Goal: Task Accomplishment & Management: Complete application form

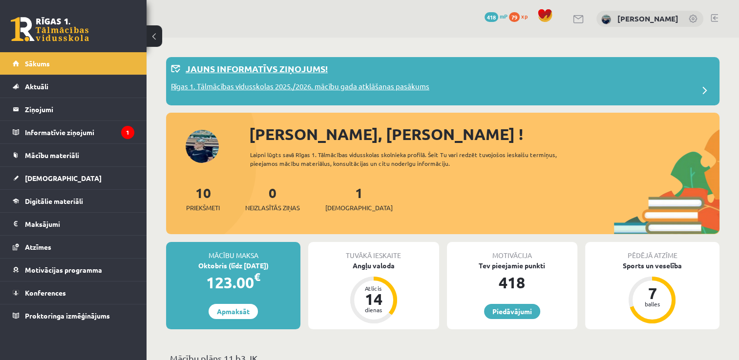
click at [332, 86] on p "Rīgas 1. Tālmācības vidusskolas 2025./2026. mācību gada atklāšanas pasākums" at bounding box center [300, 88] width 258 height 14
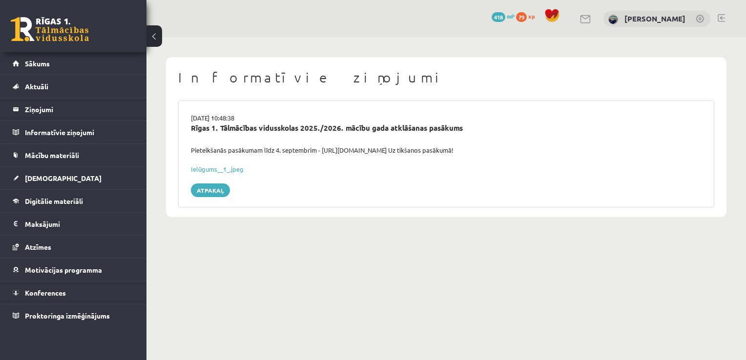
click at [293, 126] on div "Rīgas 1. Tālmācības vidusskolas 2025./2026. mācību gada atklāšanas pasākums" at bounding box center [446, 128] width 511 height 11
click at [219, 189] on link "Atpakaļ" at bounding box center [210, 191] width 39 height 14
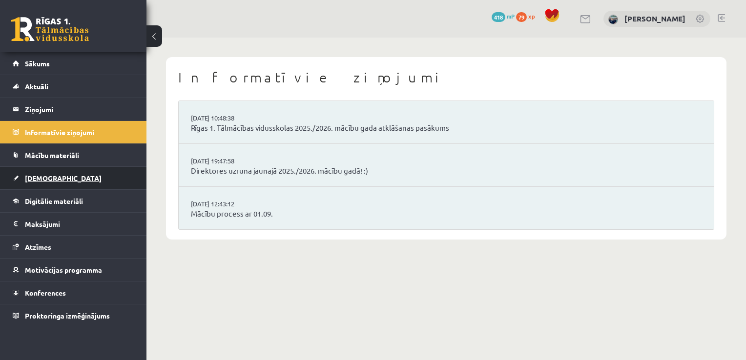
click at [46, 177] on span "[DEMOGRAPHIC_DATA]" at bounding box center [63, 178] width 77 height 9
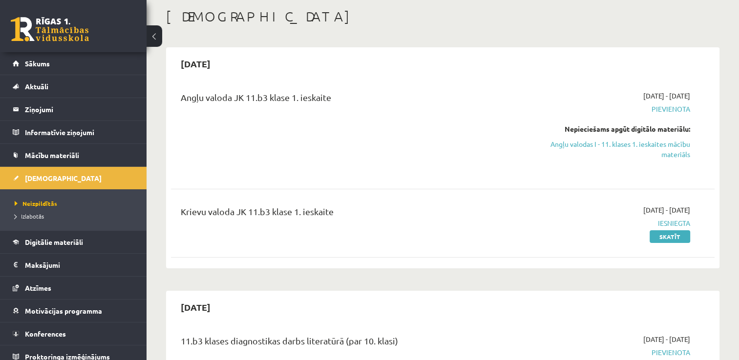
scroll to position [49, 0]
click at [652, 143] on link "Angļu valodas I - 11. klases 1. ieskaites mācību materiāls" at bounding box center [610, 149] width 160 height 21
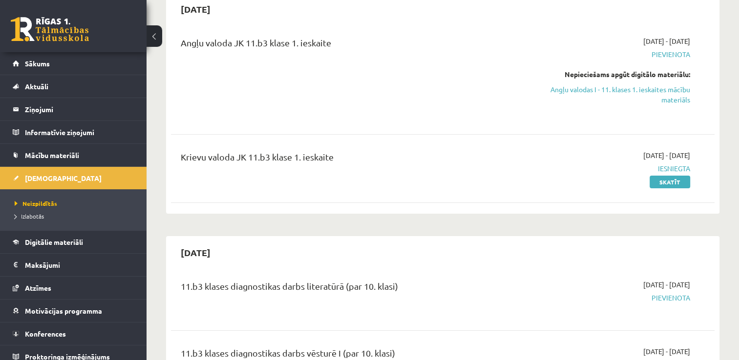
scroll to position [98, 0]
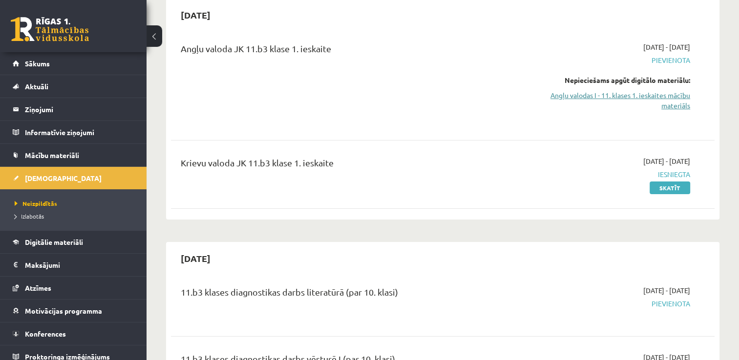
click at [667, 100] on link "Angļu valodas I - 11. klases 1. ieskaites mācību materiāls" at bounding box center [610, 100] width 160 height 21
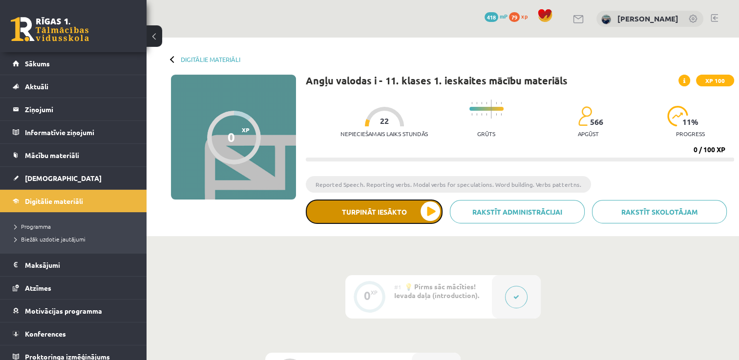
click at [374, 209] on button "Turpināt iesākto" at bounding box center [374, 212] width 137 height 24
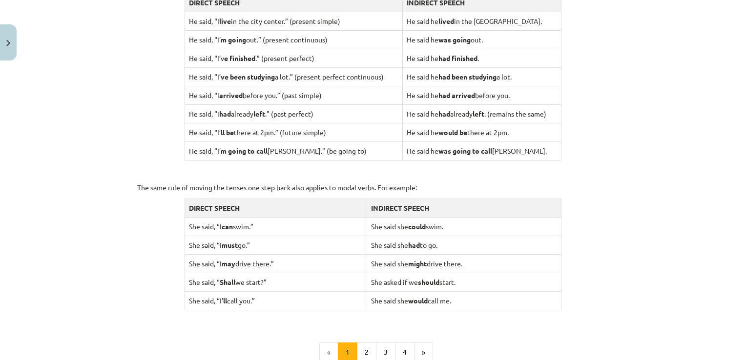
scroll to position [928, 0]
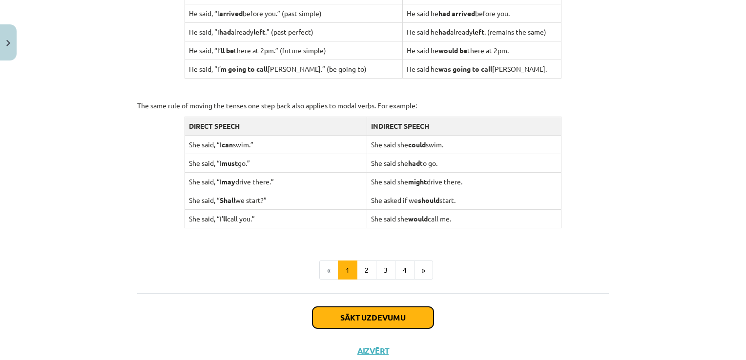
click at [396, 317] on button "Sākt uzdevumu" at bounding box center [373, 317] width 121 height 21
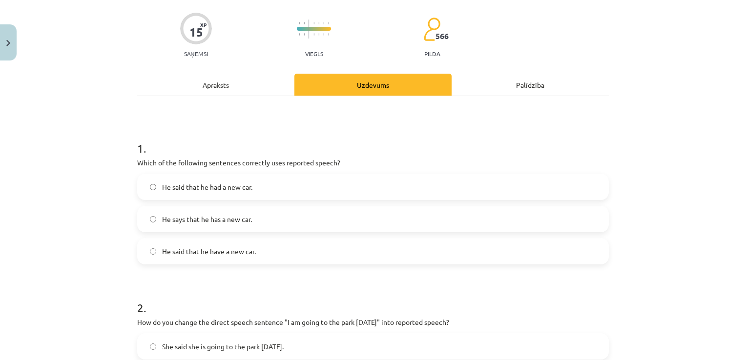
scroll to position [122, 0]
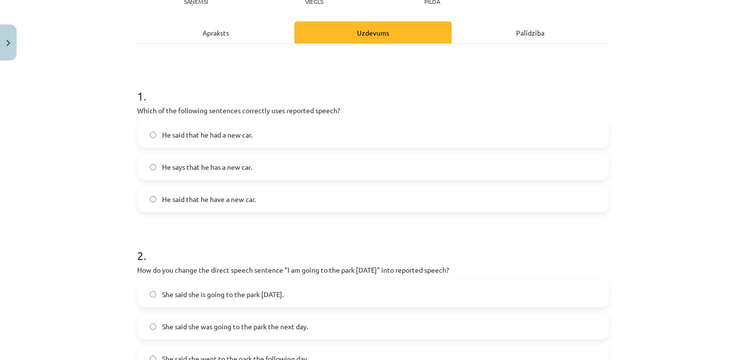
click at [259, 130] on label "He said that he had a new car." at bounding box center [373, 135] width 470 height 24
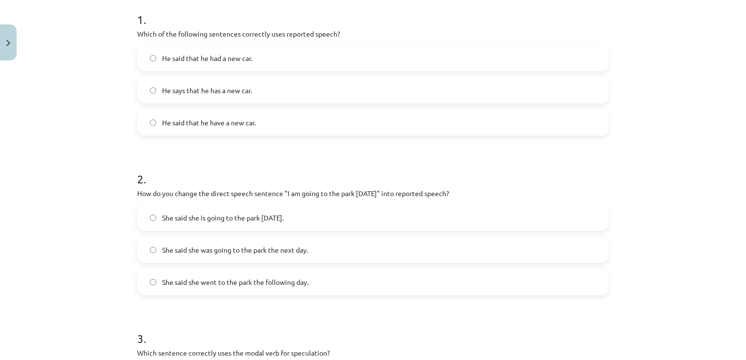
scroll to position [269, 0]
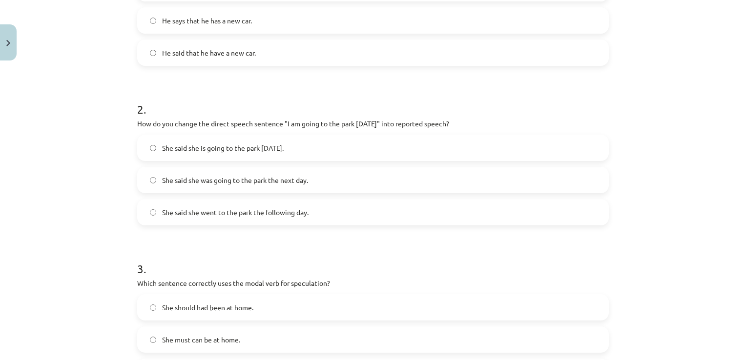
click at [227, 179] on span "She said she was going to the park the next day." at bounding box center [235, 180] width 146 height 10
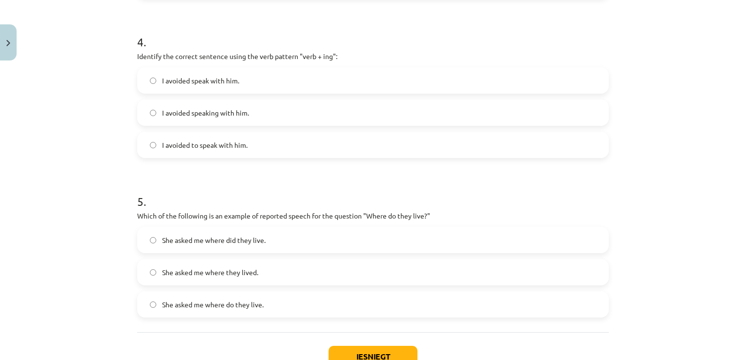
scroll to position [726, 0]
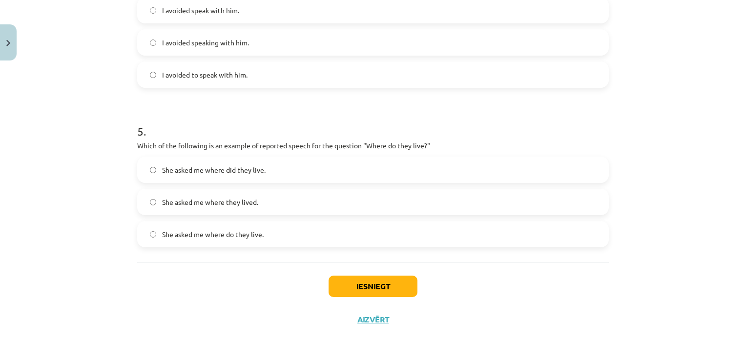
click at [230, 171] on span "She asked me where did they live." at bounding box center [214, 170] width 104 height 10
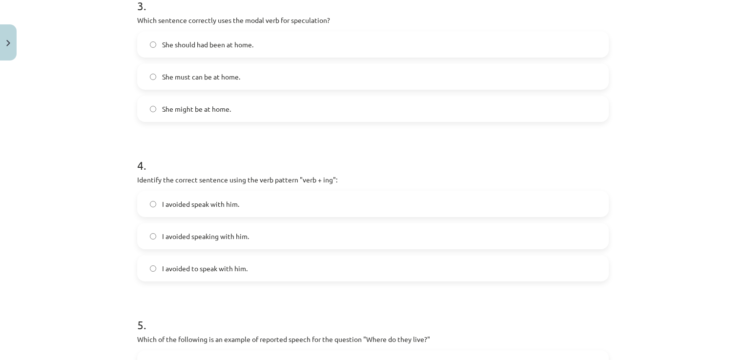
scroll to position [530, 0]
click at [211, 237] on span "I avoided speaking with him." at bounding box center [205, 238] width 87 height 10
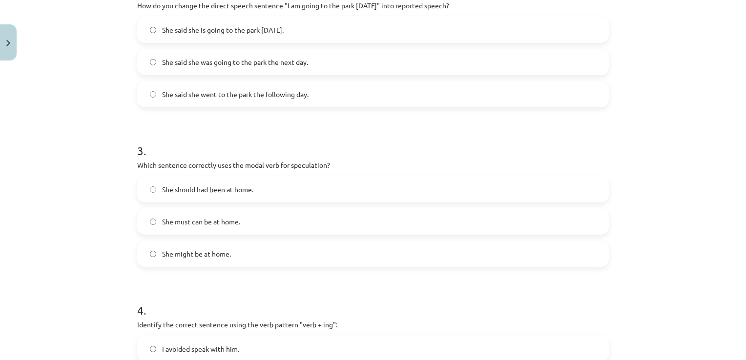
scroll to position [384, 0]
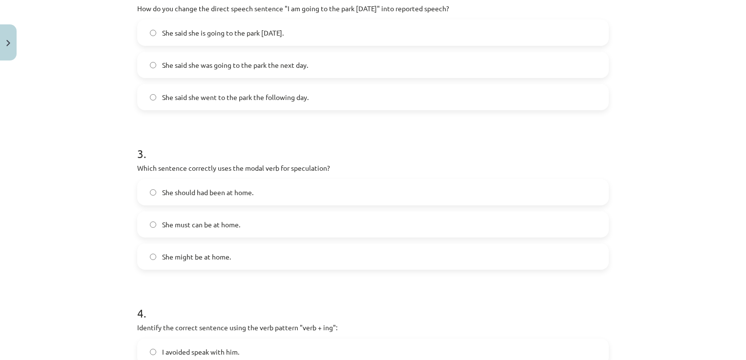
click at [224, 260] on span "She might be at home." at bounding box center [196, 257] width 69 height 10
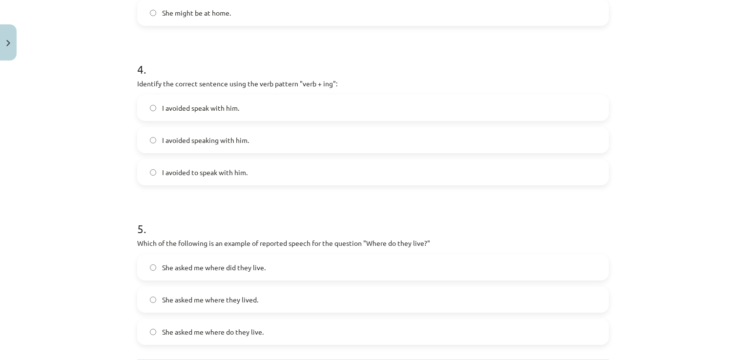
scroll to position [726, 0]
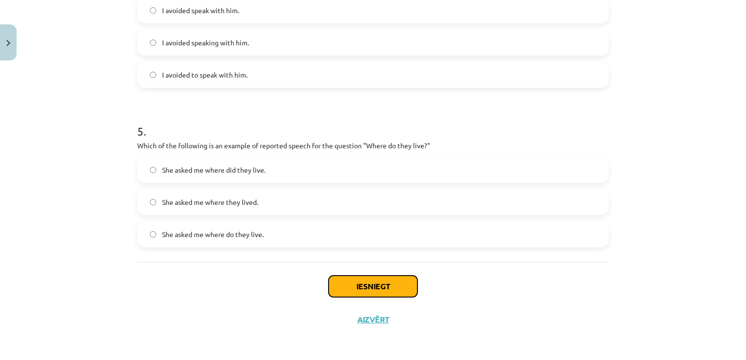
click at [372, 283] on button "Iesniegt" at bounding box center [373, 286] width 89 height 21
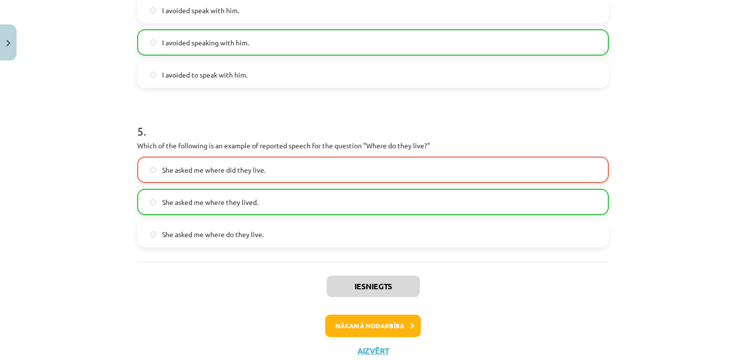
scroll to position [756, 0]
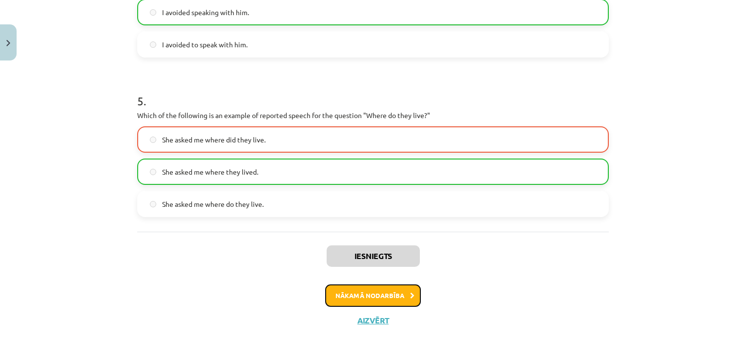
click at [374, 292] on button "Nākamā nodarbība" at bounding box center [373, 296] width 96 height 22
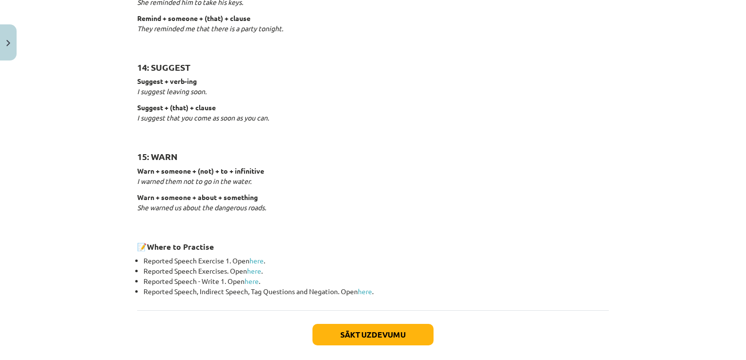
scroll to position [1524, 0]
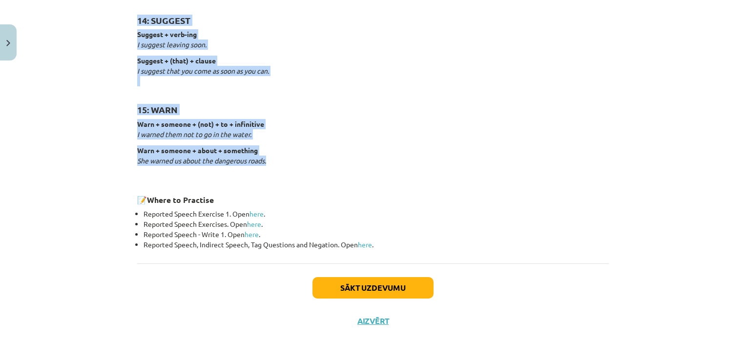
drag, startPoint x: 327, startPoint y: 90, endPoint x: 370, endPoint y: 161, distance: 83.1
copy div "Reporting verbs 1: SAY say + (that) + clause She said (that) she had already ea…"
click at [253, 210] on link "here" at bounding box center [257, 214] width 14 height 9
click at [249, 225] on link "here" at bounding box center [254, 224] width 14 height 9
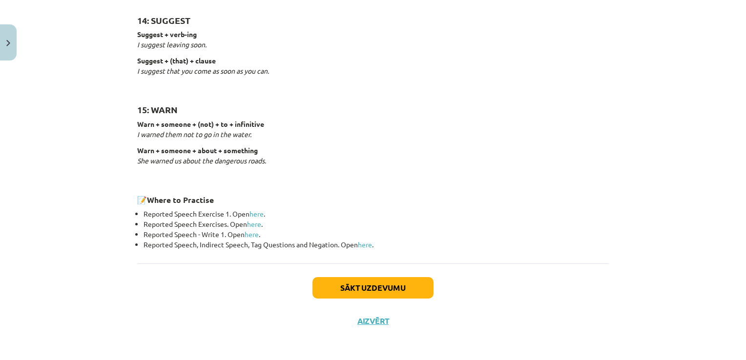
click at [233, 303] on div "Sākt uzdevumu Aizvērt" at bounding box center [373, 298] width 472 height 68
click at [373, 277] on button "Sākt uzdevumu" at bounding box center [373, 287] width 121 height 21
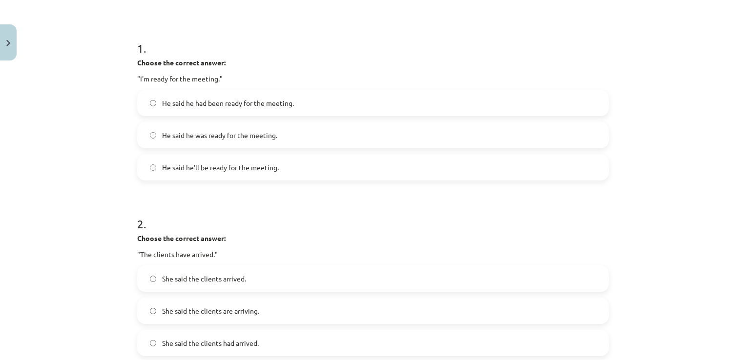
scroll to position [171, 0]
click at [245, 109] on label "He said he had been ready for the meeting." at bounding box center [373, 102] width 470 height 24
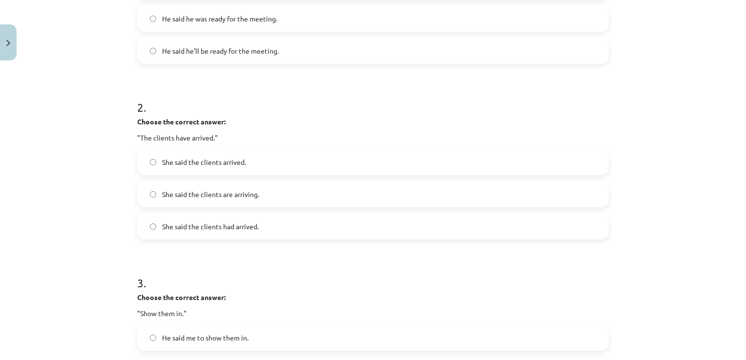
scroll to position [317, 0]
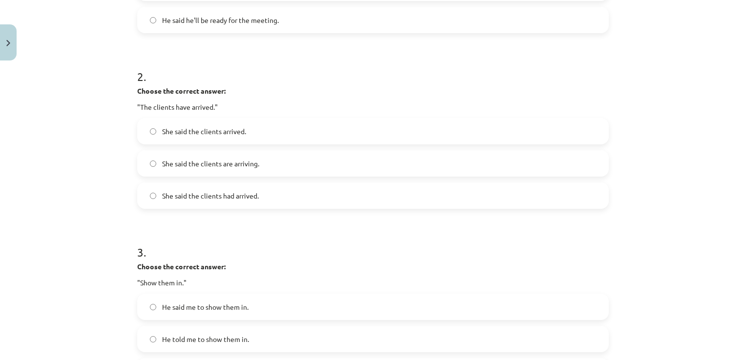
click at [234, 198] on span "She said the clients had arrived." at bounding box center [210, 196] width 97 height 10
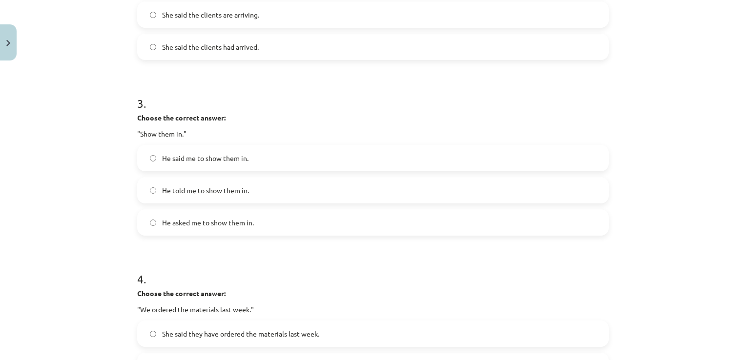
scroll to position [562, 0]
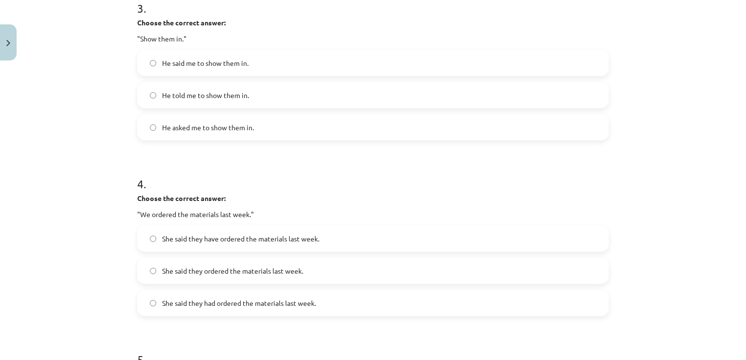
click at [240, 120] on label "He asked me to show them in." at bounding box center [373, 127] width 470 height 24
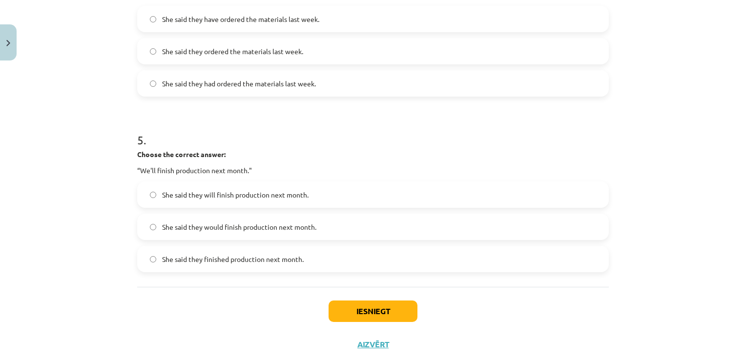
scroll to position [758, 0]
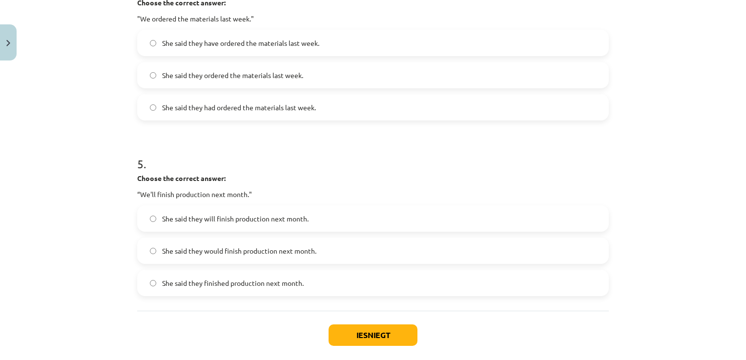
click at [250, 112] on span "She said they had ordered the materials last week." at bounding box center [239, 108] width 154 height 10
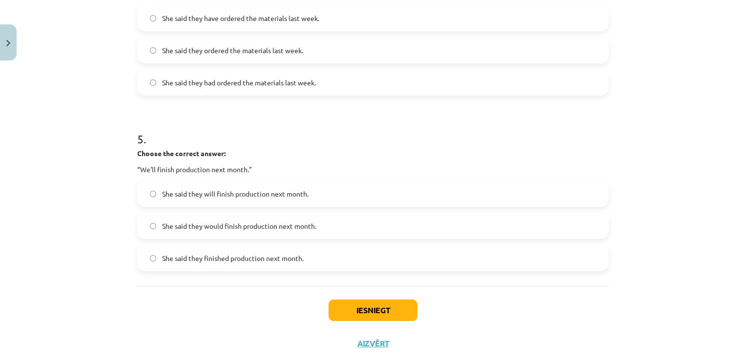
scroll to position [806, 0]
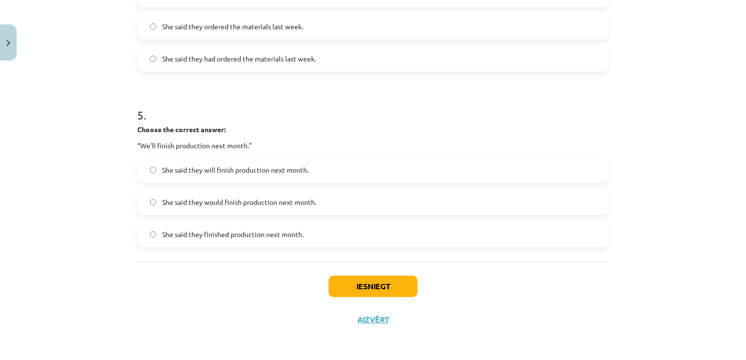
click at [338, 208] on label "She said they would finish production next month." at bounding box center [373, 202] width 470 height 24
click at [393, 278] on button "Iesniegt" at bounding box center [373, 286] width 89 height 21
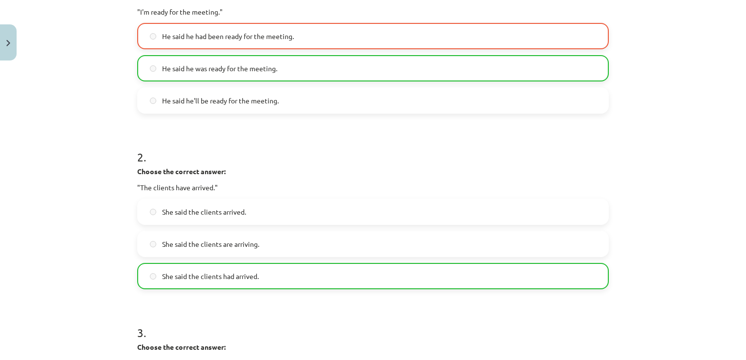
scroll to position [220, 0]
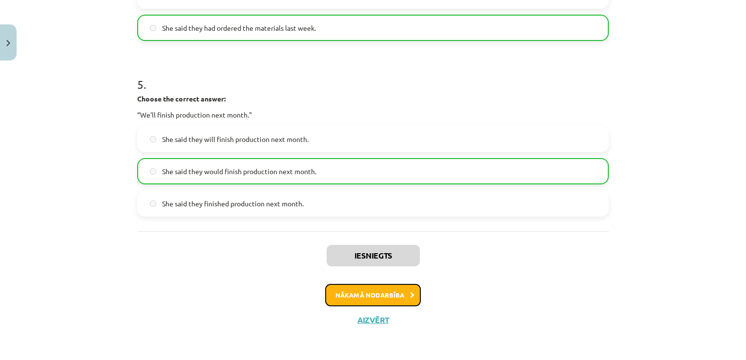
click at [376, 297] on button "Nākamā nodarbība" at bounding box center [373, 295] width 96 height 22
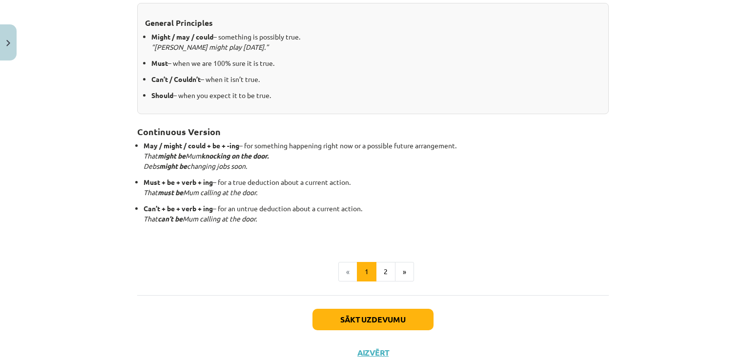
scroll to position [220, 0]
click at [387, 271] on button "2" at bounding box center [386, 271] width 20 height 20
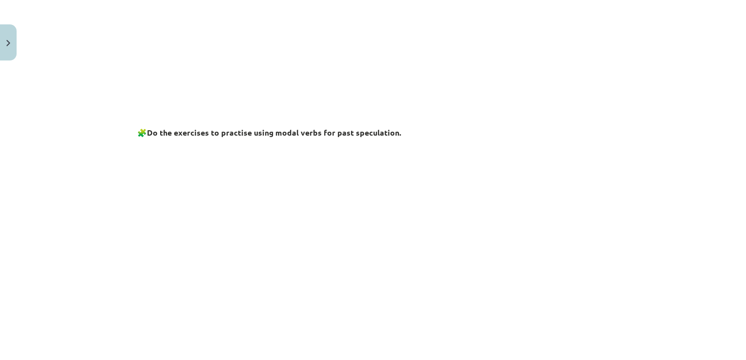
scroll to position [467, 0]
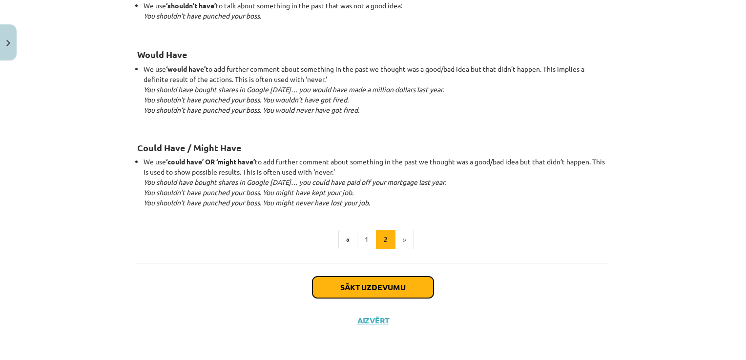
click at [396, 284] on button "Sākt uzdevumu" at bounding box center [373, 287] width 121 height 21
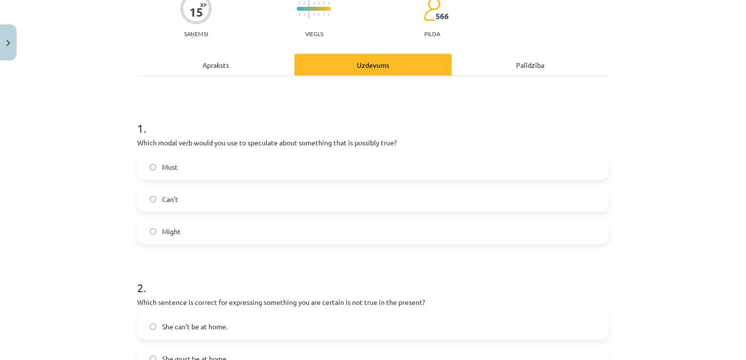
scroll to position [73, 0]
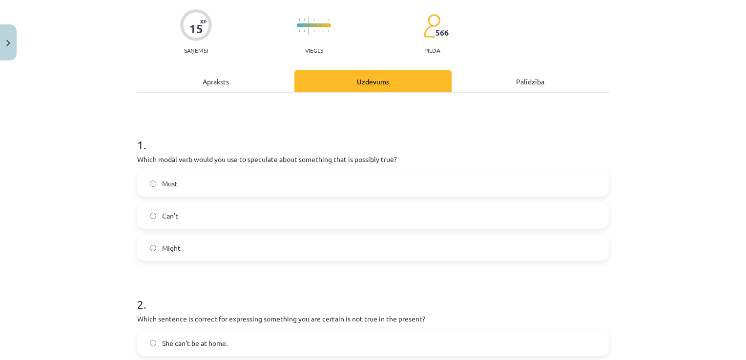
click at [238, 191] on label "Must" at bounding box center [373, 183] width 470 height 24
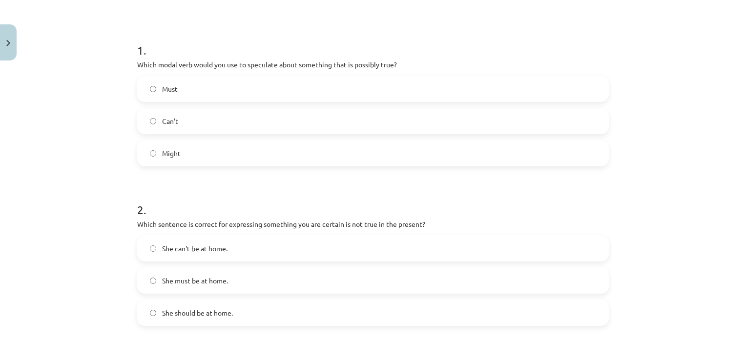
scroll to position [269, 0]
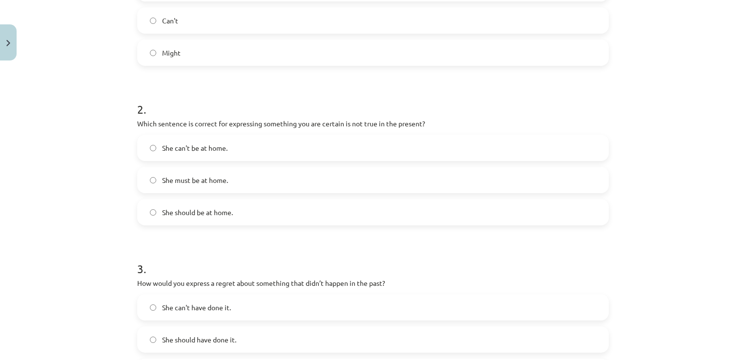
click at [298, 146] on label "She can't be at home." at bounding box center [373, 148] width 470 height 24
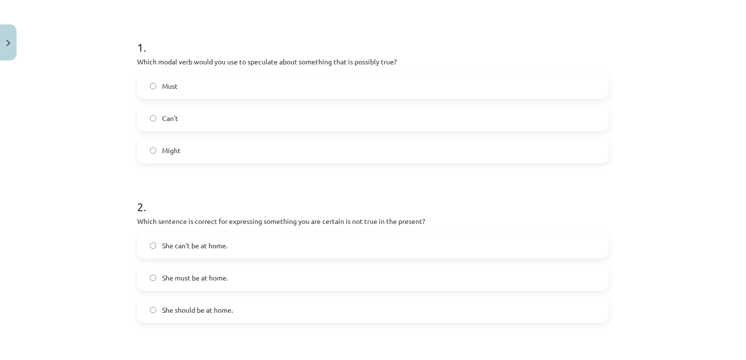
scroll to position [366, 0]
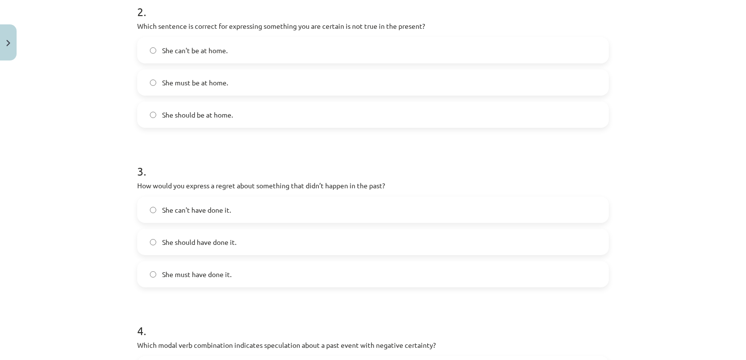
click at [178, 239] on span "She should have done it." at bounding box center [199, 242] width 74 height 10
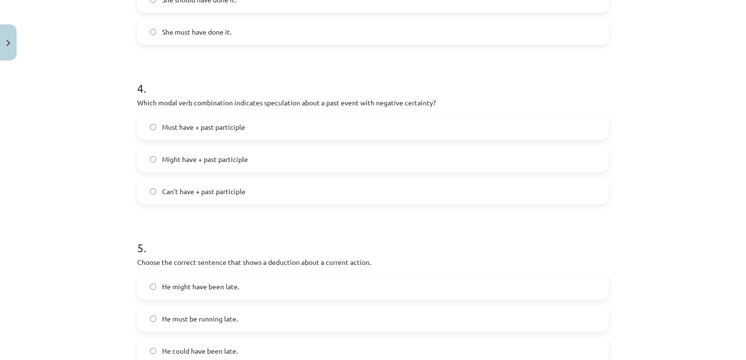
scroll to position [611, 0]
drag, startPoint x: 311, startPoint y: 198, endPoint x: 305, endPoint y: 194, distance: 7.0
click at [306, 194] on label "Can't have + past participle" at bounding box center [373, 190] width 470 height 24
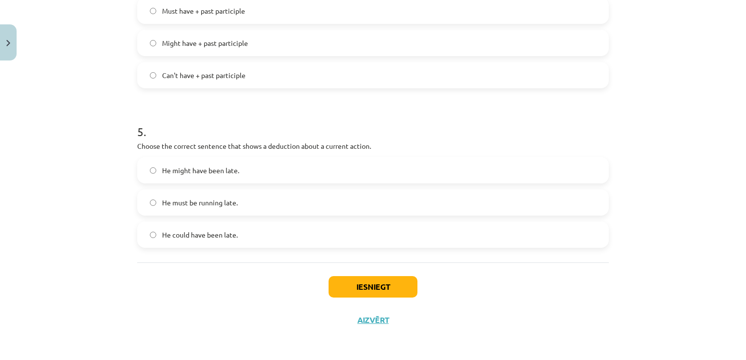
scroll to position [726, 0]
click at [171, 161] on label "He might have been late." at bounding box center [373, 170] width 470 height 24
click at [257, 181] on label "He might have been late." at bounding box center [373, 170] width 470 height 24
click at [340, 280] on button "Iesniegt" at bounding box center [373, 286] width 89 height 21
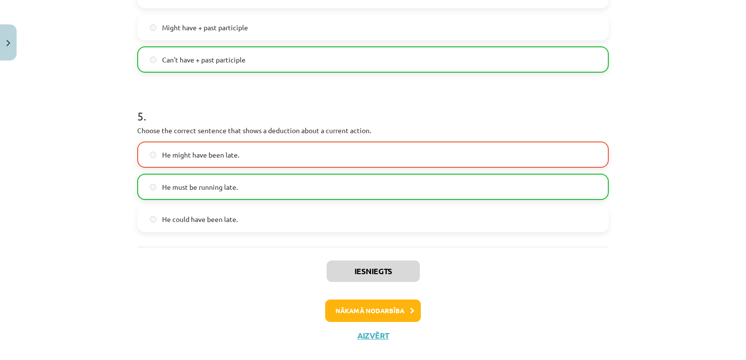
scroll to position [756, 0]
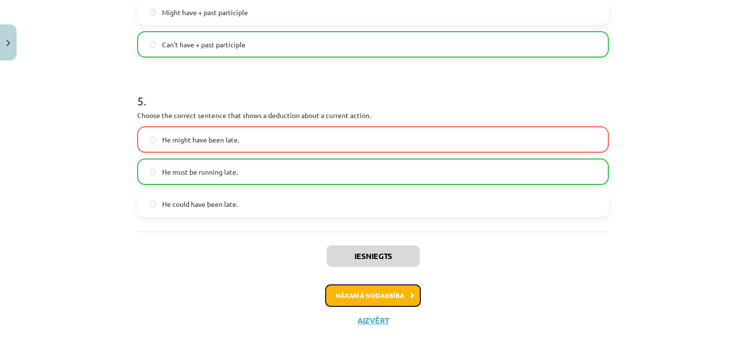
click at [379, 291] on button "Nākamā nodarbība" at bounding box center [373, 296] width 96 height 22
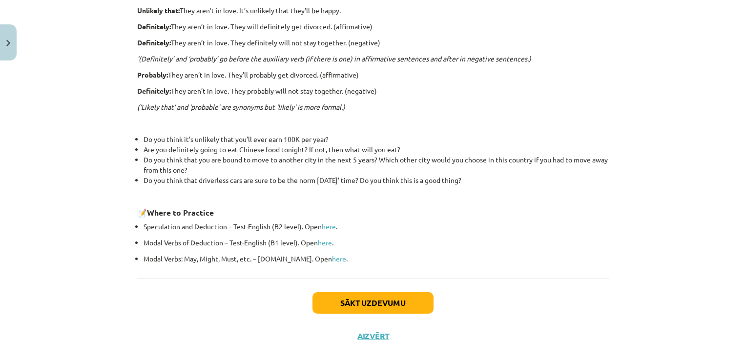
scroll to position [313, 0]
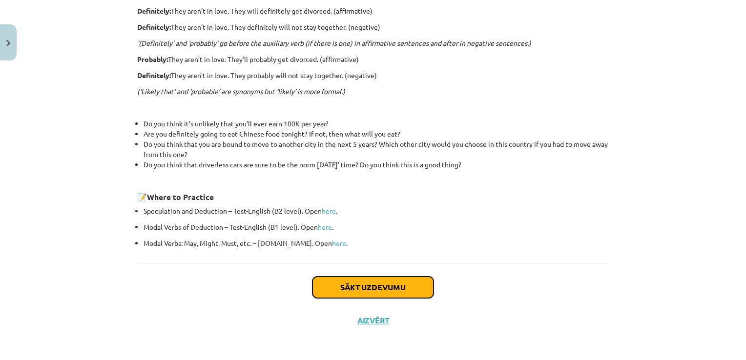
click at [370, 288] on button "Sākt uzdevumu" at bounding box center [373, 287] width 121 height 21
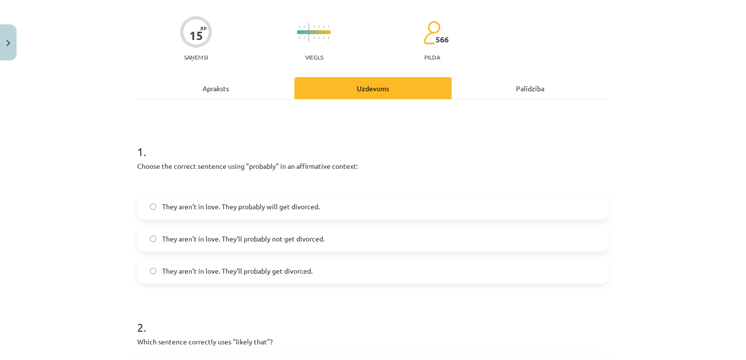
scroll to position [122, 0]
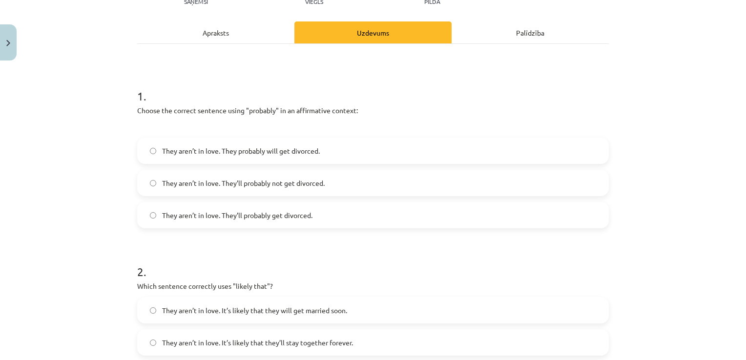
drag, startPoint x: 273, startPoint y: 185, endPoint x: 381, endPoint y: 240, distance: 121.2
click at [273, 185] on span "They aren’t in love. They’ll probably not get divorced." at bounding box center [243, 183] width 163 height 10
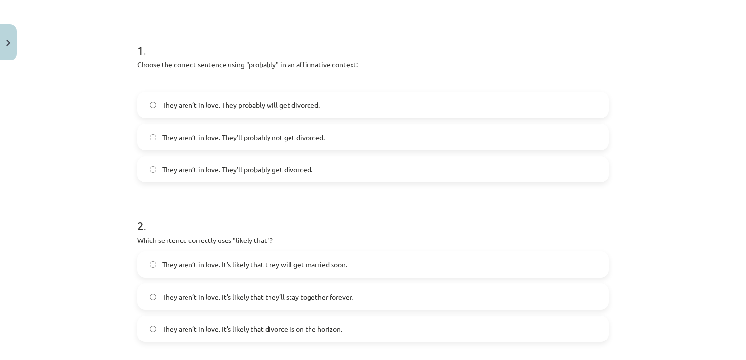
scroll to position [220, 0]
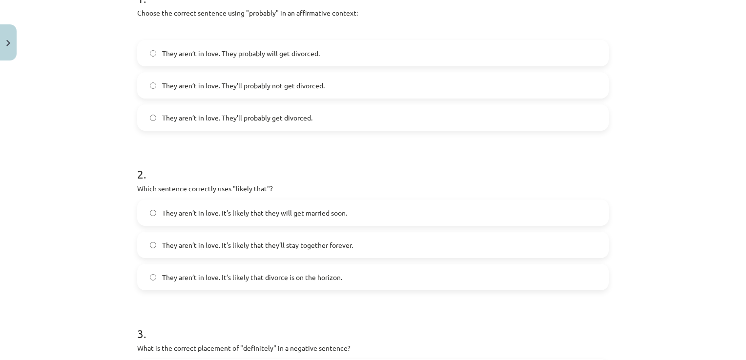
click at [306, 241] on span "They aren’t in love. It’s likely that they’ll stay together forever." at bounding box center [257, 245] width 191 height 10
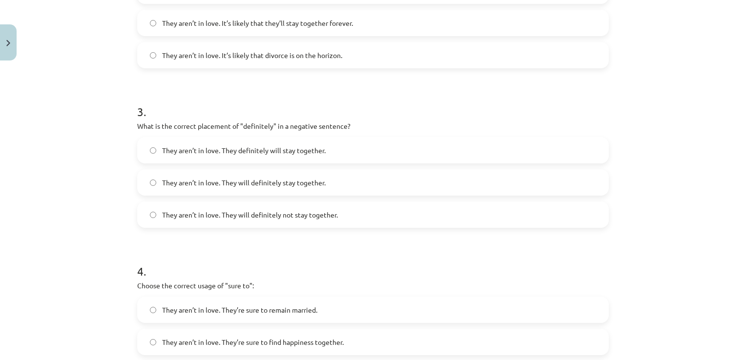
scroll to position [464, 0]
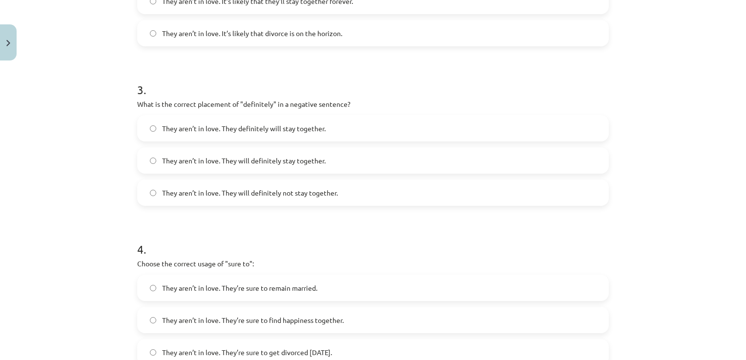
click at [262, 131] on span "They aren’t in love. They definitely will stay together." at bounding box center [244, 129] width 164 height 10
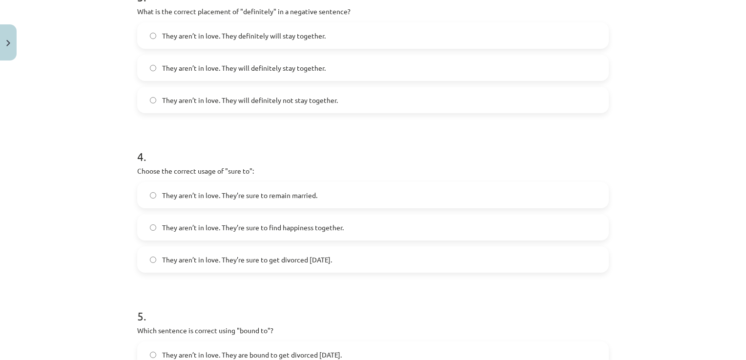
scroll to position [611, 0]
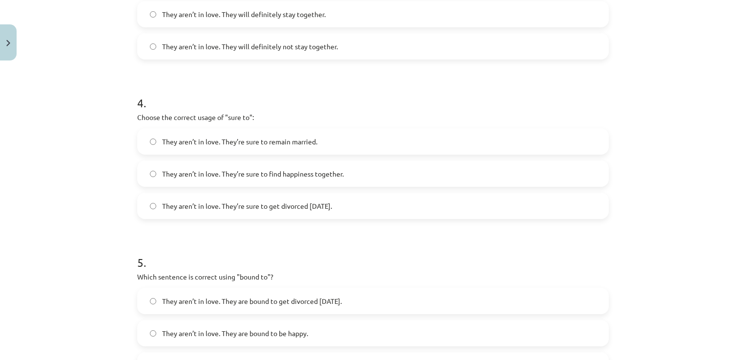
click at [279, 204] on span "They aren’t in love. They’re sure to get divorced within six months." at bounding box center [247, 206] width 170 height 10
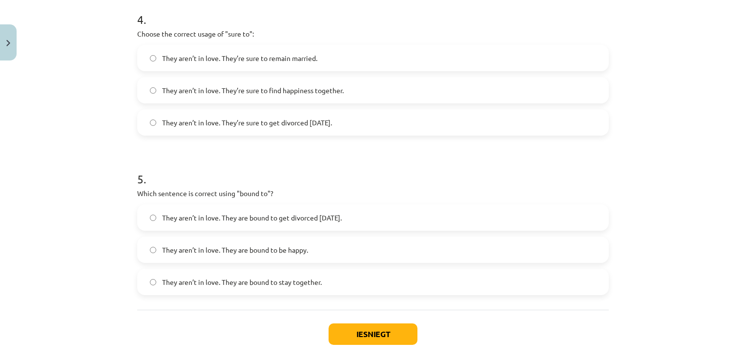
scroll to position [742, 0]
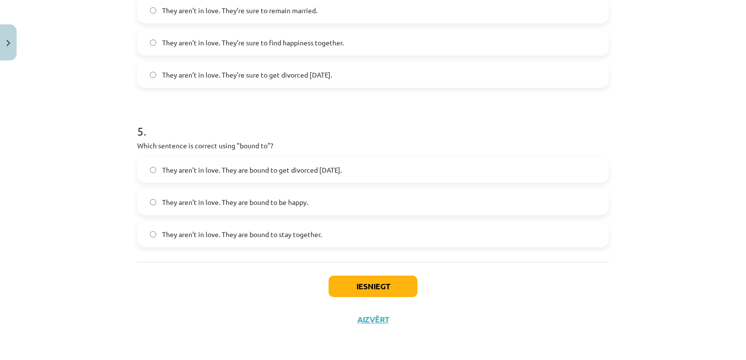
click at [245, 171] on span "They aren’t in love. They are bound to get divorced within six months." at bounding box center [252, 170] width 180 height 10
click at [268, 169] on span "They aren’t in love. They are bound to get divorced within six months." at bounding box center [252, 170] width 180 height 10
click at [355, 289] on button "Iesniegt" at bounding box center [373, 286] width 89 height 21
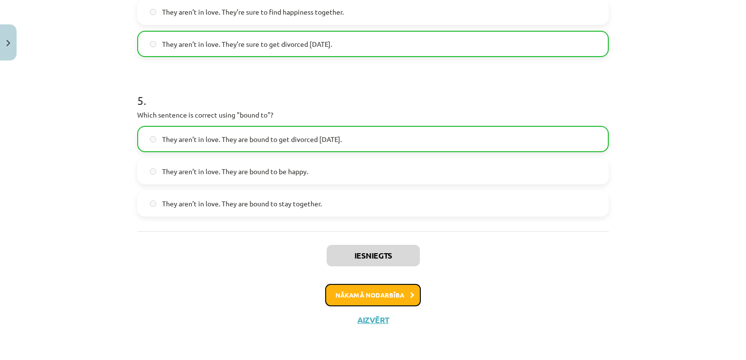
click at [386, 301] on button "Nākamā nodarbība" at bounding box center [373, 295] width 96 height 22
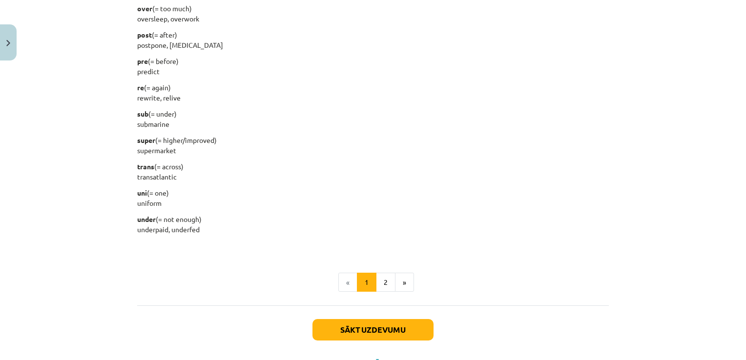
scroll to position [1233, 0]
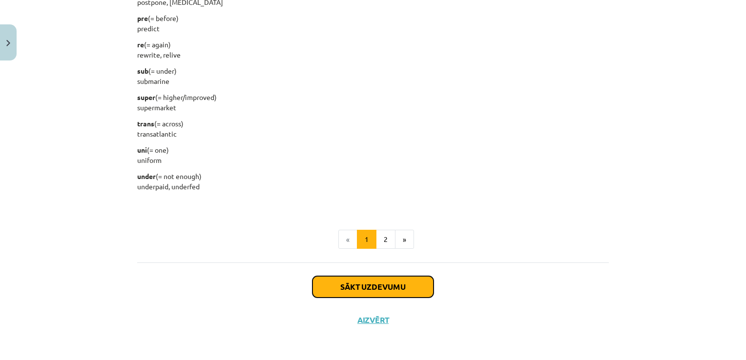
click at [388, 284] on button "Sākt uzdevumu" at bounding box center [373, 286] width 121 height 21
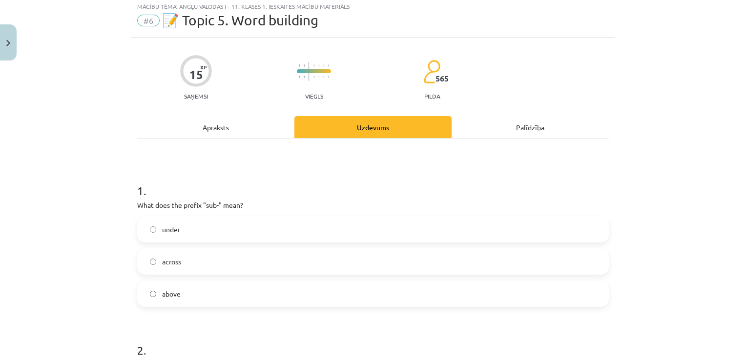
scroll to position [24, 0]
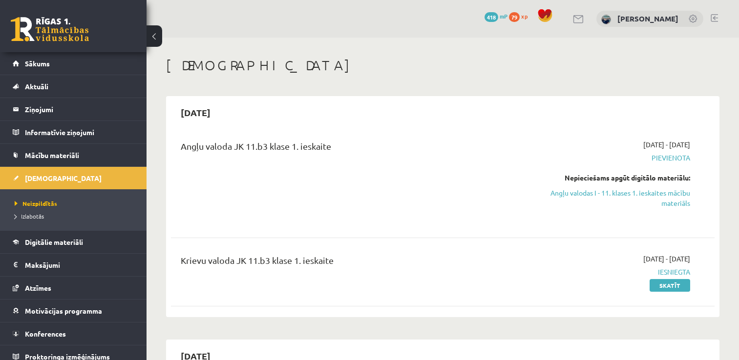
scroll to position [98, 0]
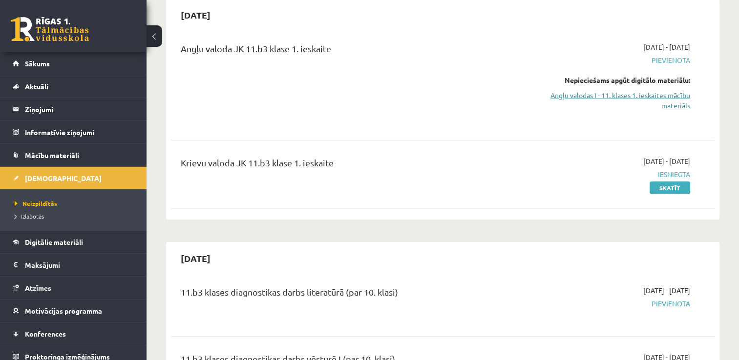
click at [670, 102] on link "Angļu valodas I - 11. klases 1. ieskaites mācību materiāls" at bounding box center [610, 100] width 160 height 21
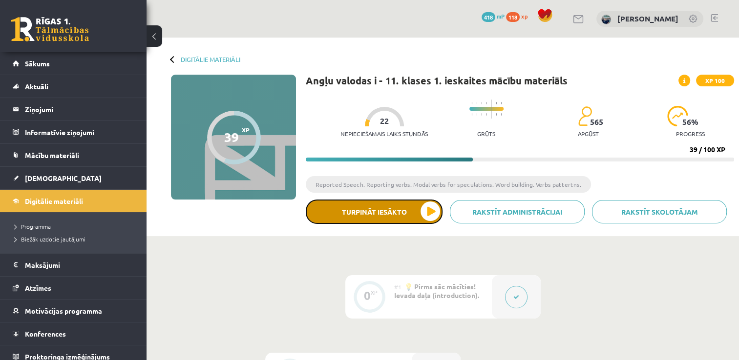
click at [404, 210] on button "Turpināt iesākto" at bounding box center [374, 212] width 137 height 24
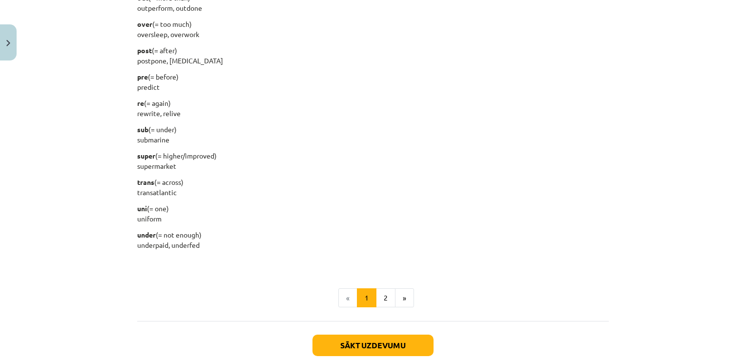
scroll to position [1233, 0]
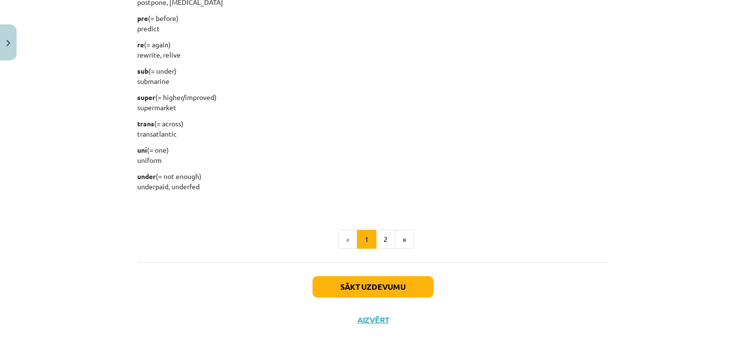
drag, startPoint x: 360, startPoint y: 273, endPoint x: 361, endPoint y: 280, distance: 7.9
click at [360, 278] on div "Sākt uzdevumu Aizvērt" at bounding box center [373, 297] width 472 height 68
click at [361, 280] on button "Sākt uzdevumu" at bounding box center [373, 286] width 121 height 21
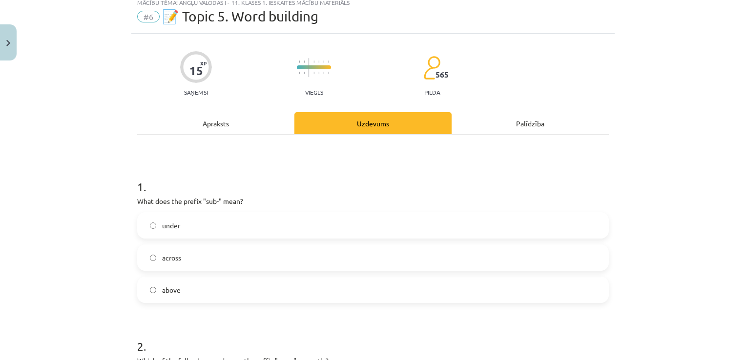
scroll to position [24, 0]
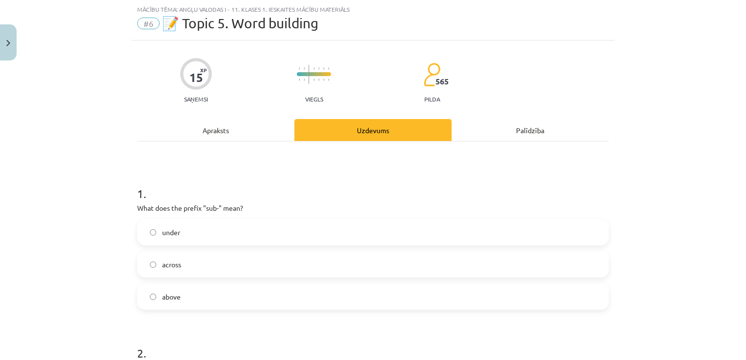
click at [233, 238] on label "under" at bounding box center [373, 232] width 470 height 24
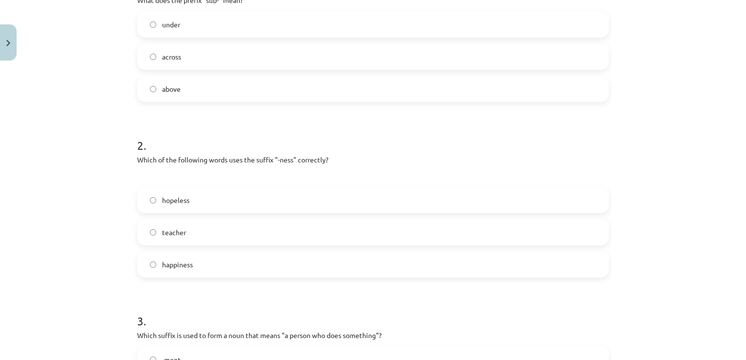
scroll to position [269, 0]
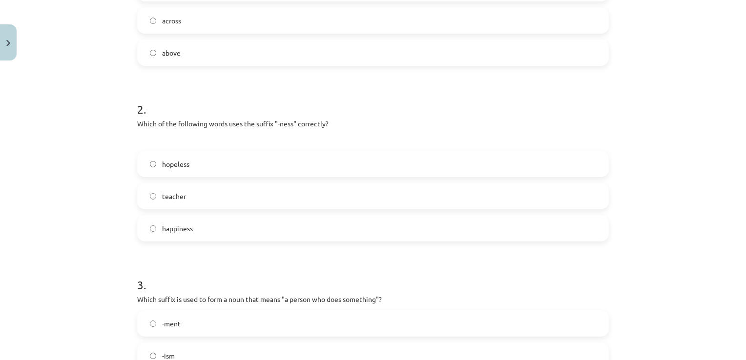
click at [227, 225] on label "happiness" at bounding box center [373, 228] width 470 height 24
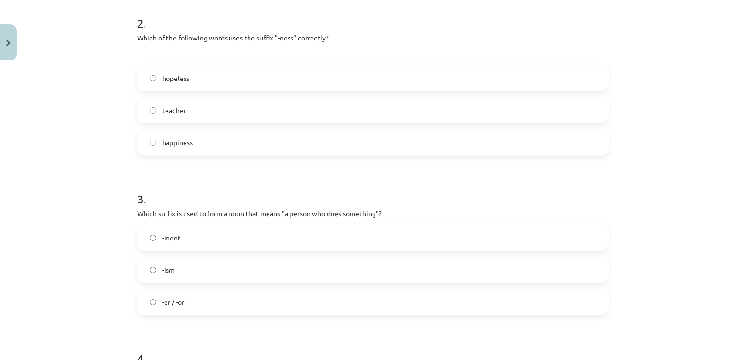
scroll to position [366, 0]
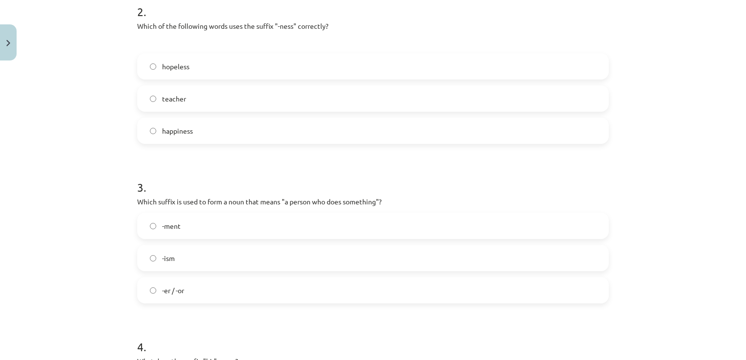
click at [176, 291] on span "-er / -or" at bounding box center [173, 291] width 22 height 10
drag, startPoint x: 176, startPoint y: 291, endPoint x: 207, endPoint y: 292, distance: 30.8
click at [207, 292] on label "-er / -or" at bounding box center [373, 290] width 470 height 24
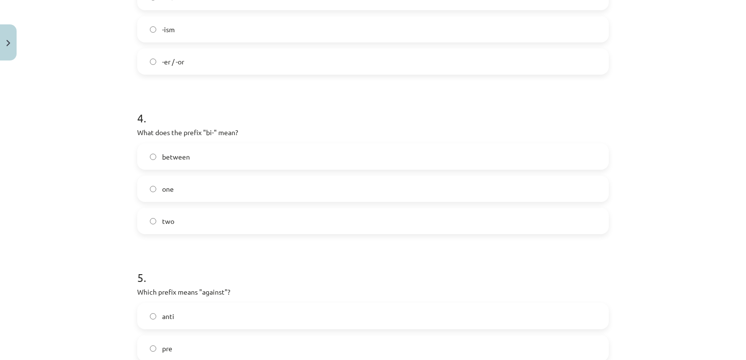
scroll to position [611, 0]
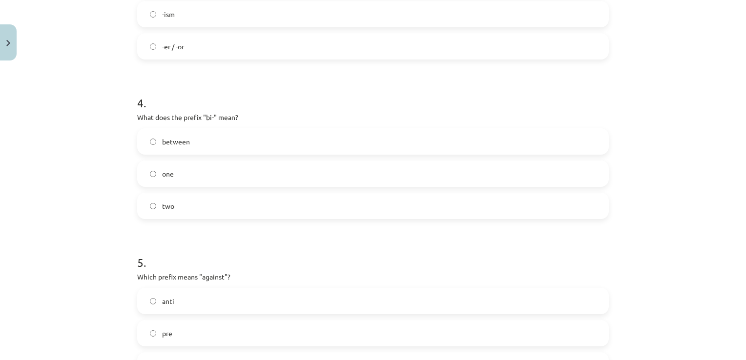
drag, startPoint x: 172, startPoint y: 220, endPoint x: 172, endPoint y: 206, distance: 13.7
click at [102, 127] on div "Mācību tēma: Angļu valodas i - 11. klases 1. ieskaites mācību materiāls #6 📝 To…" at bounding box center [373, 180] width 746 height 360
drag, startPoint x: 192, startPoint y: 253, endPoint x: 206, endPoint y: 220, distance: 35.3
click at [197, 251] on h1 "5 ." at bounding box center [373, 254] width 472 height 30
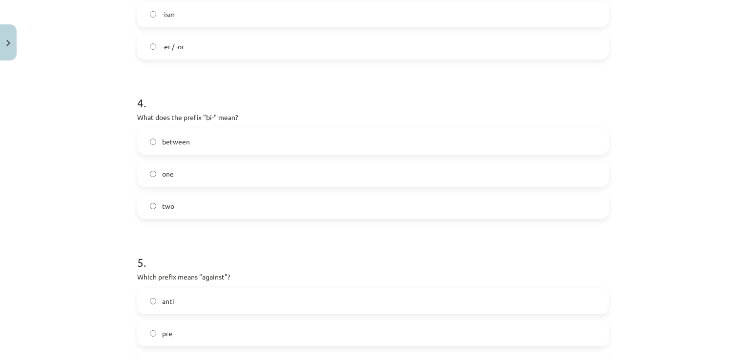
click at [212, 208] on label "two" at bounding box center [373, 206] width 470 height 24
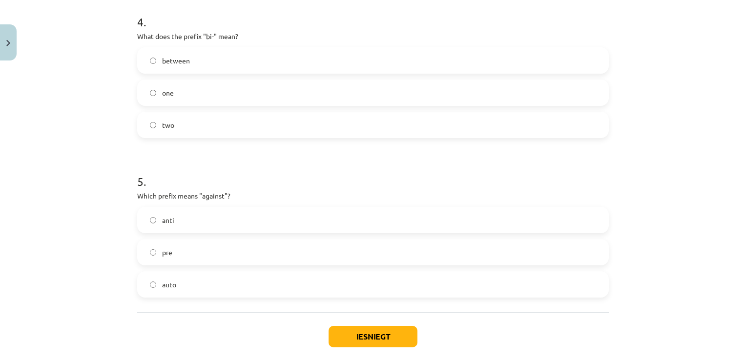
scroll to position [708, 0]
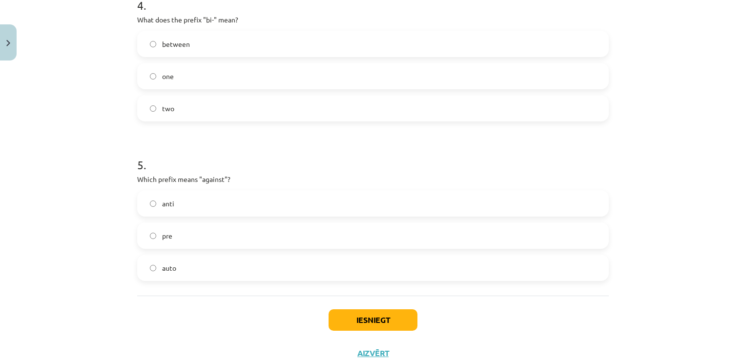
click at [83, 122] on div "Mācību tēma: Angļu valodas i - 11. klases 1. ieskaites mācību materiāls #6 📝 To…" at bounding box center [373, 180] width 746 height 360
click at [155, 233] on label "pre" at bounding box center [373, 236] width 470 height 24
drag, startPoint x: 155, startPoint y: 233, endPoint x: 154, endPoint y: 237, distance: 5.0
click at [154, 237] on label "pre" at bounding box center [373, 236] width 470 height 24
click at [194, 202] on label "anti" at bounding box center [373, 203] width 470 height 24
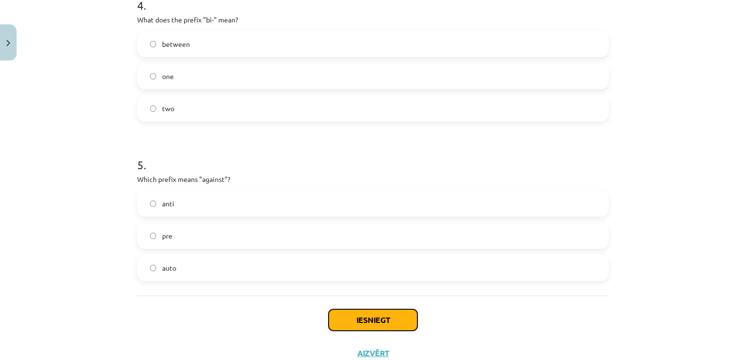
click at [354, 312] on button "Iesniegt" at bounding box center [373, 320] width 89 height 21
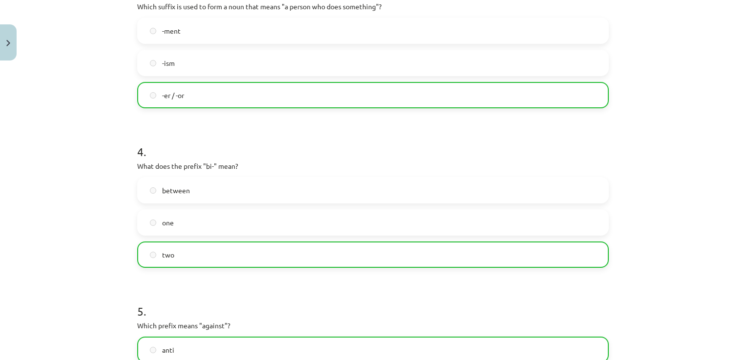
scroll to position [773, 0]
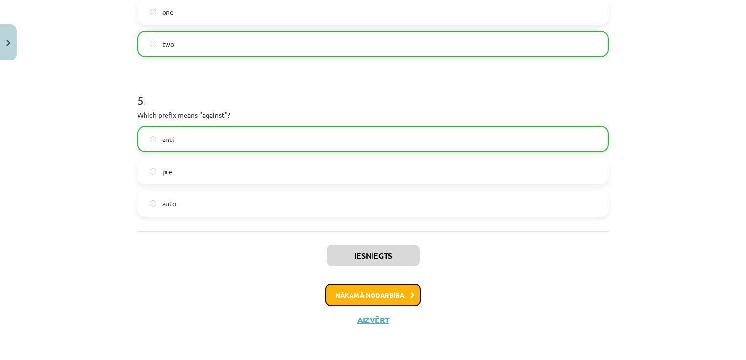
click at [403, 290] on button "Nākamā nodarbība" at bounding box center [373, 295] width 96 height 22
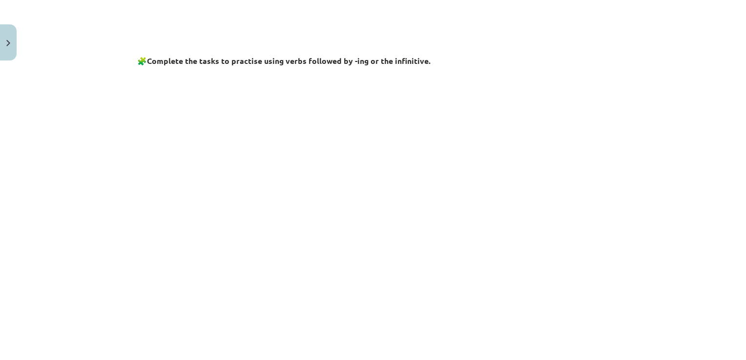
scroll to position [415, 0]
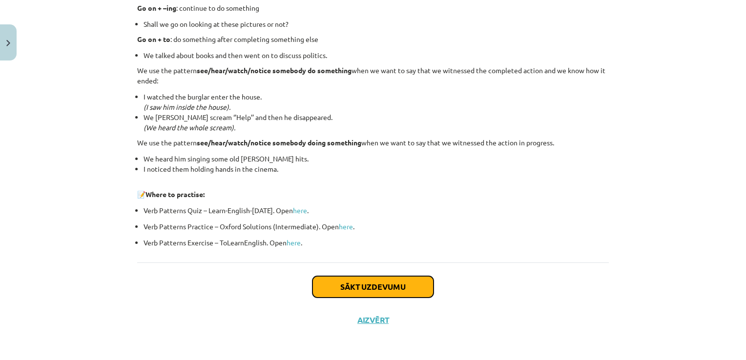
click at [377, 286] on button "Sākt uzdevumu" at bounding box center [373, 286] width 121 height 21
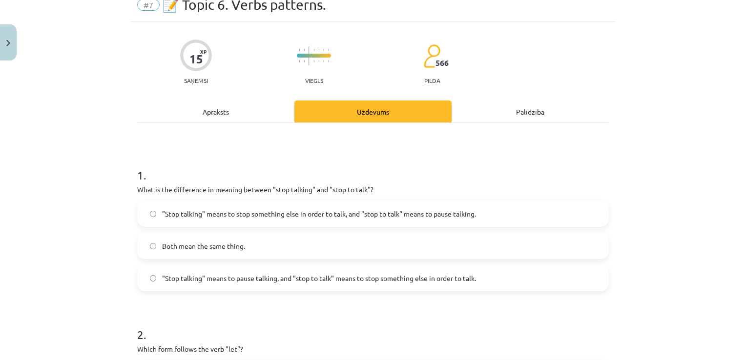
scroll to position [73, 0]
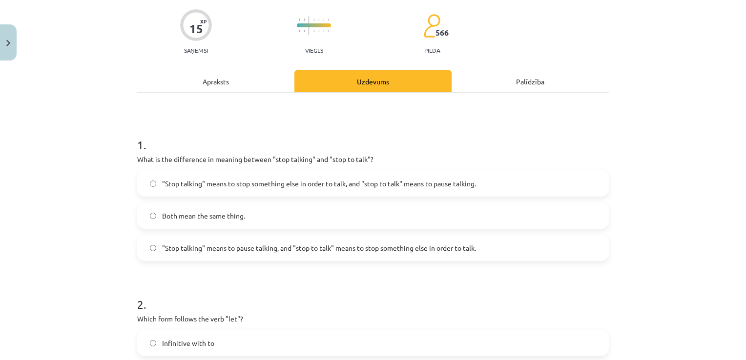
click at [412, 185] on span ""Stop talking" means to stop something else in order to talk, and "stop to talk…" at bounding box center [319, 184] width 314 height 10
click at [419, 186] on span ""Stop talking" means to stop something else in order to talk, and "stop to talk…" at bounding box center [319, 184] width 314 height 10
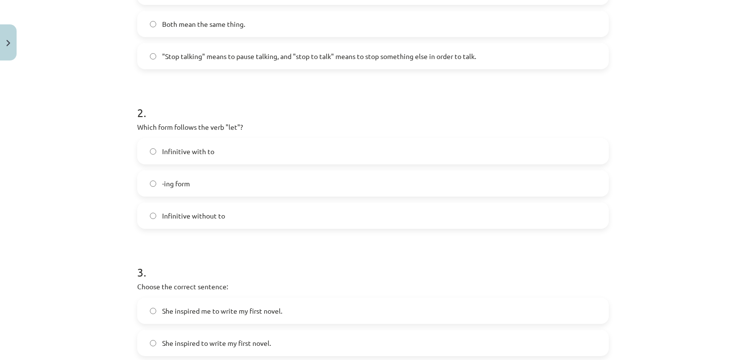
scroll to position [269, 0]
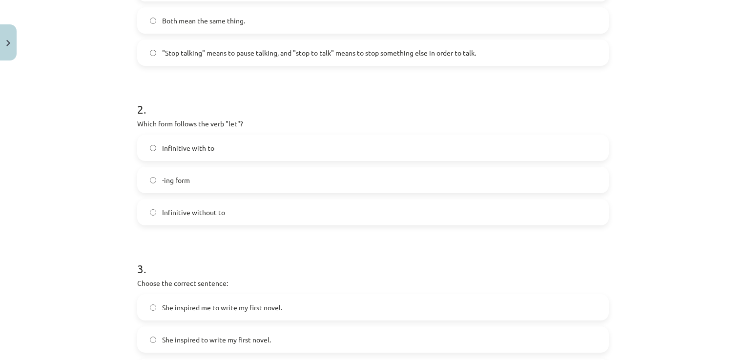
click at [210, 148] on label "Infinitive with to" at bounding box center [373, 148] width 470 height 24
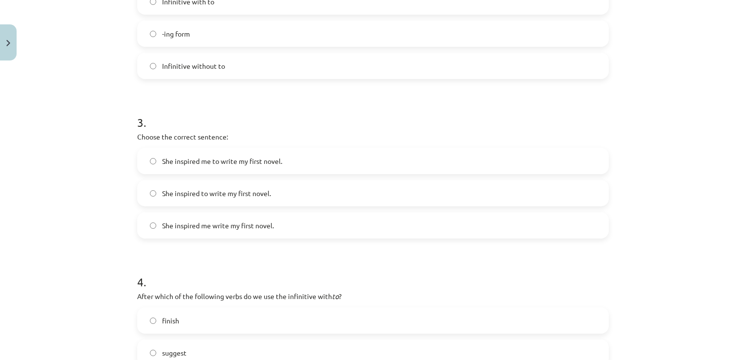
click at [207, 192] on span "She inspired to write my first novel." at bounding box center [216, 194] width 109 height 10
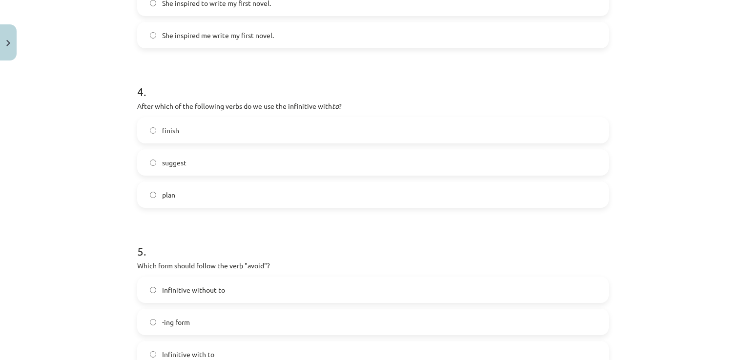
scroll to position [611, 0]
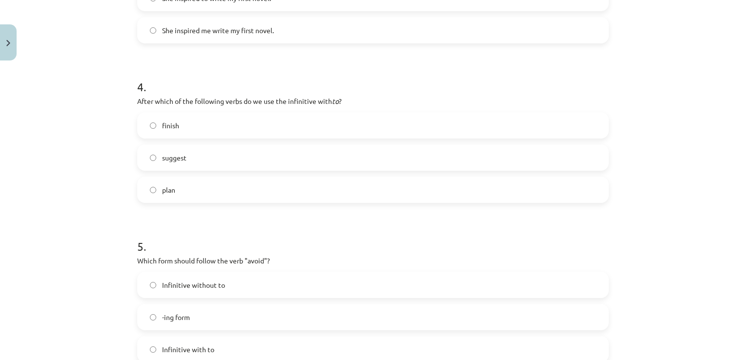
click at [179, 126] on label "finish" at bounding box center [373, 125] width 470 height 24
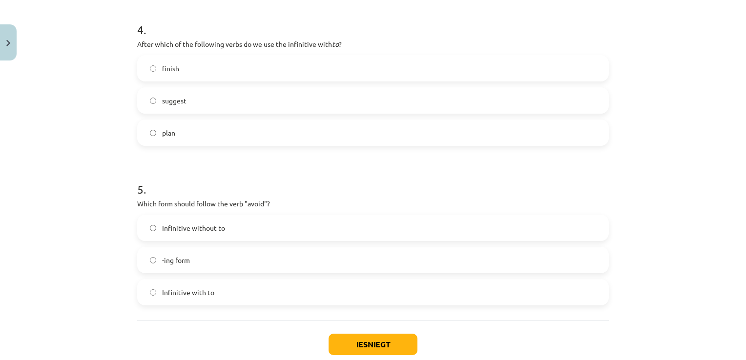
scroll to position [726, 0]
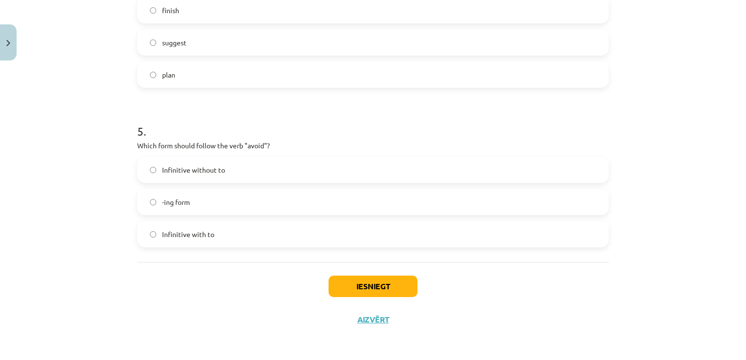
click at [188, 170] on span "Infinitive without to" at bounding box center [193, 170] width 63 height 10
click at [376, 282] on button "Iesniegt" at bounding box center [373, 286] width 89 height 21
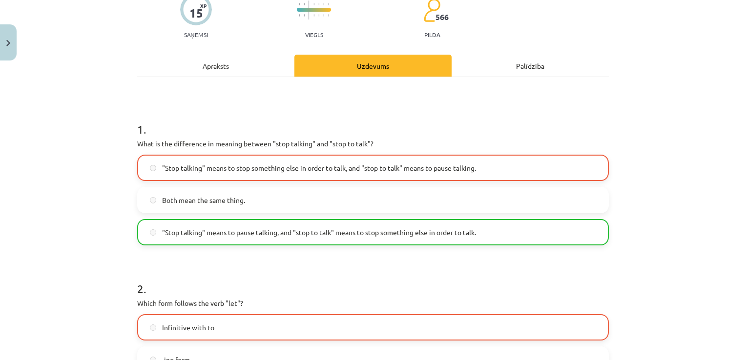
scroll to position [0, 0]
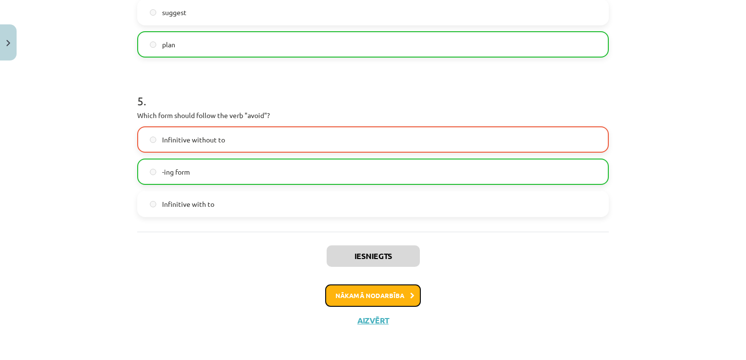
click at [381, 305] on button "Nākamā nodarbība" at bounding box center [373, 296] width 96 height 22
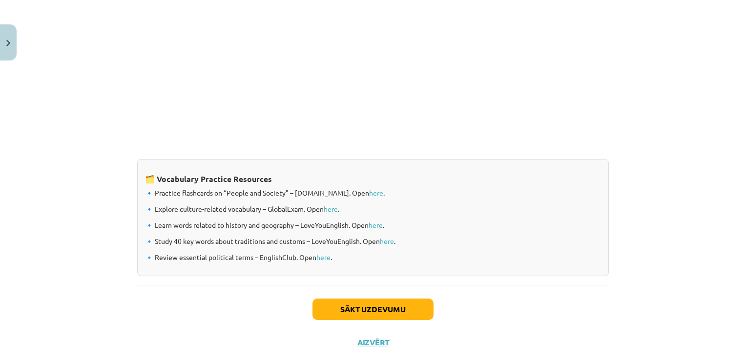
scroll to position [791, 0]
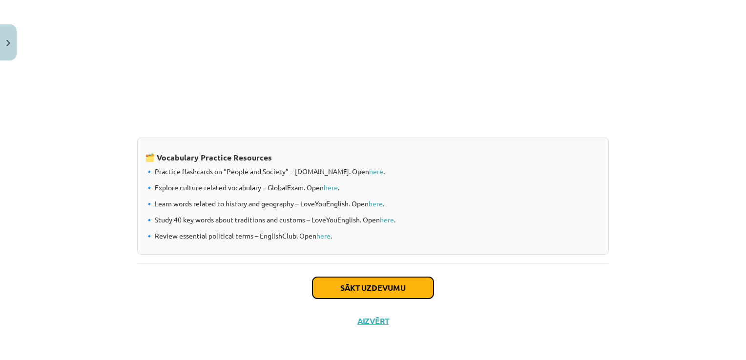
click at [405, 284] on button "Sākt uzdevumu" at bounding box center [373, 287] width 121 height 21
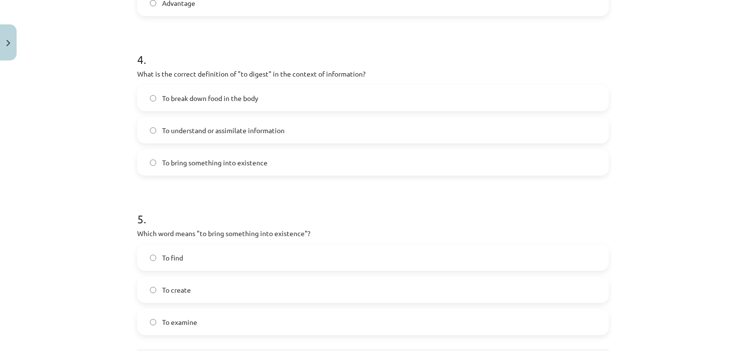
scroll to position [758, 0]
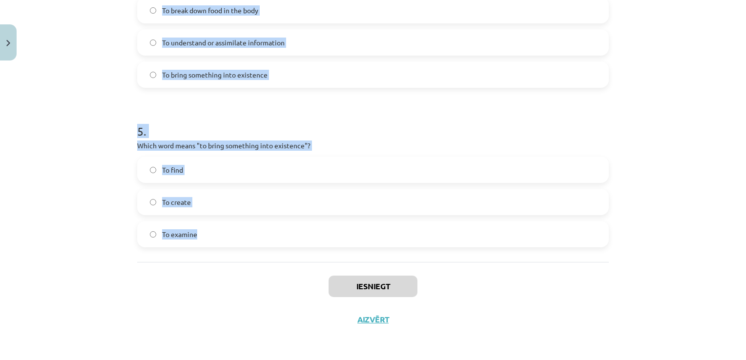
drag, startPoint x: 211, startPoint y: 247, endPoint x: 624, endPoint y: 216, distance: 413.4
click at [624, 216] on div "Mācību tēma: Angļu valodas i - 11. klases 1. ieskaites mācību materiāls #8 🔤 To…" at bounding box center [373, 180] width 746 height 360
copy form "Which of the following means "the surroundings or conditions in which a person,…"
click at [55, 35] on div "Mācību tēma: Angļu valodas i - 11. klases 1. ieskaites mācību materiāls #8 🔤 To…" at bounding box center [373, 180] width 746 height 360
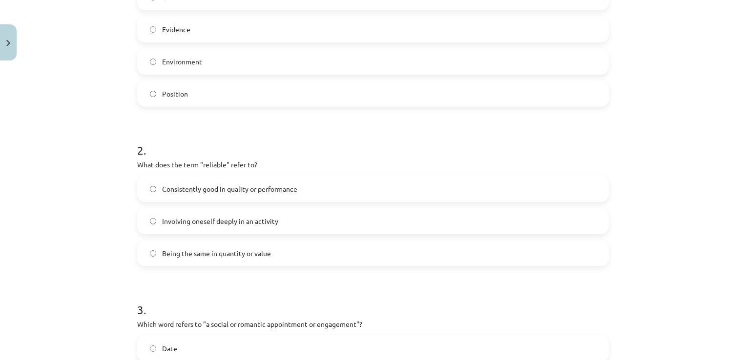
scroll to position [172, 0]
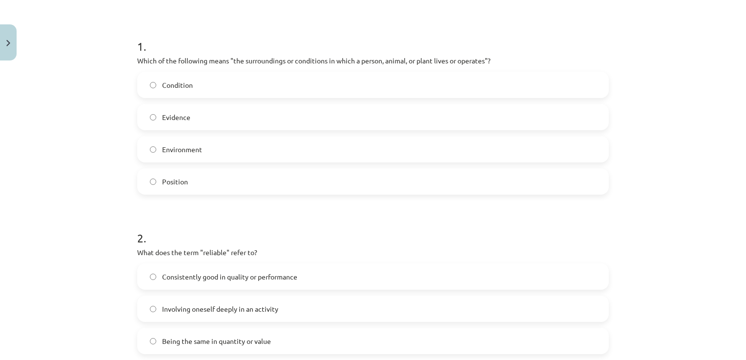
click at [203, 147] on label "Environment" at bounding box center [373, 149] width 470 height 24
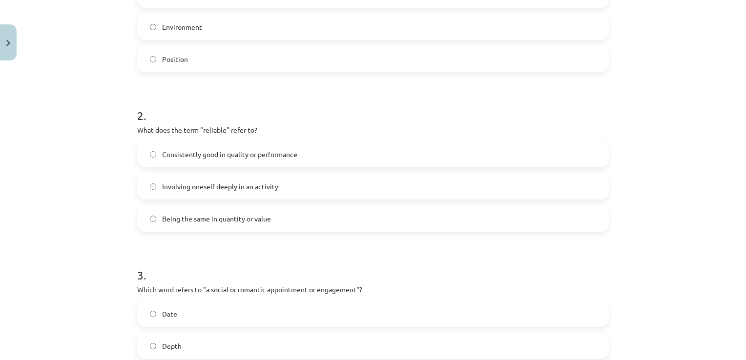
scroll to position [318, 0]
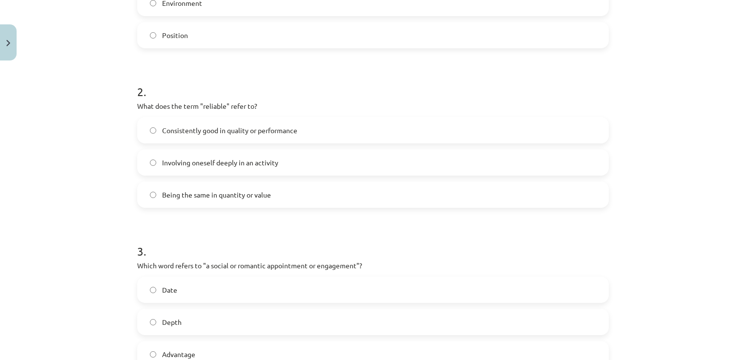
drag, startPoint x: 301, startPoint y: 137, endPoint x: 359, endPoint y: 172, distance: 67.8
click at [302, 136] on label "Consistently good in quality or performance" at bounding box center [373, 130] width 470 height 24
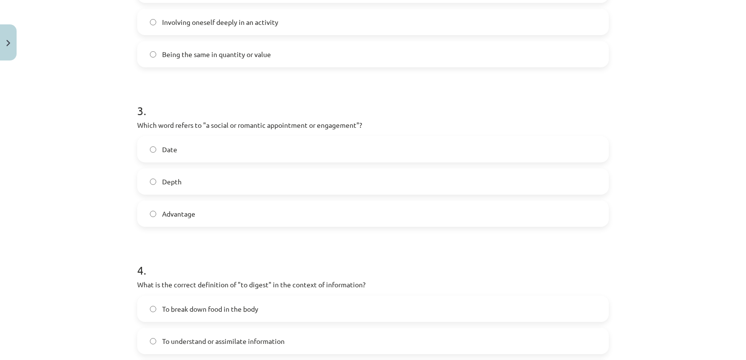
scroll to position [465, 0]
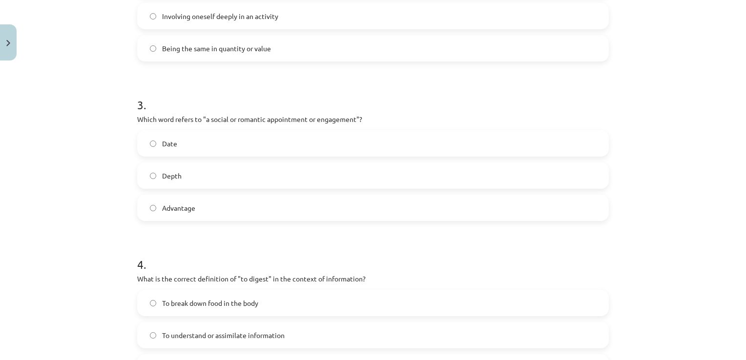
drag, startPoint x: 216, startPoint y: 147, endPoint x: 280, endPoint y: 185, distance: 74.5
click at [219, 148] on label "Date" at bounding box center [373, 143] width 470 height 24
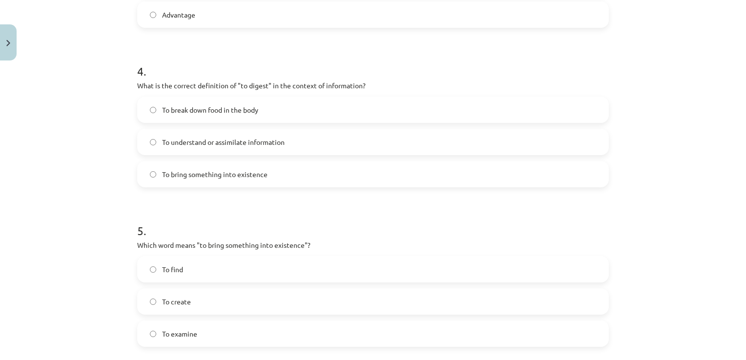
scroll to position [660, 0]
click at [283, 137] on label "To understand or assimilate information" at bounding box center [373, 140] width 470 height 24
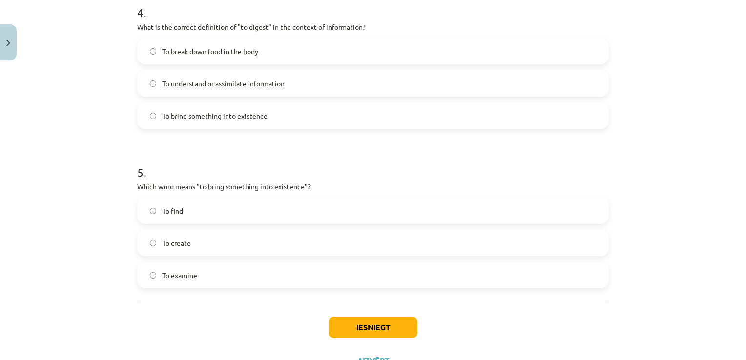
scroll to position [758, 0]
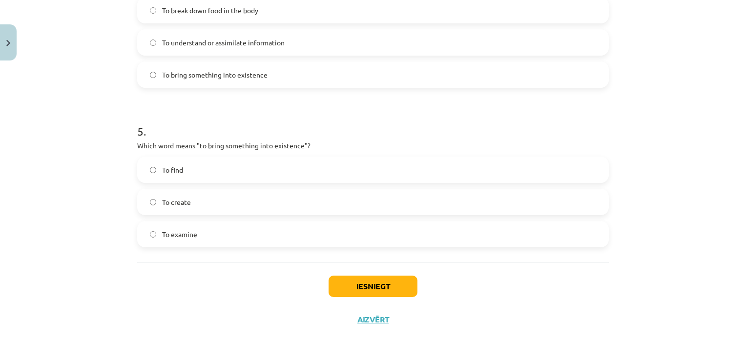
click at [207, 205] on label "To create" at bounding box center [373, 202] width 470 height 24
click at [356, 279] on button "Iesniegt" at bounding box center [373, 286] width 89 height 21
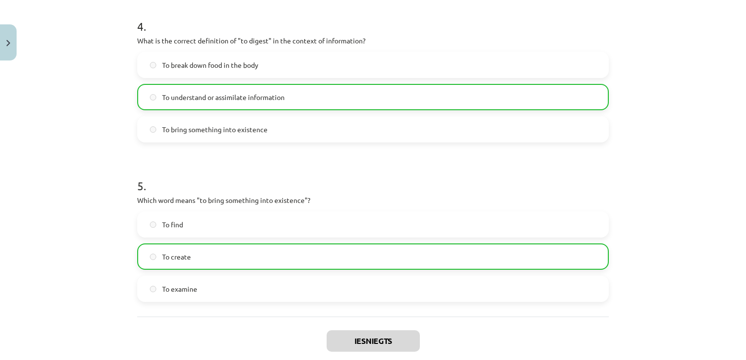
scroll to position [789, 0]
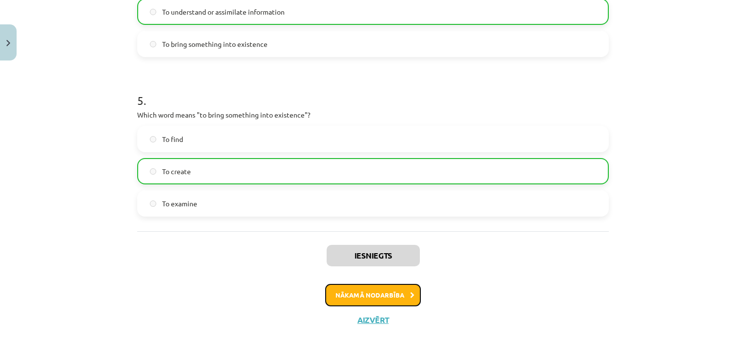
click at [377, 296] on button "Nākamā nodarbība" at bounding box center [373, 295] width 96 height 22
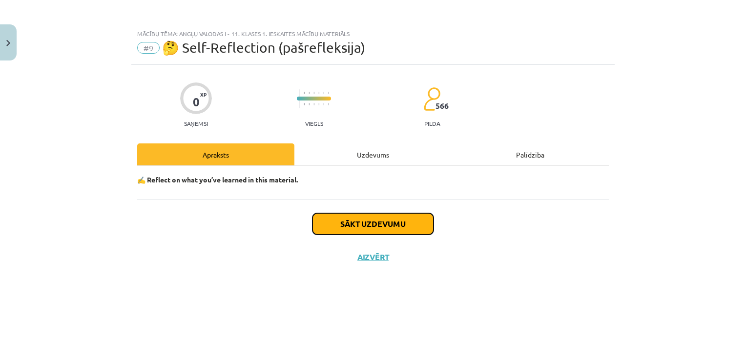
click at [363, 215] on button "Sākt uzdevumu" at bounding box center [373, 223] width 121 height 21
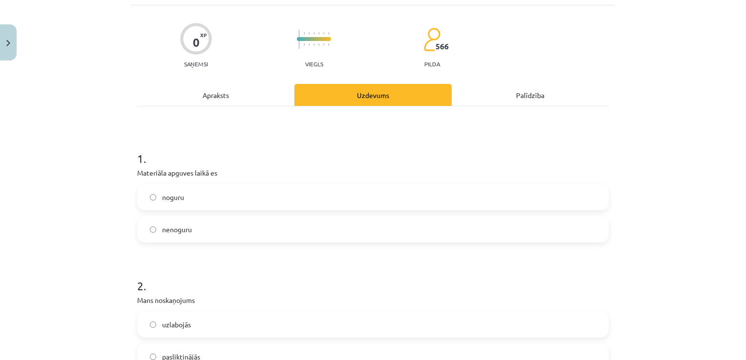
scroll to position [147, 0]
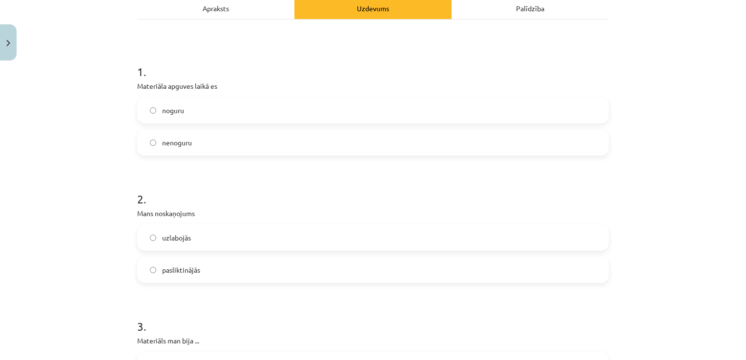
click at [213, 138] on label "nenoguru" at bounding box center [373, 142] width 470 height 24
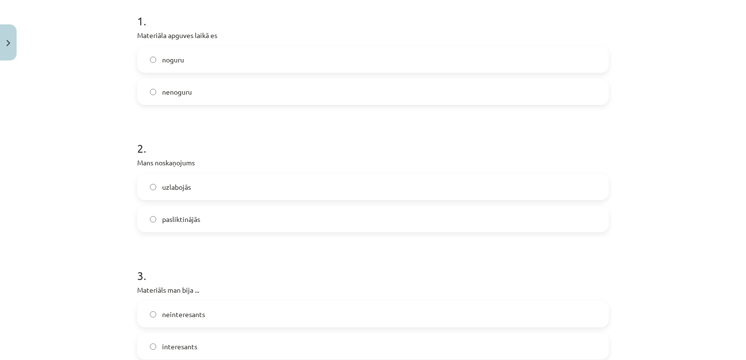
scroll to position [244, 0]
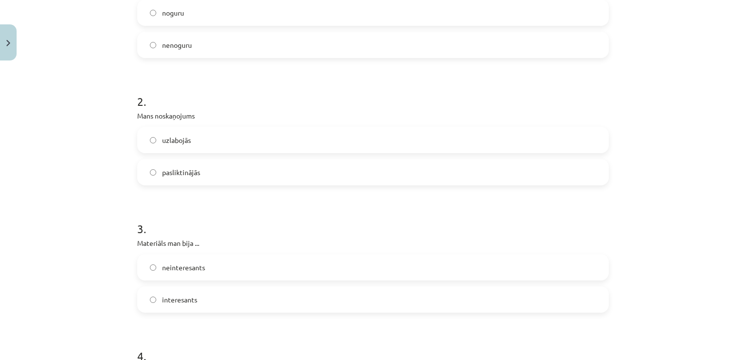
click at [207, 136] on label "uzlabojās" at bounding box center [373, 140] width 470 height 24
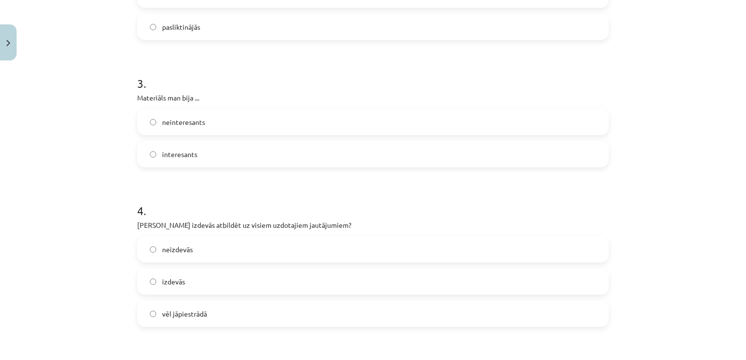
scroll to position [391, 0]
click at [242, 151] on label "interesants" at bounding box center [373, 153] width 470 height 24
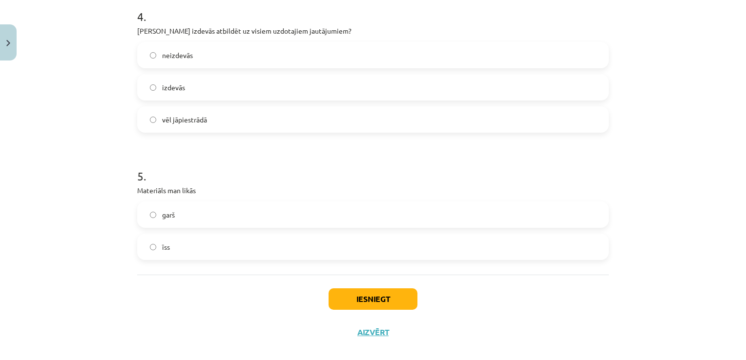
scroll to position [586, 0]
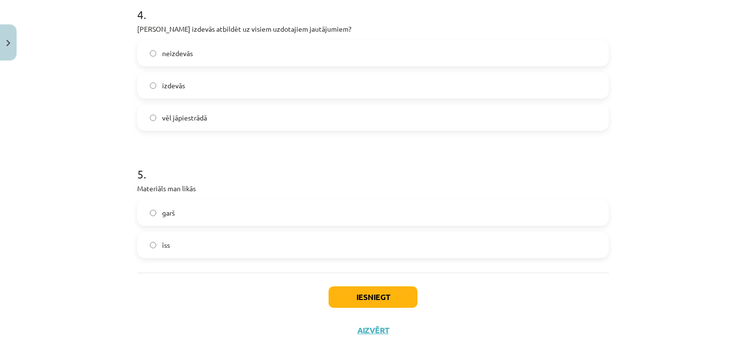
click at [211, 85] on label "izdevās" at bounding box center [373, 85] width 470 height 24
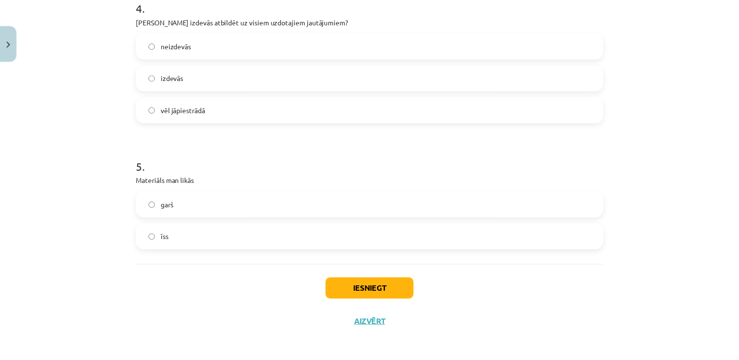
scroll to position [597, 0]
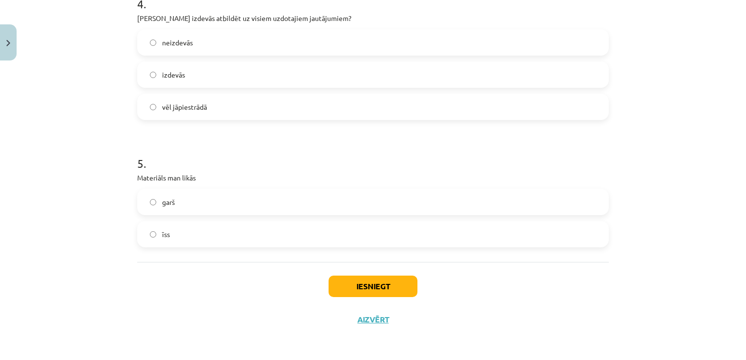
drag, startPoint x: 213, startPoint y: 198, endPoint x: 242, endPoint y: 206, distance: 30.3
click at [213, 198] on label "garš" at bounding box center [373, 202] width 470 height 24
click at [354, 282] on button "Iesniegt" at bounding box center [373, 286] width 89 height 21
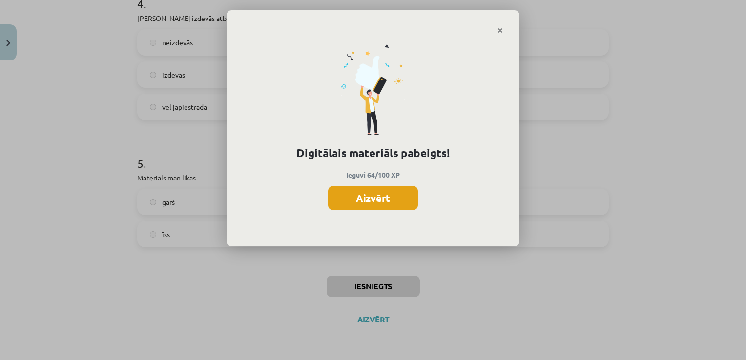
click at [383, 192] on button "Aizvērt" at bounding box center [373, 198] width 90 height 24
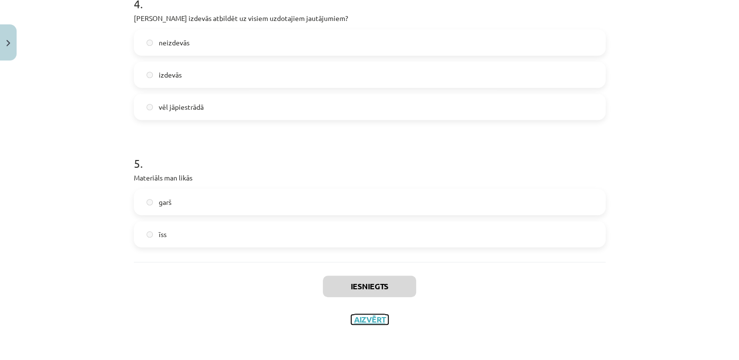
click at [373, 316] on button "Aizvērt" at bounding box center [369, 320] width 37 height 10
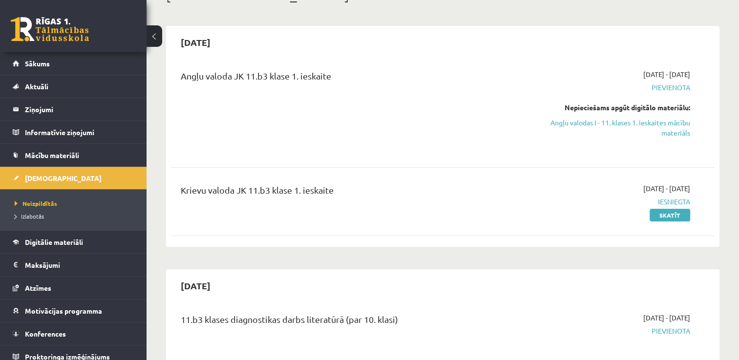
scroll to position [49, 0]
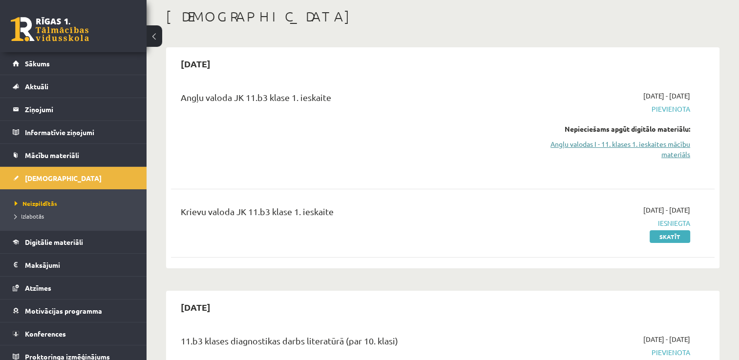
click at [635, 150] on link "Angļu valodas I - 11. klases 1. ieskaites mācību materiāls" at bounding box center [610, 149] width 160 height 21
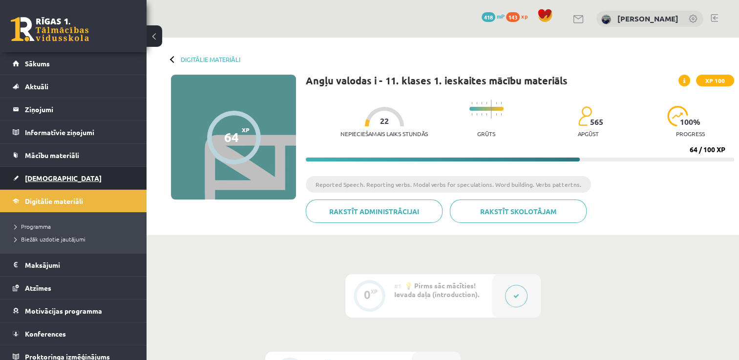
click at [38, 171] on link "[DEMOGRAPHIC_DATA]" at bounding box center [74, 178] width 122 height 22
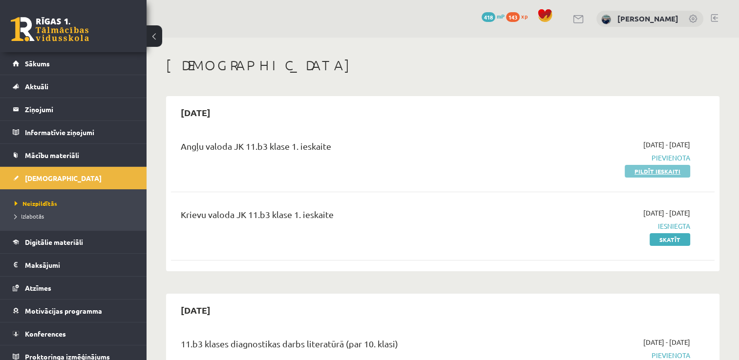
click at [638, 171] on link "Pildīt ieskaiti" at bounding box center [657, 171] width 65 height 13
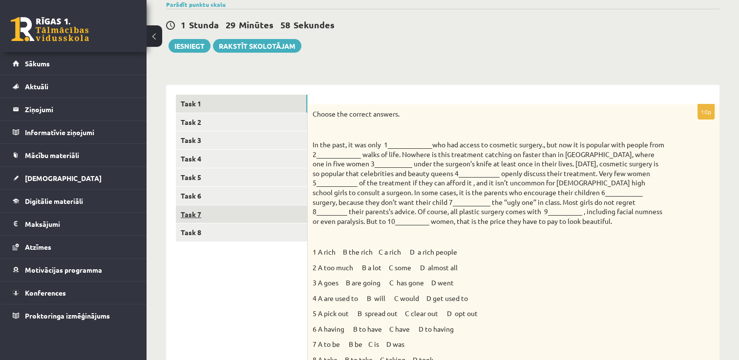
scroll to position [98, 0]
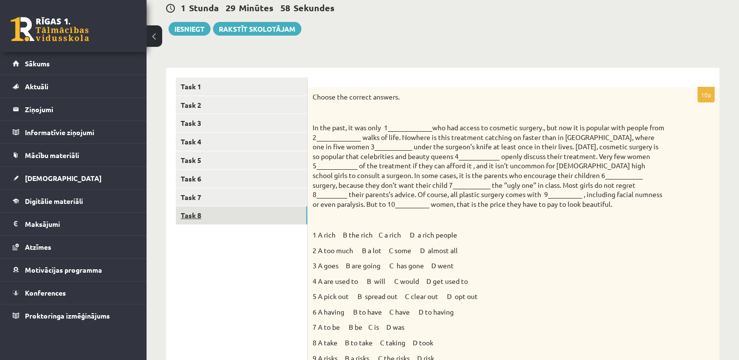
click at [203, 211] on link "Task 8" at bounding box center [241, 216] width 131 height 18
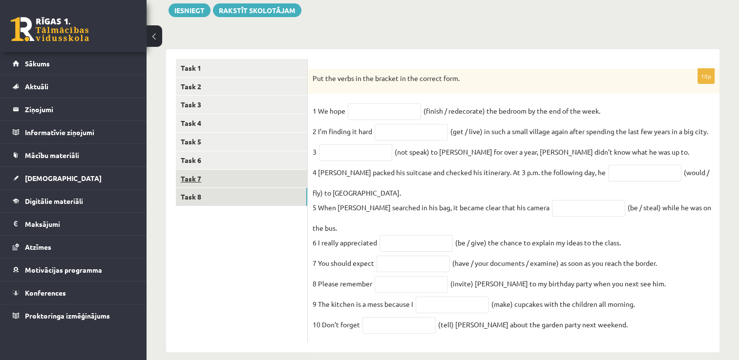
scroll to position [122, 0]
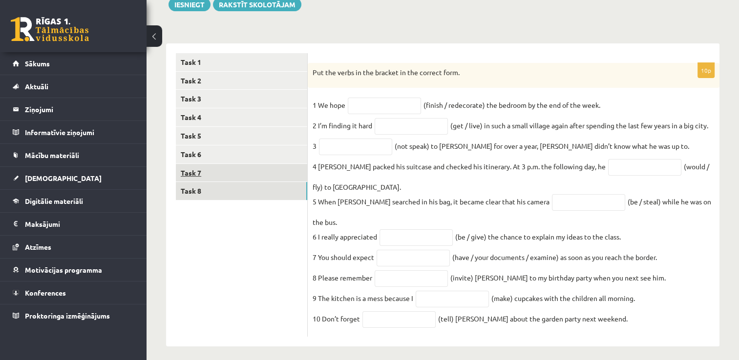
click at [207, 171] on link "Task 7" at bounding box center [241, 173] width 131 height 18
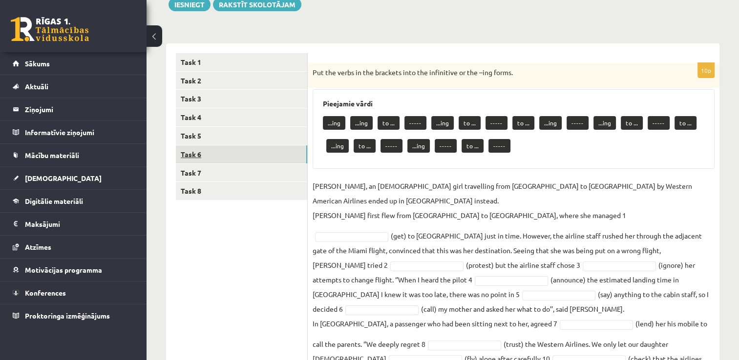
click at [207, 153] on link "Task 6" at bounding box center [241, 155] width 131 height 18
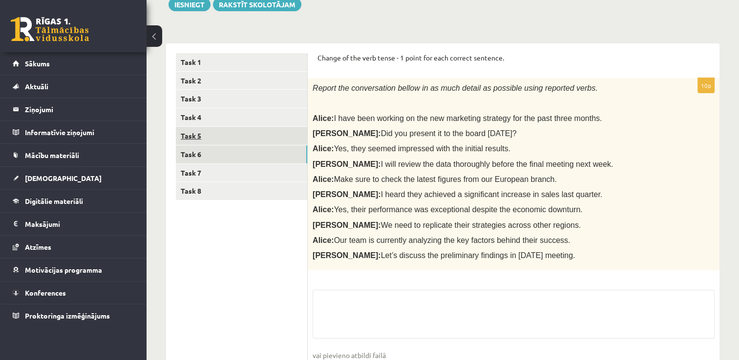
click at [205, 134] on link "Task 5" at bounding box center [241, 136] width 131 height 18
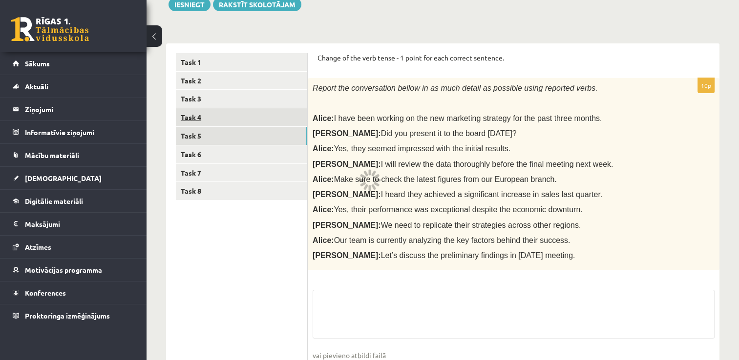
click at [207, 119] on link "Task 4" at bounding box center [241, 117] width 131 height 18
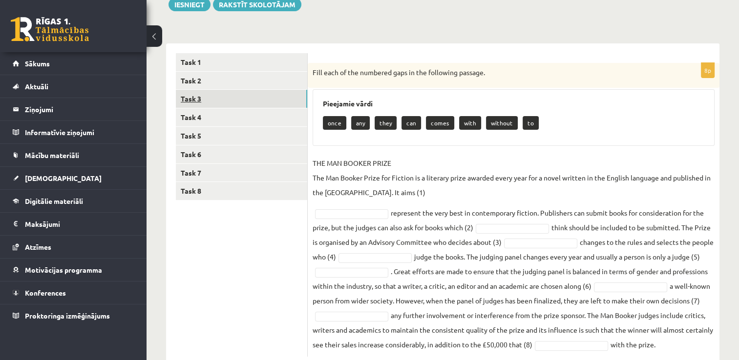
click at [208, 94] on link "Task 3" at bounding box center [241, 99] width 131 height 18
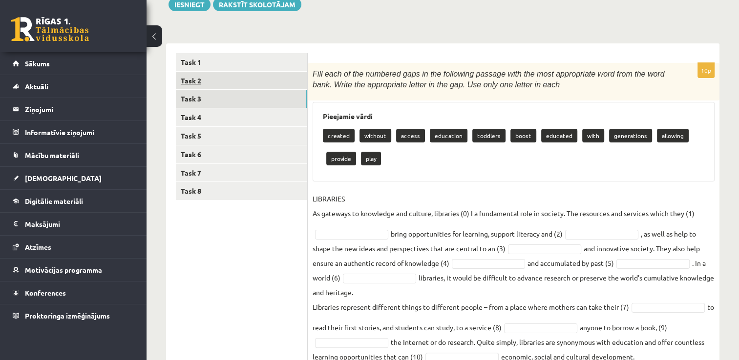
click at [207, 82] on link "Task 2" at bounding box center [241, 81] width 131 height 18
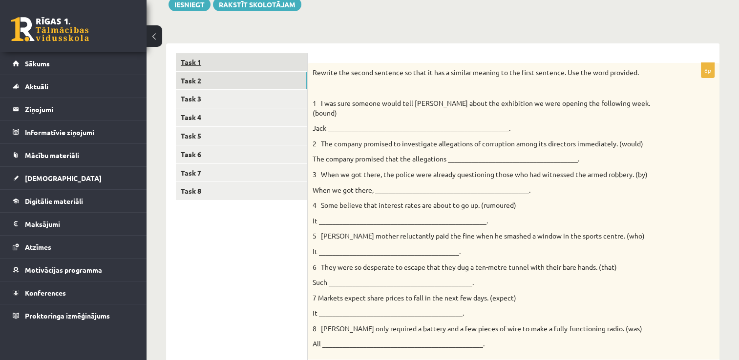
click at [210, 60] on link "Task 1" at bounding box center [241, 62] width 131 height 18
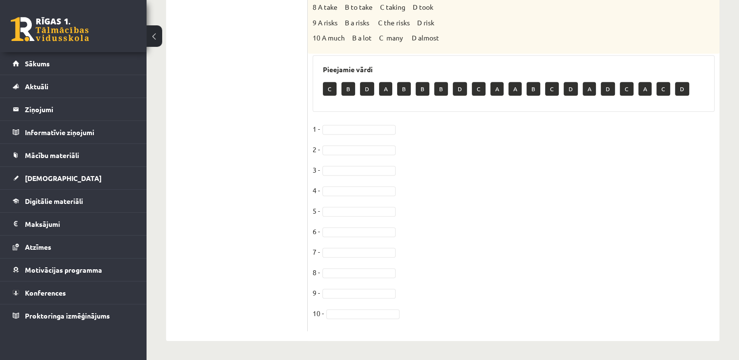
scroll to position [141, 0]
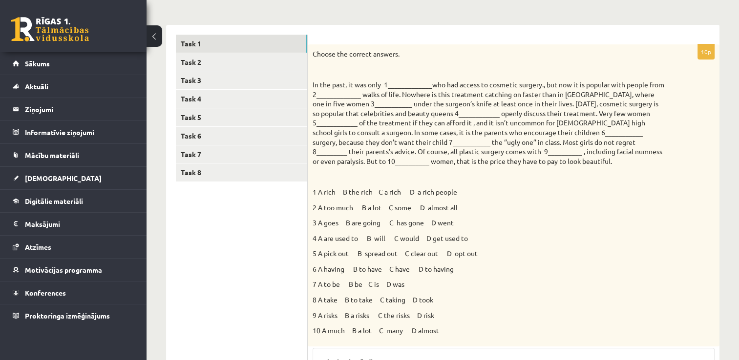
click at [405, 86] on p "In the past, it was only 1_____________who had access to cosmetic surgery., but…" at bounding box center [489, 123] width 353 height 86
click at [403, 80] on p "In the past, it was only 1_____________who had access to cosmetic surgery., but…" at bounding box center [489, 123] width 353 height 86
click at [403, 81] on p "In the past, it was only 1_____________who had access to cosmetic surgery., but…" at bounding box center [489, 123] width 353 height 86
drag, startPoint x: 403, startPoint y: 81, endPoint x: 523, endPoint y: 172, distance: 150.3
click at [587, 200] on div "Choose the correct answers. 1 A rich B the rich C a rich D a rich people 2 A to…" at bounding box center [514, 195] width 412 height 302
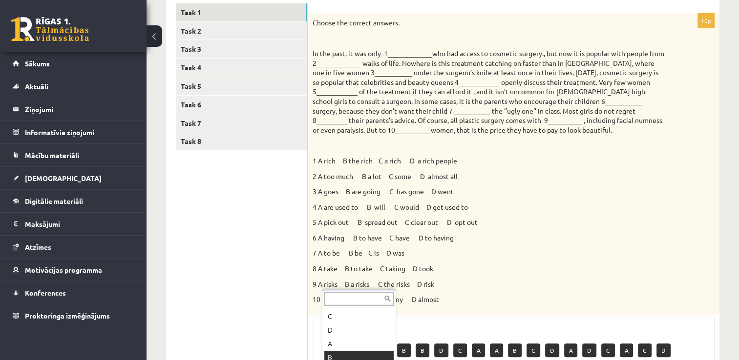
scroll to position [190, 0]
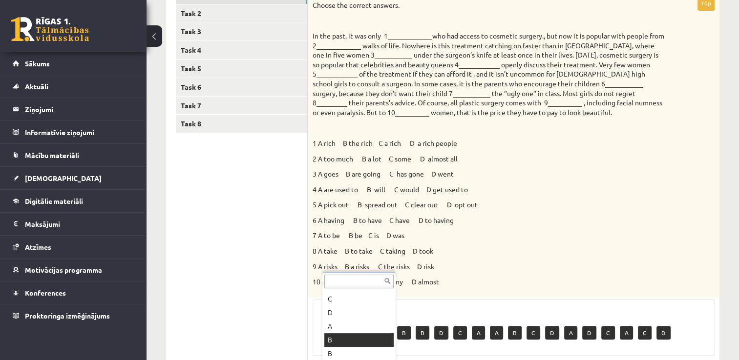
drag, startPoint x: 351, startPoint y: 338, endPoint x: 354, endPoint y: 334, distance: 5.0
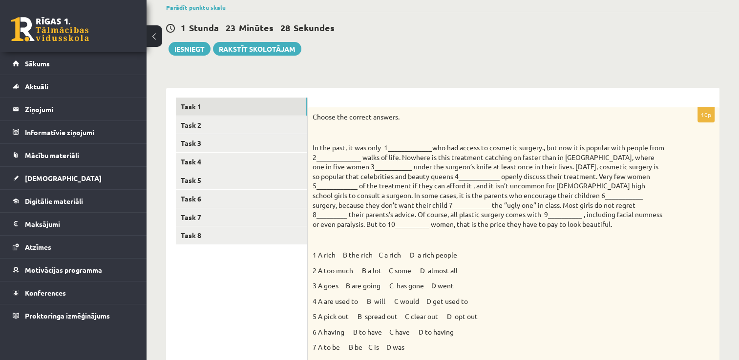
scroll to position [0, 0]
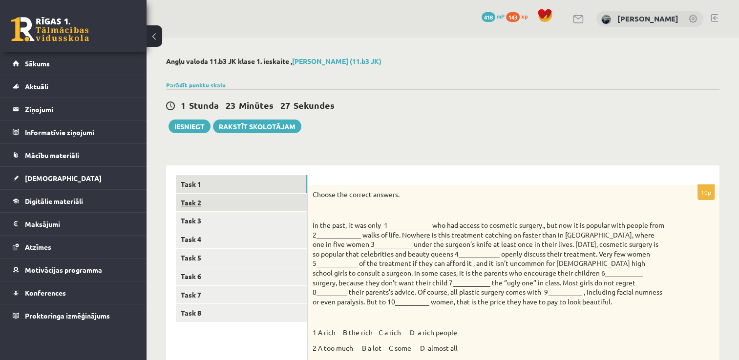
click at [197, 204] on link "Task 2" at bounding box center [241, 203] width 131 height 18
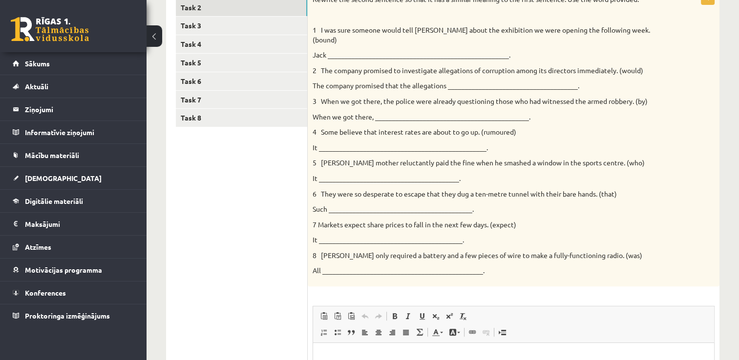
scroll to position [98, 0]
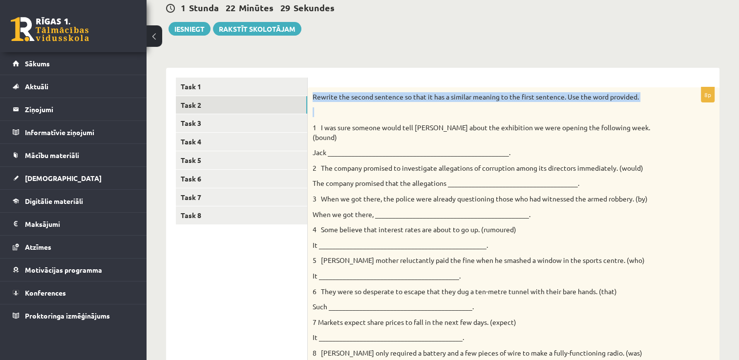
drag, startPoint x: 314, startPoint y: 94, endPoint x: 631, endPoint y: 110, distance: 317.4
click at [631, 110] on div "Rewrite the second sentence so that it has a similar meaning to the first sente…" at bounding box center [514, 235] width 412 height 297
drag, startPoint x: 631, startPoint y: 110, endPoint x: 619, endPoint y: 96, distance: 18.4
copy div "Rewrite the second sentence so that it has a similar meaning to the first sente…"
click at [391, 25] on div "1 Stunda 22 Minūtes 28 Sekundes Ieskaite saglabāta! Iesniegt Rakstīt skolotājam" at bounding box center [442, 14] width 553 height 44
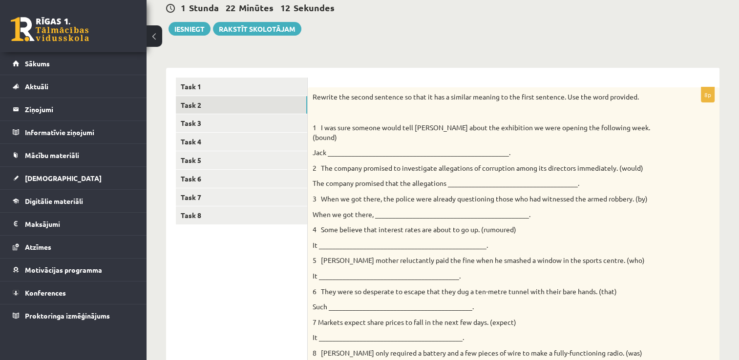
click at [370, 148] on p "Jack _____________________________________________________." at bounding box center [489, 153] width 353 height 10
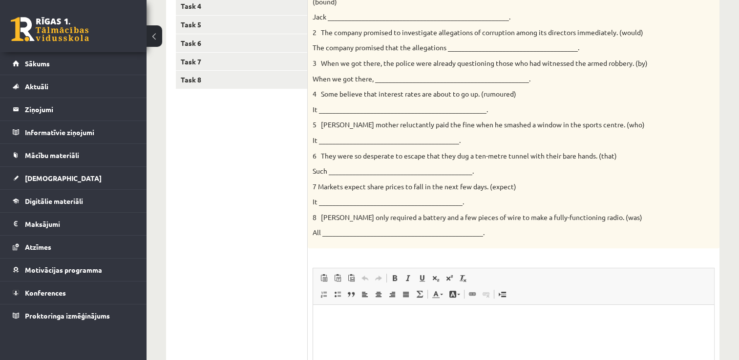
scroll to position [363, 0]
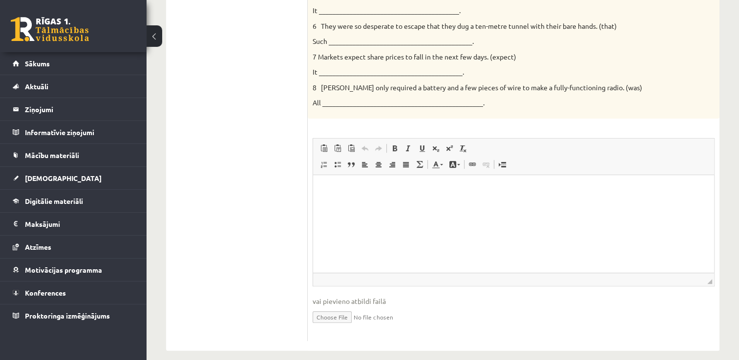
click at [342, 197] on html at bounding box center [513, 190] width 401 height 30
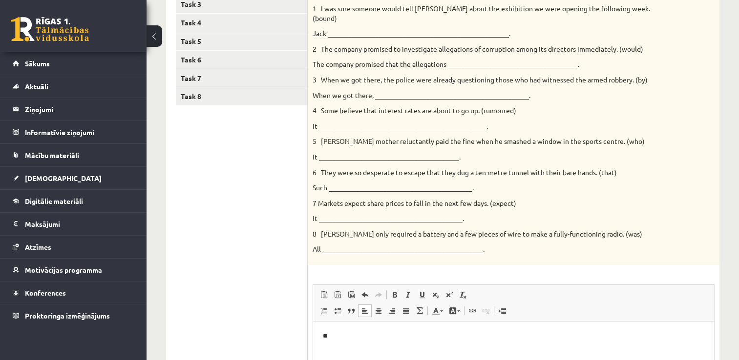
scroll to position [168, 0]
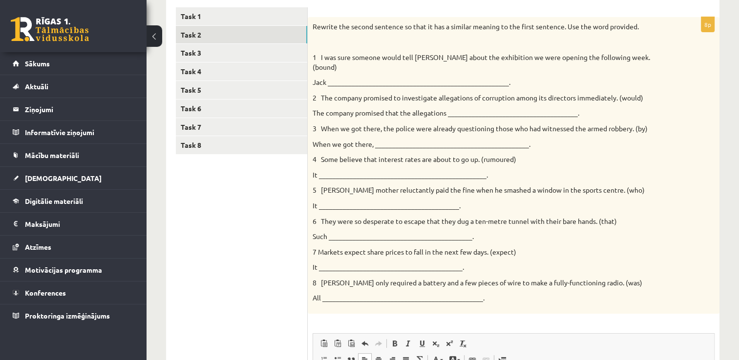
click at [465, 58] on p "1 I was sure someone would tell [PERSON_NAME] about the exhibition we were open…" at bounding box center [489, 62] width 353 height 19
click at [465, 57] on p "1 I was sure someone would tell Jack about the exhibition we were opening the f…" at bounding box center [489, 62] width 353 height 19
copy p "exhibition"
drag, startPoint x: 470, startPoint y: 42, endPoint x: 450, endPoint y: 42, distance: 20.5
click at [455, 42] on p at bounding box center [489, 42] width 353 height 10
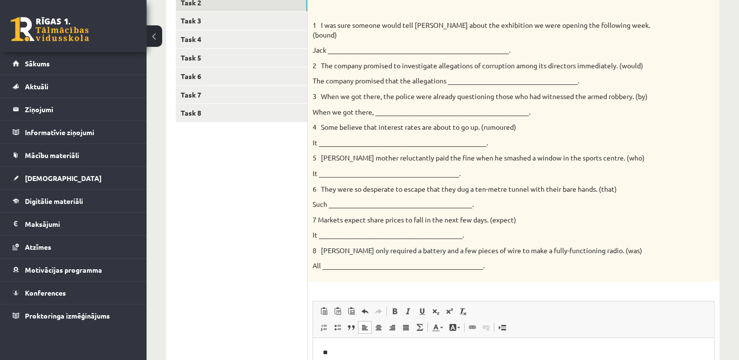
scroll to position [217, 0]
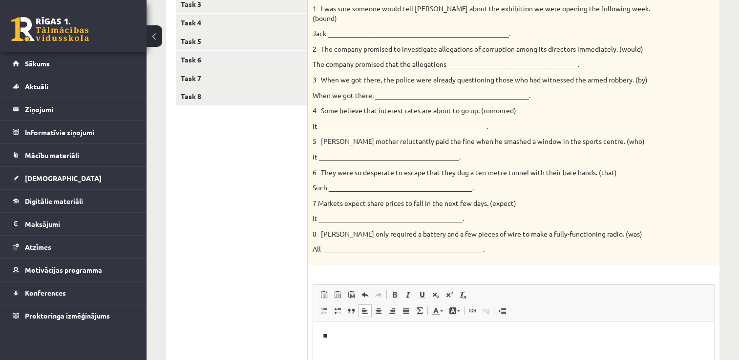
click at [344, 339] on p "**" at bounding box center [514, 337] width 382 height 10
drag, startPoint x: 618, startPoint y: 338, endPoint x: 335, endPoint y: 336, distance: 283.3
click at [332, 337] on p "**********" at bounding box center [514, 337] width 382 height 10
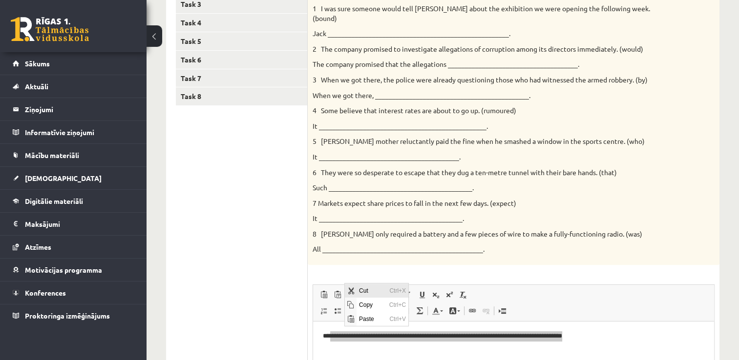
scroll to position [0, 0]
click at [366, 304] on span "Copy" at bounding box center [371, 304] width 30 height 14
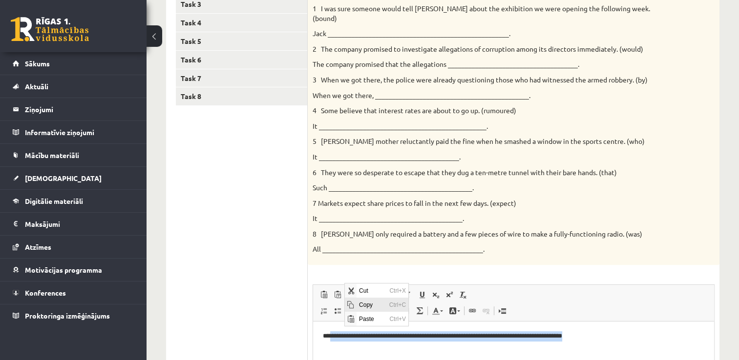
copy p "**********"
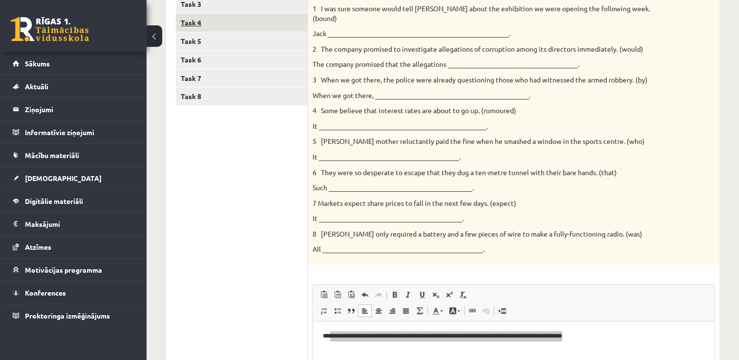
drag, startPoint x: 240, startPoint y: 232, endPoint x: 240, endPoint y: 25, distance: 206.6
click at [240, 220] on ul "Task 1 Task 2 Task 3 Task 4 Task 5 Task 6 Task 7 Task 8" at bounding box center [242, 222] width 132 height 529
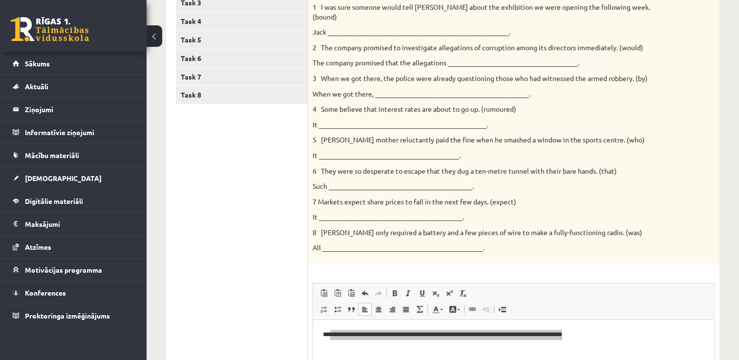
scroll to position [266, 0]
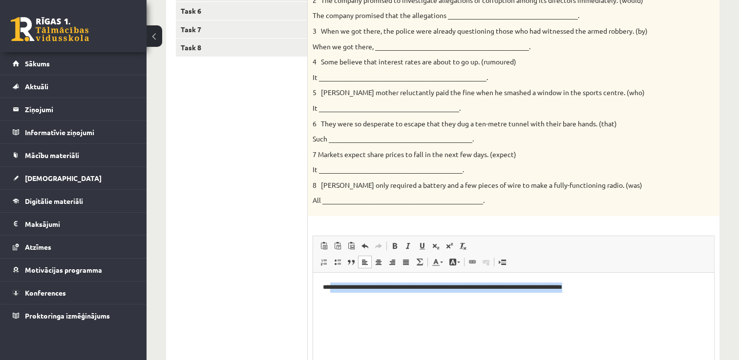
drag, startPoint x: 365, startPoint y: 309, endPoint x: 363, endPoint y: 300, distance: 9.0
click at [365, 303] on html "**********" at bounding box center [513, 288] width 401 height 30
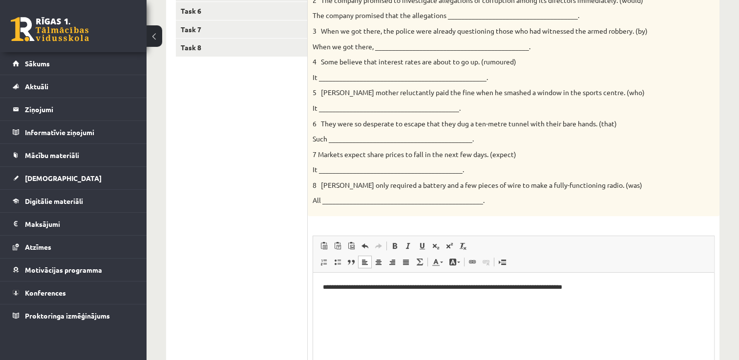
click at [358, 289] on p "**********" at bounding box center [514, 288] width 382 height 10
click at [396, 291] on p "**********" at bounding box center [514, 288] width 382 height 10
click at [396, 293] on p "**********" at bounding box center [514, 288] width 382 height 10
click at [399, 291] on p "**********" at bounding box center [514, 288] width 382 height 10
click at [397, 292] on p "**********" at bounding box center [514, 288] width 382 height 10
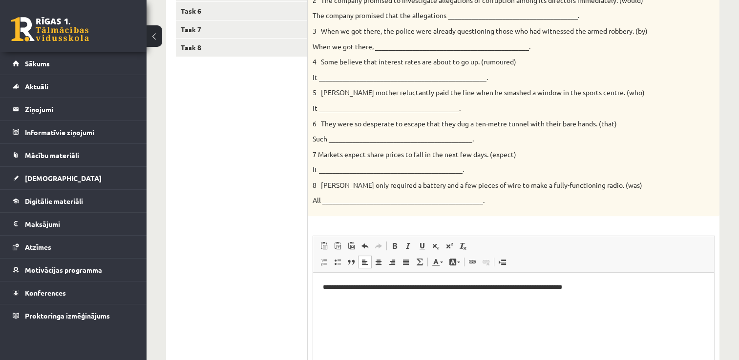
click at [416, 289] on p "**********" at bounding box center [514, 288] width 382 height 10
click at [469, 287] on p "**********" at bounding box center [514, 288] width 382 height 10
click at [518, 288] on p "**********" at bounding box center [514, 288] width 382 height 10
click at [635, 286] on p "**********" at bounding box center [514, 288] width 382 height 10
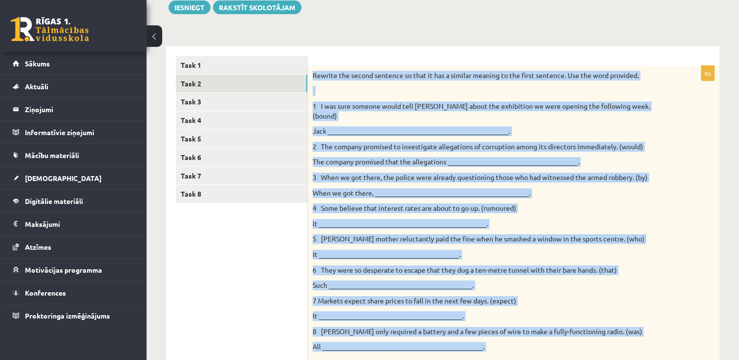
scroll to position [363, 0]
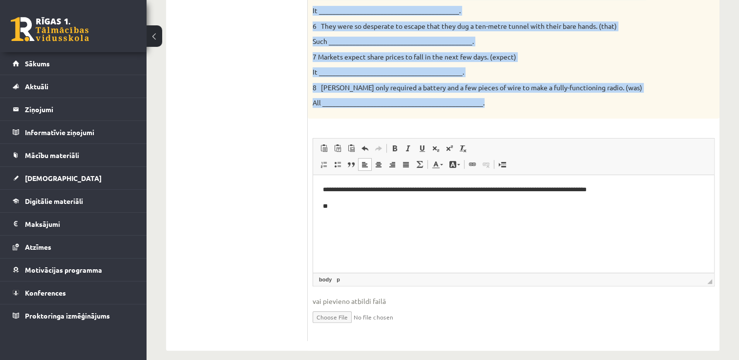
drag, startPoint x: 313, startPoint y: 73, endPoint x: 599, endPoint y: 101, distance: 288.0
copy div "Rewrite the second sentence so that it has a similar meaning to the first sente…"
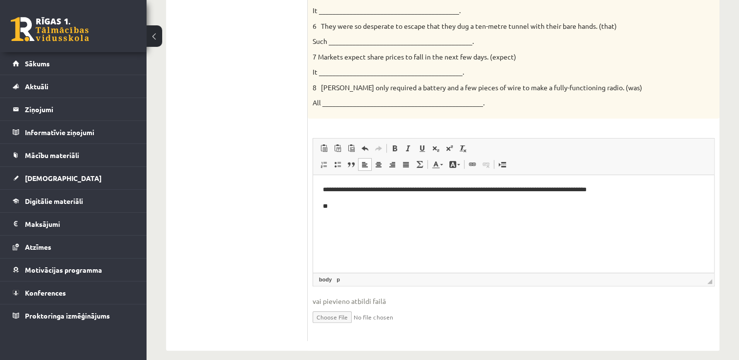
click at [285, 51] on ul "Task 1 Task 2 Task 3 Task 4 Task 5 Task 6 Task 7 Task 8" at bounding box center [242, 76] width 132 height 529
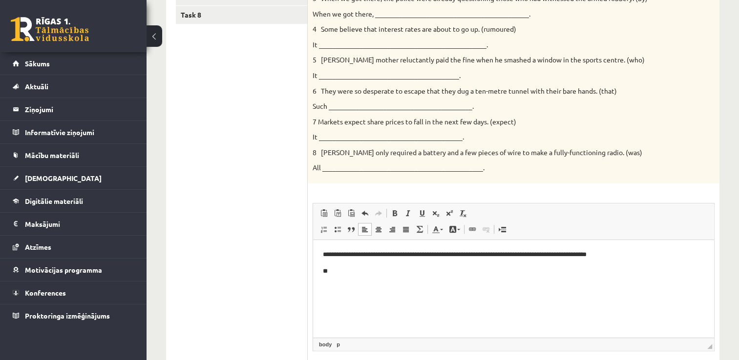
scroll to position [315, 0]
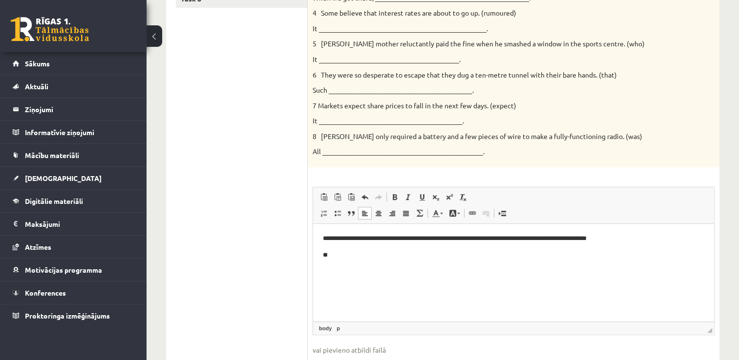
click at [331, 254] on p "**" at bounding box center [514, 256] width 382 height 10
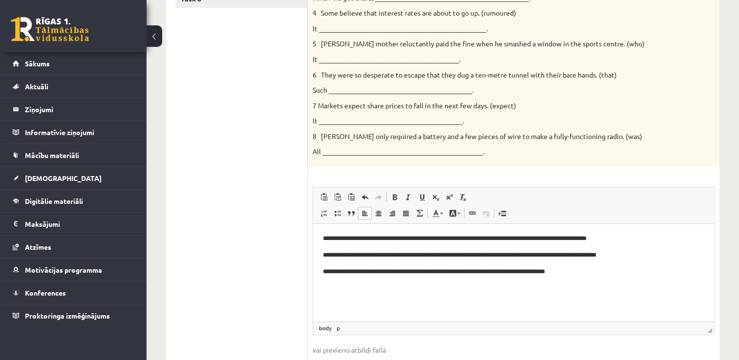
click at [562, 274] on p "**********" at bounding box center [514, 272] width 382 height 10
click at [600, 271] on p "**********" at bounding box center [514, 272] width 382 height 10
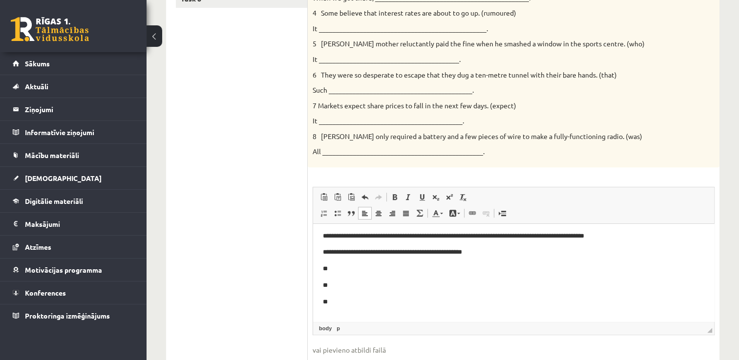
scroll to position [36, 0]
click at [348, 304] on p "**" at bounding box center [510, 302] width 374 height 10
click at [342, 314] on p "**" at bounding box center [510, 319] width 374 height 10
click at [327, 306] on p "**********" at bounding box center [510, 302] width 374 height 10
click at [332, 304] on p "**********" at bounding box center [510, 302] width 374 height 10
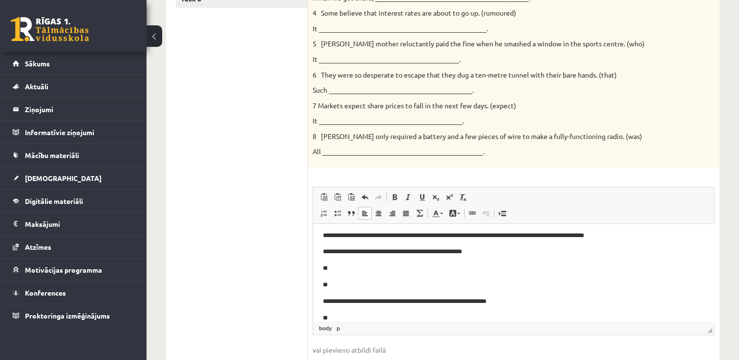
click at [336, 312] on body "**********" at bounding box center [513, 261] width 381 height 126
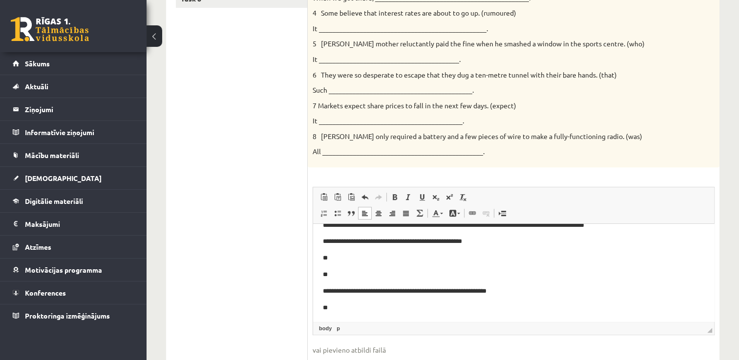
scroll to position [47, 0]
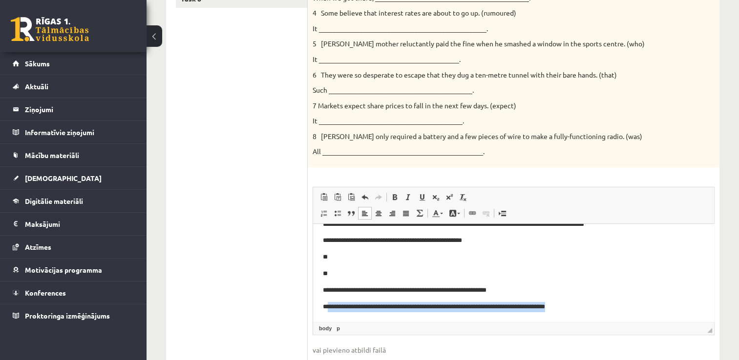
drag, startPoint x: 563, startPoint y: 307, endPoint x: 328, endPoint y: 306, distance: 234.5
click at [328, 306] on p "**********" at bounding box center [510, 307] width 374 height 10
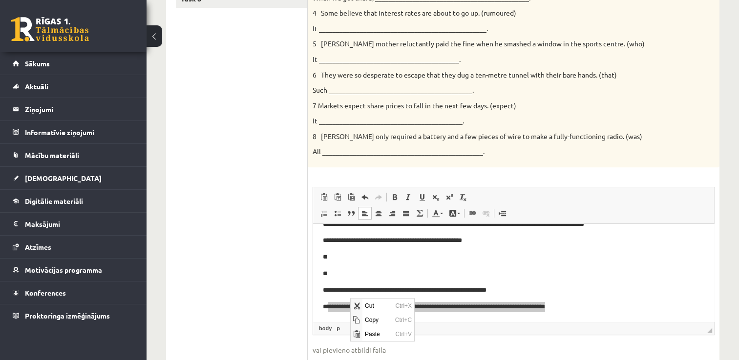
drag, startPoint x: 277, startPoint y: 271, endPoint x: 306, endPoint y: 271, distance: 28.3
click at [279, 268] on ul "Task 1 Task 2 Task 3 Task 4 Task 5 Task 6 Task 7 Task 8" at bounding box center [242, 125] width 132 height 529
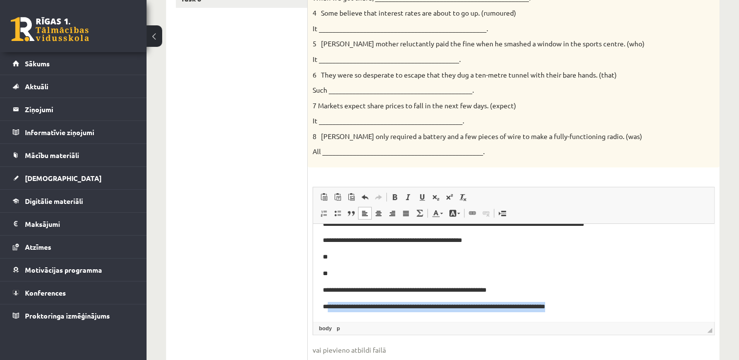
drag, startPoint x: 351, startPoint y: 309, endPoint x: 665, endPoint y: 523, distance: 380.0
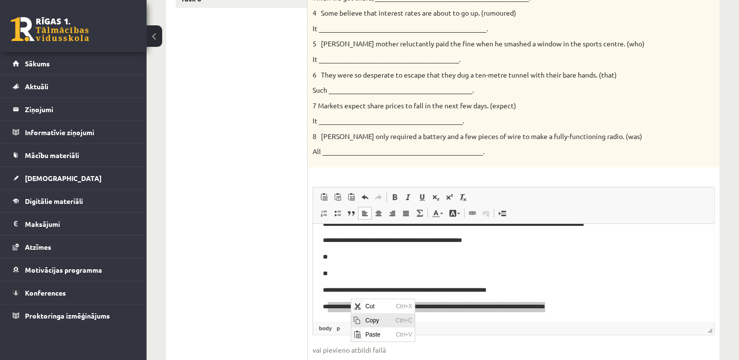
click at [368, 319] on span "Copy" at bounding box center [377, 321] width 30 height 14
copy p "**********"
click at [271, 230] on ul "Task 1 Task 2 Task 3 Task 4 Task 5 Task 6 Task 7 Task 8" at bounding box center [242, 125] width 132 height 529
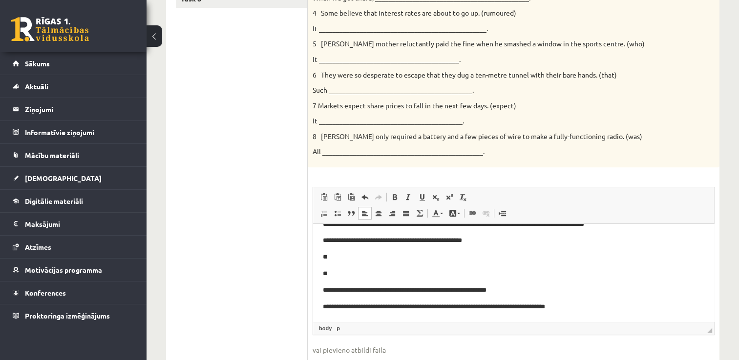
click at [331, 242] on p "**********" at bounding box center [510, 241] width 374 height 10
click at [353, 305] on p "**********" at bounding box center [510, 307] width 374 height 10
click at [351, 305] on p "**********" at bounding box center [510, 307] width 374 height 10
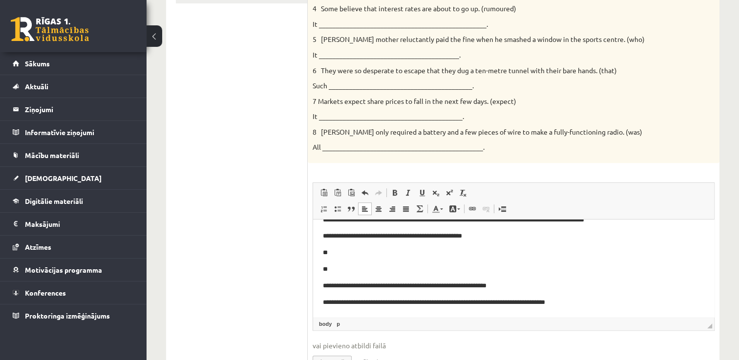
click at [356, 263] on body "**********" at bounding box center [513, 245] width 381 height 126
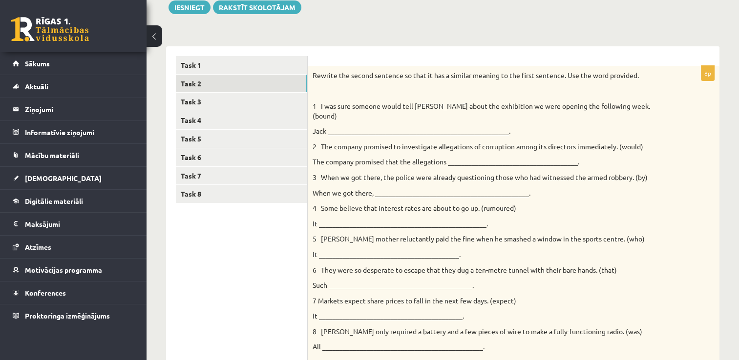
scroll to position [0, 0]
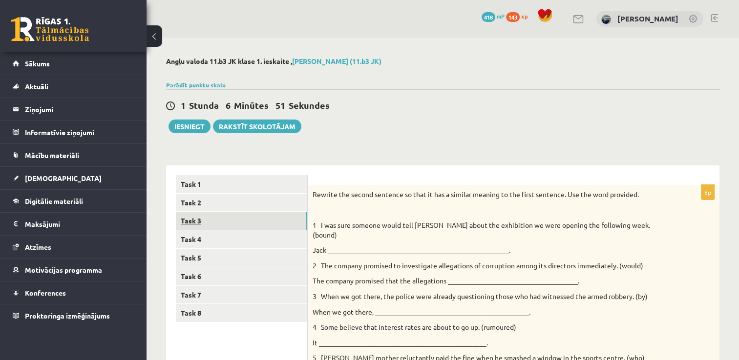
click at [202, 222] on link "Task 3" at bounding box center [241, 221] width 131 height 18
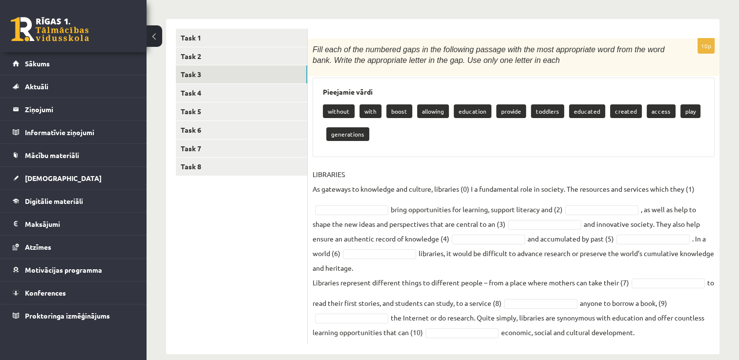
scroll to position [160, 0]
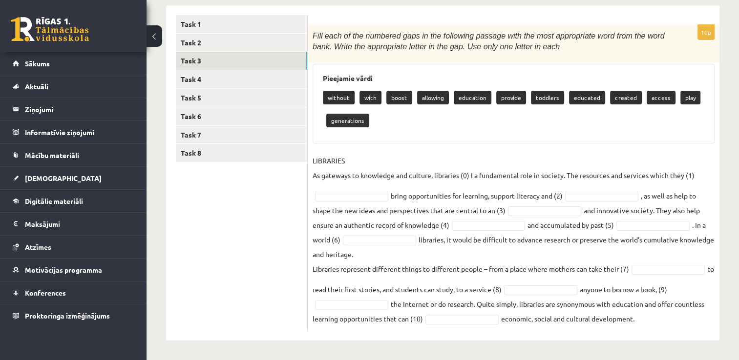
drag, startPoint x: 321, startPoint y: 73, endPoint x: 701, endPoint y: 369, distance: 481.4
click at [701, 200] on html "0 Dāvanas 418 mP 143 xp Gustavs Siliņš Sākums Aktuāli Kā mācīties eSKOLĀ Kontak…" at bounding box center [369, 20] width 739 height 360
copy div "Pieejamie vārdi without with boost allowing education provide toddlers educated…"
drag, startPoint x: 224, startPoint y: 230, endPoint x: 222, endPoint y: 221, distance: 9.5
click at [224, 228] on ul "Task 1 Task 2 Task 3 Task 4 Task 5 Task 6 Task 7 Task 8" at bounding box center [242, 173] width 132 height 316
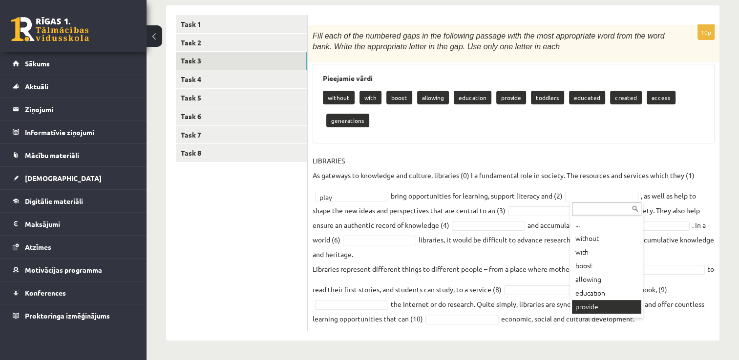
scroll to position [137, 0]
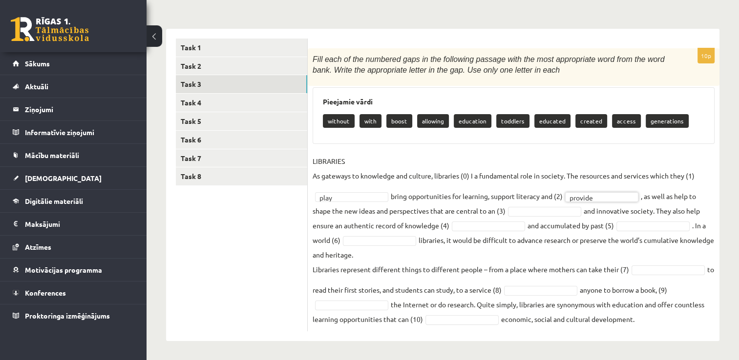
drag, startPoint x: 541, startPoint y: 211, endPoint x: 539, endPoint y: 206, distance: 5.0
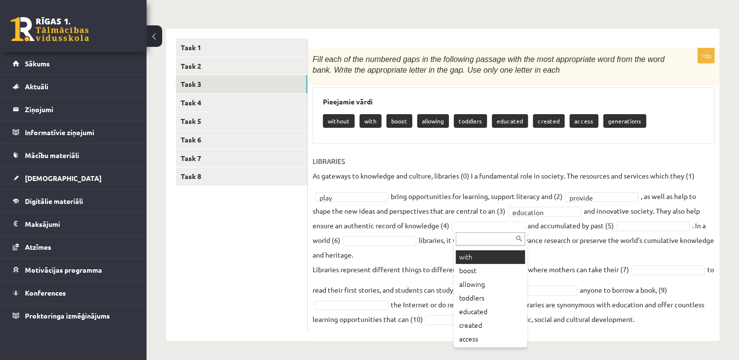
scroll to position [39, 0]
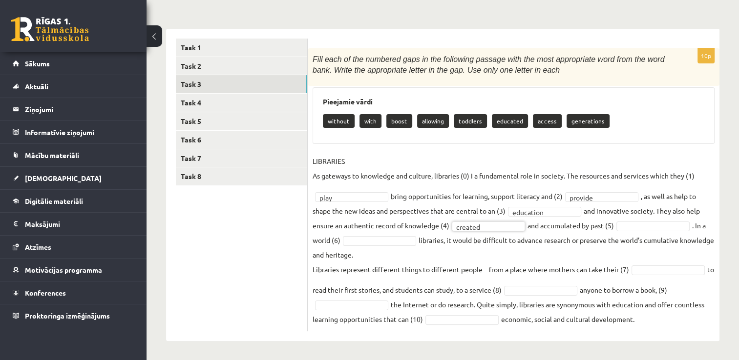
drag, startPoint x: 641, startPoint y: 224, endPoint x: 634, endPoint y: 226, distance: 7.7
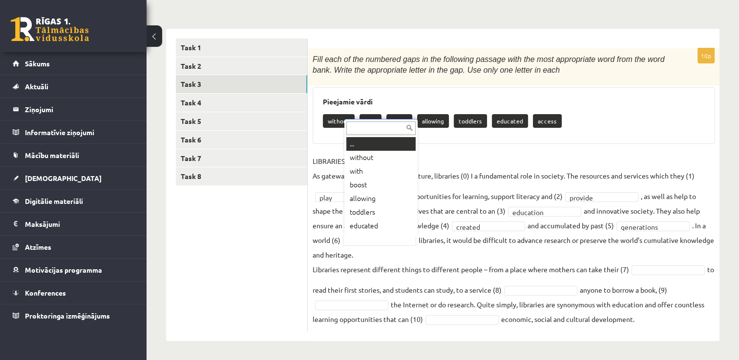
scroll to position [12, 0]
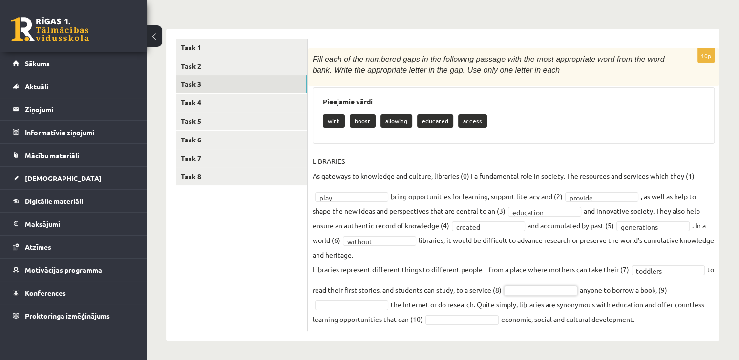
drag, startPoint x: 699, startPoint y: 291, endPoint x: 649, endPoint y: 283, distance: 51.0
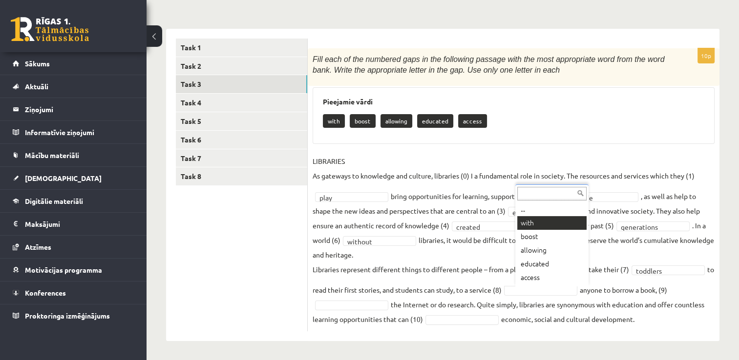
drag, startPoint x: 532, startPoint y: 219, endPoint x: 504, endPoint y: 195, distance: 36.7
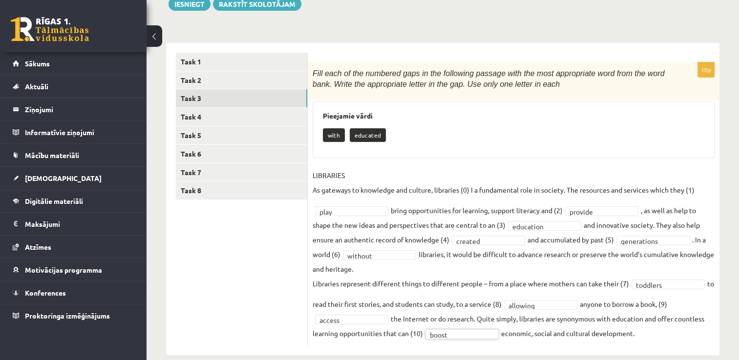
scroll to position [137, 0]
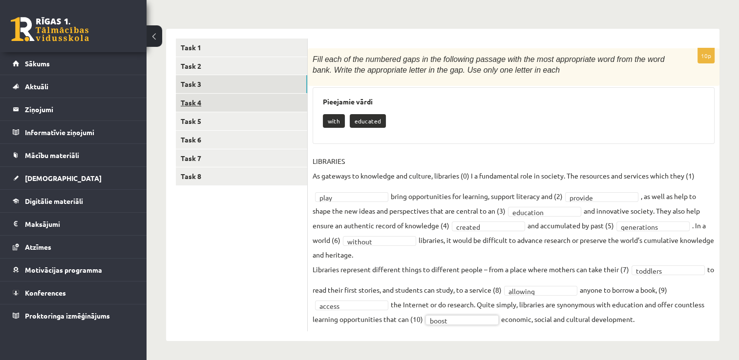
click at [184, 102] on link "Task 4" at bounding box center [241, 103] width 131 height 18
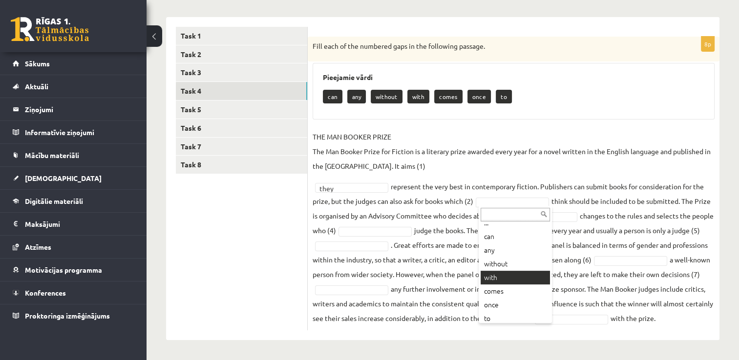
scroll to position [0, 0]
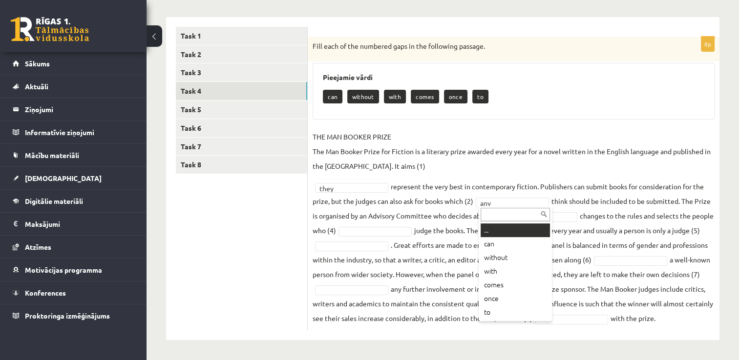
drag, startPoint x: 508, startPoint y: 233, endPoint x: 515, endPoint y: 227, distance: 10.1
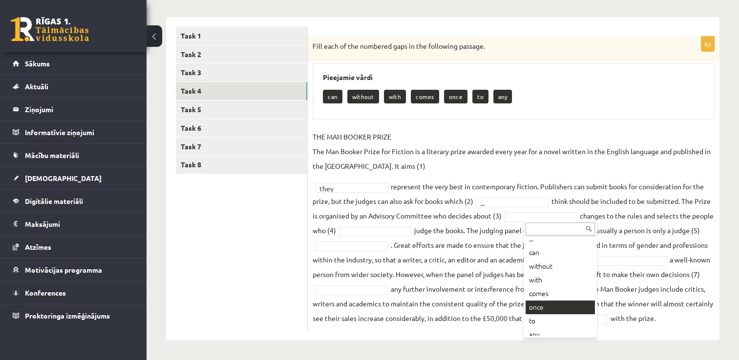
scroll to position [12, 0]
drag, startPoint x: 545, startPoint y: 331, endPoint x: 544, endPoint y: 317, distance: 14.7
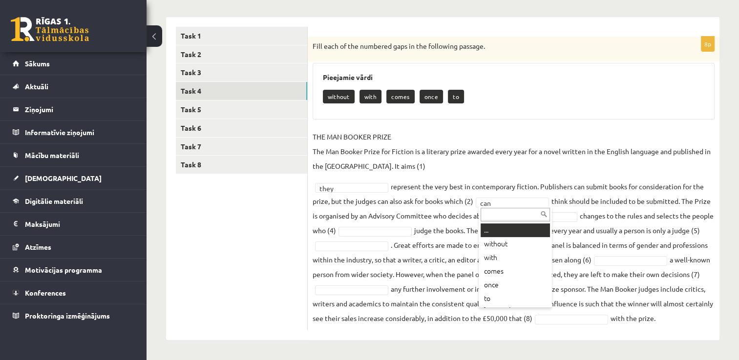
drag, startPoint x: 490, startPoint y: 230, endPoint x: 455, endPoint y: 226, distance: 35.4
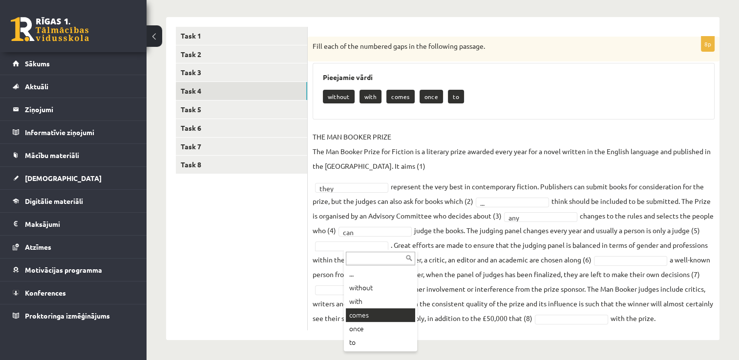
drag, startPoint x: 389, startPoint y: 317, endPoint x: 396, endPoint y: 304, distance: 14.7
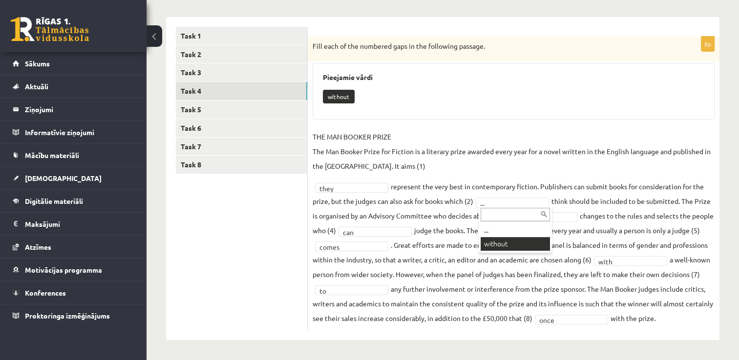
scroll to position [125, 0]
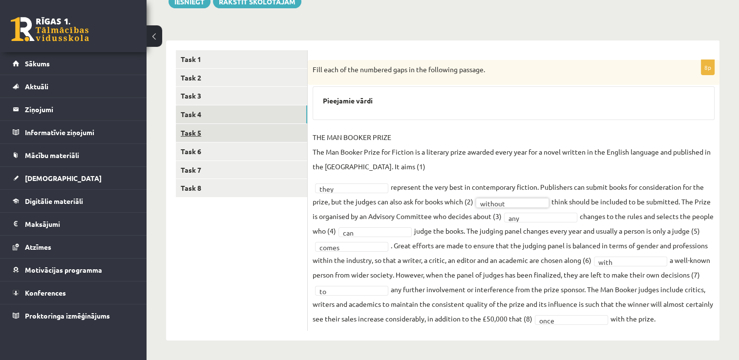
click at [216, 130] on link "Task 5" at bounding box center [241, 133] width 131 height 18
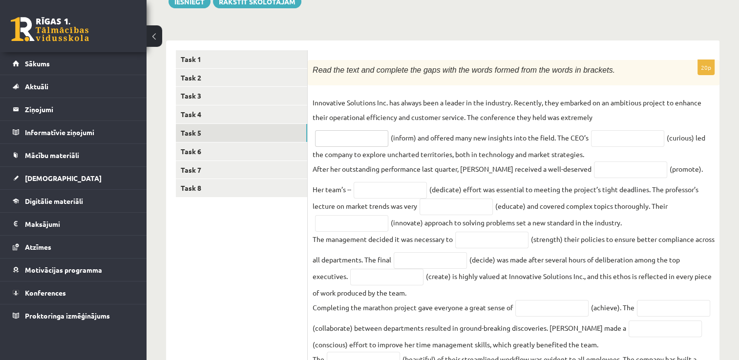
click at [361, 135] on input "text" at bounding box center [351, 138] width 73 height 17
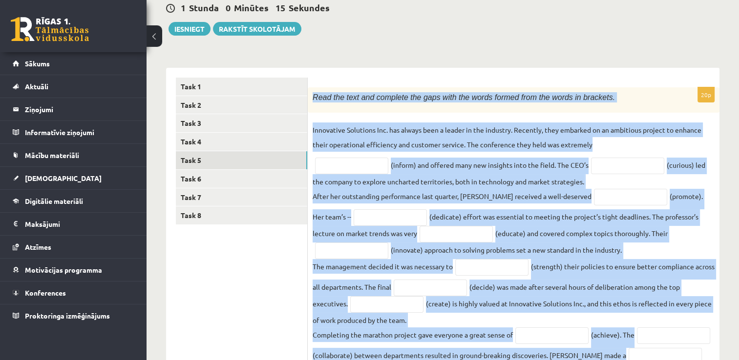
scroll to position [314, 0]
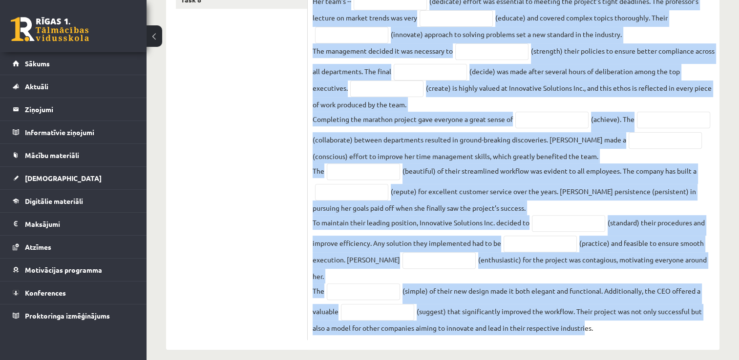
drag, startPoint x: 312, startPoint y: 97, endPoint x: 583, endPoint y: 384, distance: 395.6
copy div "Read the text and complete the gaps with the words formed from the words in bra…"
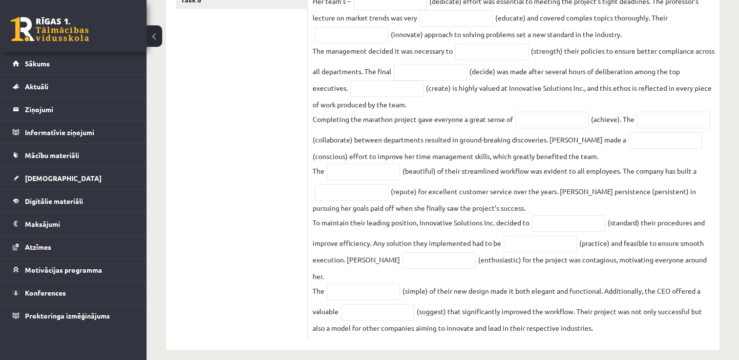
drag, startPoint x: 280, startPoint y: 95, endPoint x: 281, endPoint y: 83, distance: 11.8
click at [280, 91] on ul "Task 1 Task 2 Task 3 Task 4 Task 5 Task 6 Task 7 Task 8" at bounding box center [242, 101] width 132 height 479
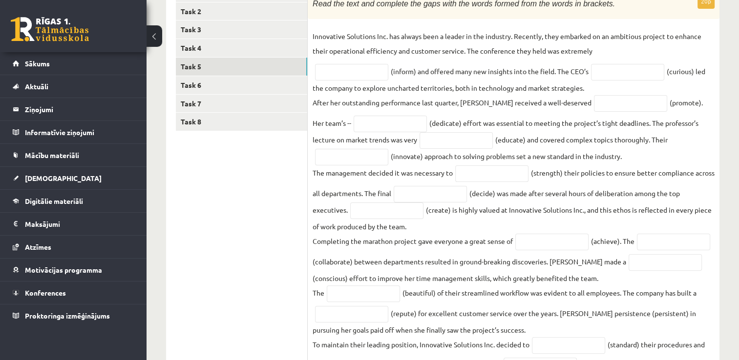
scroll to position [167, 0]
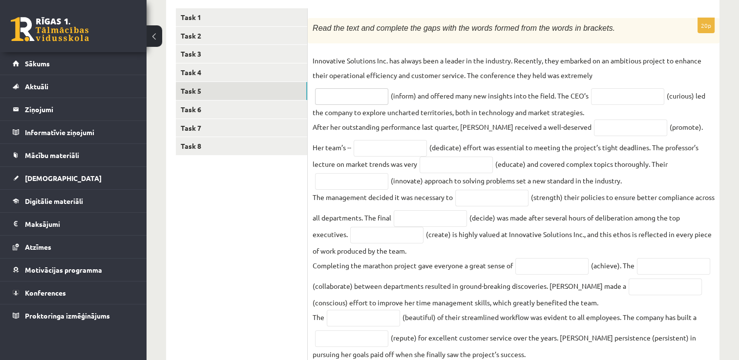
click at [356, 98] on input "text" at bounding box center [351, 96] width 73 height 17
type input "**********"
click at [609, 91] on input "text" at bounding box center [627, 96] width 73 height 17
type input "*********"
click at [606, 126] on input "text" at bounding box center [630, 128] width 73 height 17
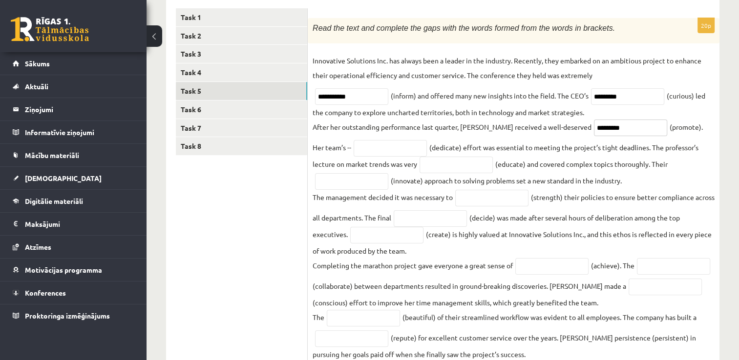
type input "*********"
click at [371, 155] on input "text" at bounding box center [390, 148] width 73 height 17
type input "*********"
click at [446, 164] on input "text" at bounding box center [456, 165] width 73 height 17
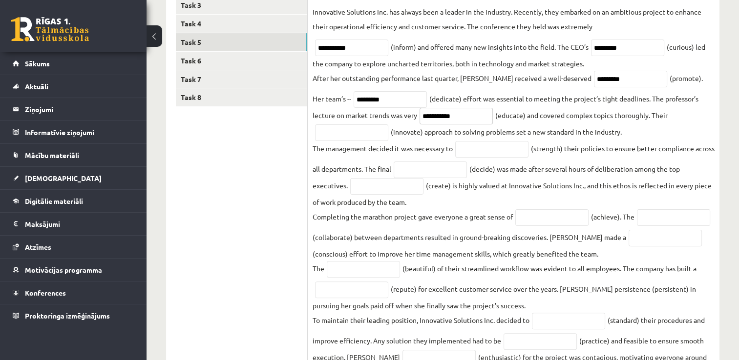
type input "**********"
click at [367, 136] on input "text" at bounding box center [351, 133] width 73 height 17
type input "*********"
click at [497, 151] on input "text" at bounding box center [491, 149] width 73 height 17
type input "**********"
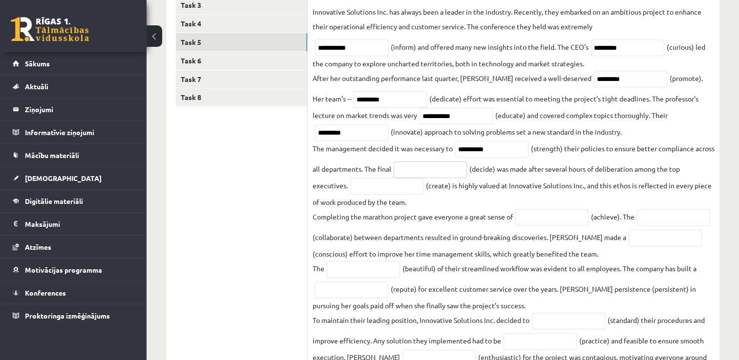
click at [462, 168] on input "text" at bounding box center [430, 170] width 73 height 17
type input "********"
click at [390, 188] on input "text" at bounding box center [386, 186] width 73 height 17
type input "**********"
click at [492, 208] on fieldset "**********" at bounding box center [514, 218] width 402 height 429
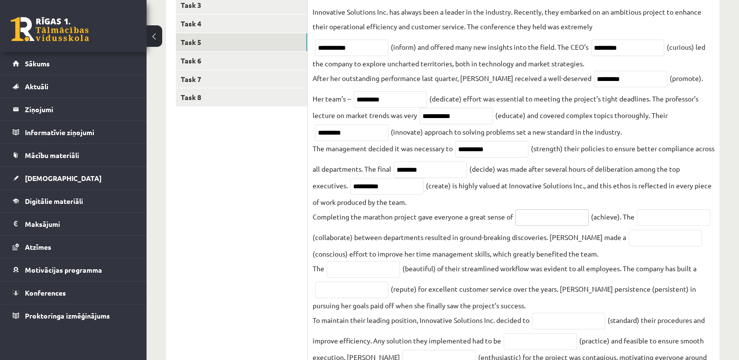
click at [550, 220] on input "text" at bounding box center [551, 218] width 73 height 17
type input "**********"
click at [637, 226] on input "text" at bounding box center [673, 218] width 73 height 17
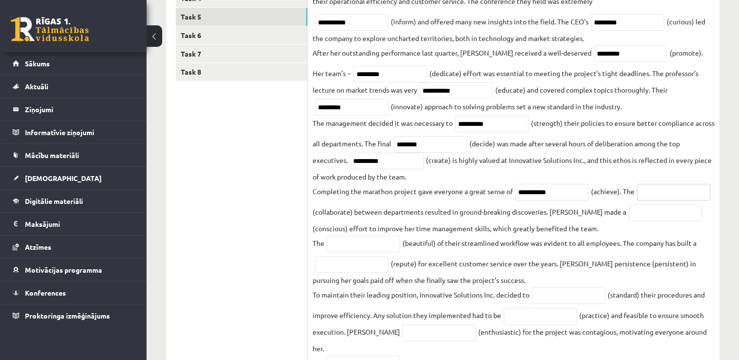
scroll to position [265, 0]
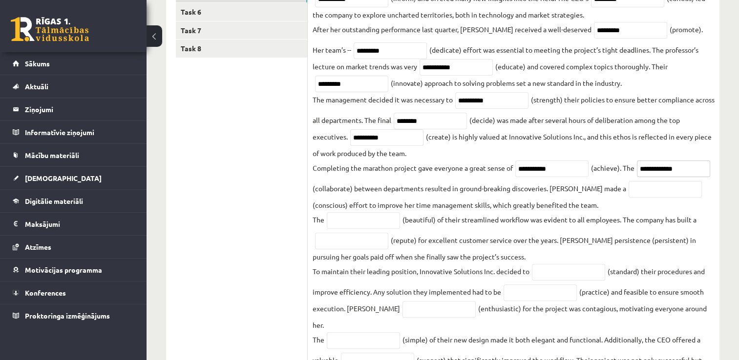
type input "**********"
click at [629, 198] on input "text" at bounding box center [665, 189] width 73 height 17
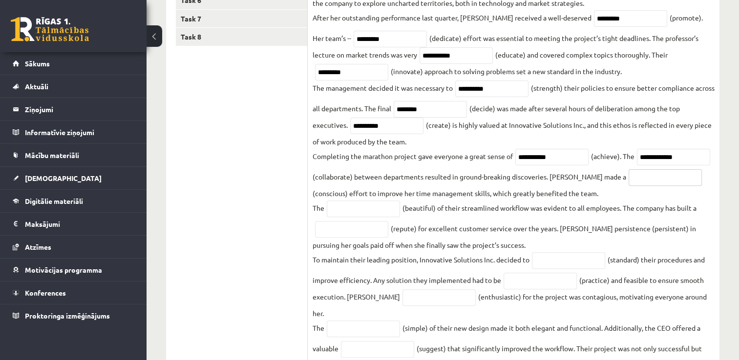
scroll to position [314, 0]
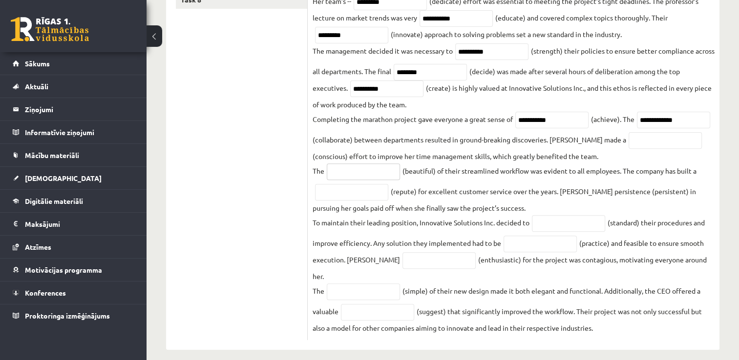
click at [364, 179] on input "text" at bounding box center [363, 172] width 73 height 17
type input "******"
click at [356, 191] on input "text" at bounding box center [351, 192] width 73 height 17
type input "**********"
click at [345, 284] on input "text" at bounding box center [363, 292] width 73 height 17
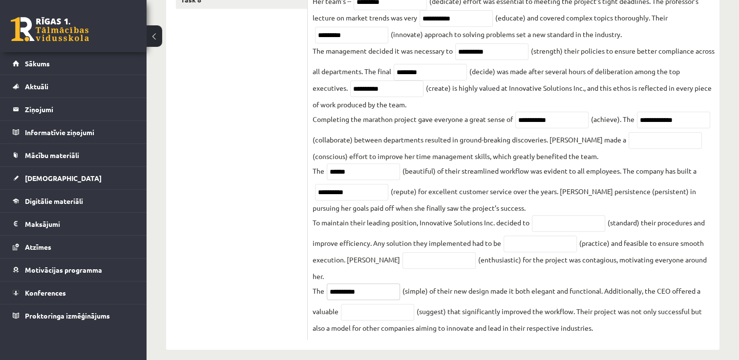
type input "**********"
click at [377, 305] on input "text" at bounding box center [377, 312] width 73 height 17
type input "**********"
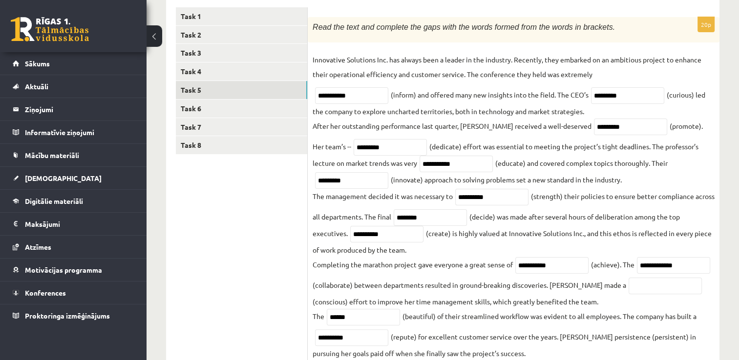
scroll to position [167, 0]
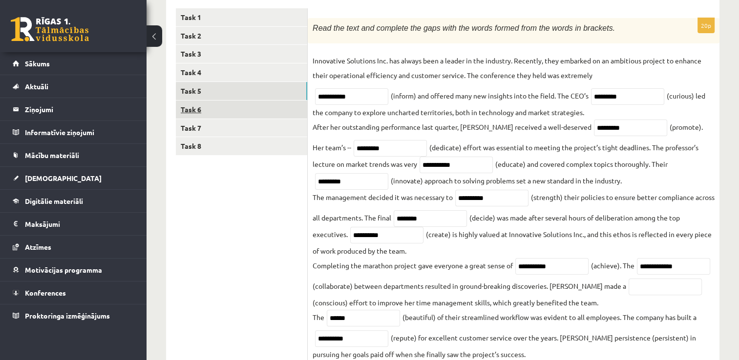
click at [217, 114] on link "Task 6" at bounding box center [241, 110] width 131 height 18
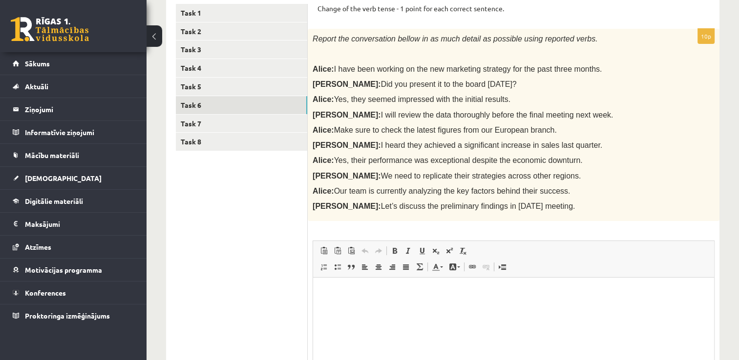
scroll to position [118, 0]
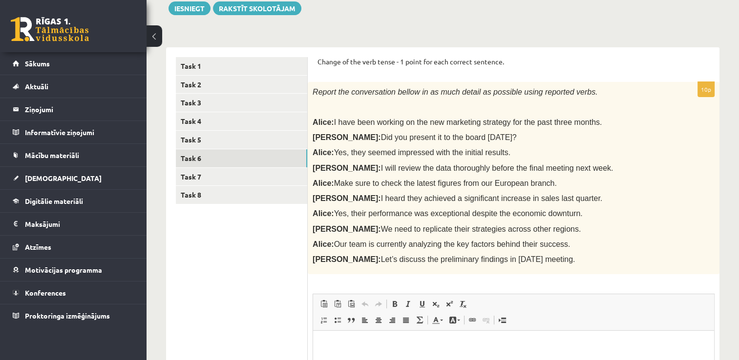
drag, startPoint x: 312, startPoint y: 89, endPoint x: 596, endPoint y: 124, distance: 286.4
click at [596, 124] on div "Report the conversation bellow in as much detail as possible using reported ver…" at bounding box center [514, 178] width 412 height 192
copy div "Report the conversation bellow in as much detail as possible using reported ver…"
click at [410, 84] on div "Report the conversation bellow in as much detail as possible using reported ver…" at bounding box center [514, 178] width 412 height 192
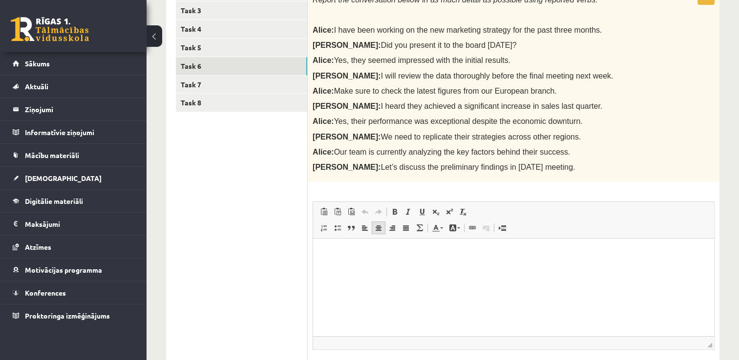
scroll to position [216, 0]
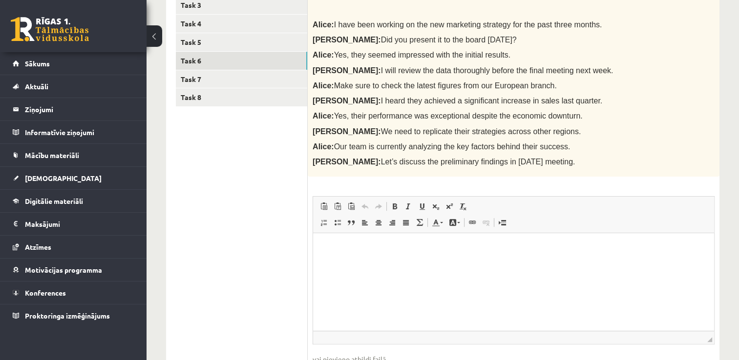
drag, startPoint x: 672, startPoint y: 464, endPoint x: 358, endPoint y: 239, distance: 385.8
click at [358, 239] on html at bounding box center [513, 248] width 401 height 30
click at [341, 249] on p "*" at bounding box center [510, 248] width 374 height 10
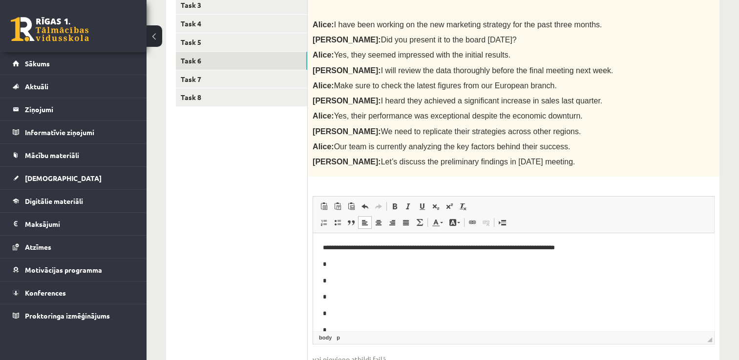
click at [383, 259] on body "**********" at bounding box center [513, 322] width 381 height 159
click at [327, 268] on p "**********" at bounding box center [510, 265] width 374 height 10
click at [356, 298] on p "*" at bounding box center [510, 298] width 374 height 10
click at [338, 285] on p "*" at bounding box center [510, 281] width 374 height 10
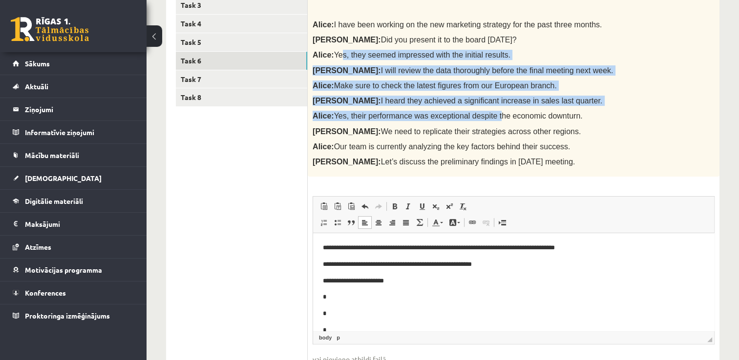
drag, startPoint x: 335, startPoint y: 53, endPoint x: 483, endPoint y: 108, distance: 157.3
click at [483, 108] on div "Report the conversation bellow in as much detail as possible using reported ver…" at bounding box center [514, 80] width 412 height 192
drag, startPoint x: 483, startPoint y: 108, endPoint x: 456, endPoint y: 72, distance: 44.6
click at [611, 97] on p "Bob: I heard they achieved a significant increase in sales last quarter." at bounding box center [489, 101] width 353 height 10
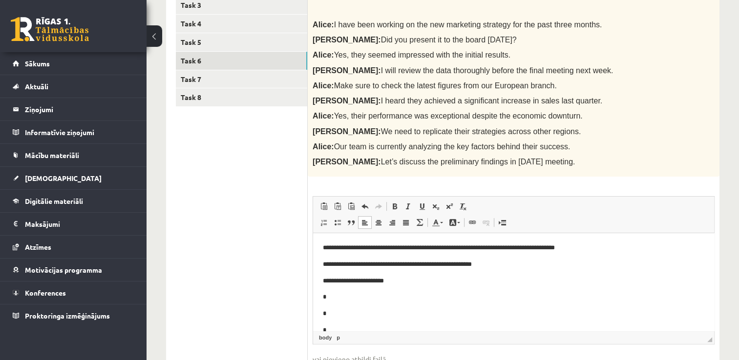
drag, startPoint x: 280, startPoint y: 132, endPoint x: 289, endPoint y: 121, distance: 14.7
click at [281, 132] on ul "Task 1 Task 2 Task 3 Task 4 Task 5 Task 6 Task 7 Task 8" at bounding box center [242, 179] width 132 height 441
drag, startPoint x: 383, startPoint y: 73, endPoint x: 528, endPoint y: 158, distance: 167.3
click at [528, 158] on div "Report the conversation bellow in as much detail as possible using reported ver…" at bounding box center [514, 80] width 412 height 192
drag, startPoint x: 528, startPoint y: 158, endPoint x: 515, endPoint y: 145, distance: 18.3
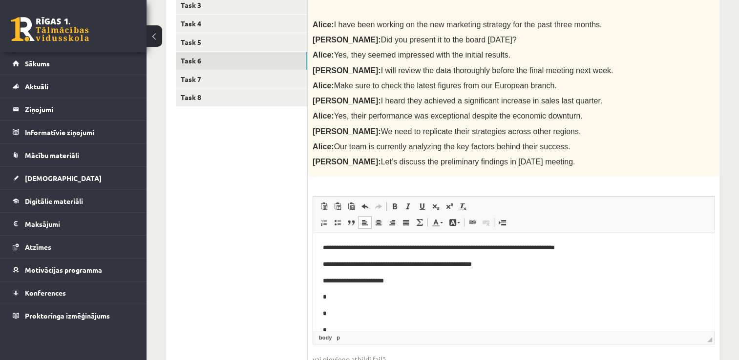
copy div "Alice: Yes, they seemed impressed with the initial results. Bob: I will review …"
drag, startPoint x: 227, startPoint y: 177, endPoint x: 226, endPoint y: 127, distance: 49.8
click at [228, 168] on ul "Task 1 Task 2 Task 3 Task 4 Task 5 Task 6 Task 7 Task 8" at bounding box center [242, 179] width 132 height 441
drag, startPoint x: 403, startPoint y: 285, endPoint x: 356, endPoint y: 284, distance: 47.4
click at [356, 284] on p "**********" at bounding box center [510, 281] width 374 height 10
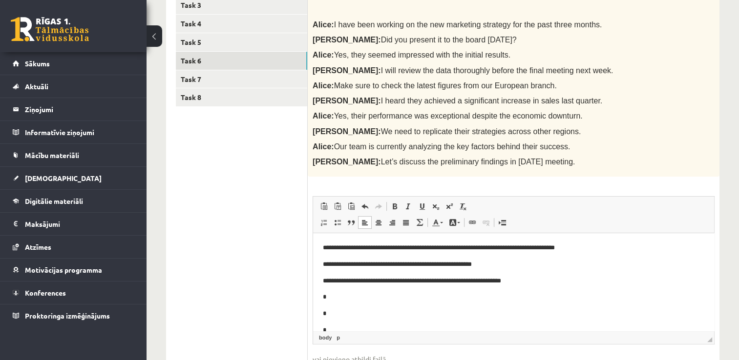
click at [326, 279] on p "**********" at bounding box center [510, 281] width 374 height 10
click at [338, 299] on p "*" at bounding box center [510, 298] width 374 height 10
click at [333, 313] on p "*" at bounding box center [510, 314] width 374 height 10
click at [334, 293] on p "*" at bounding box center [510, 298] width 374 height 10
click at [334, 317] on p "*" at bounding box center [510, 314] width 374 height 10
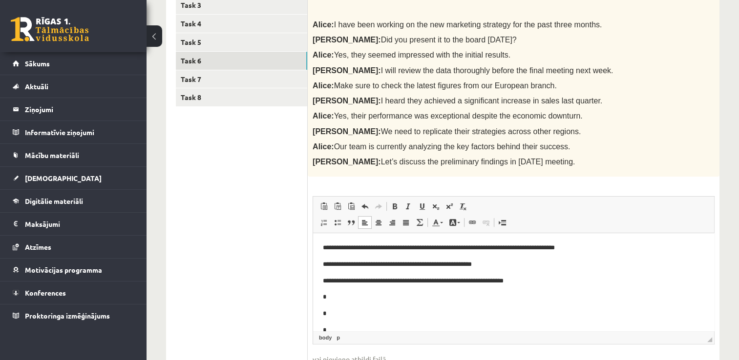
click at [335, 323] on body "**********" at bounding box center [513, 322] width 381 height 159
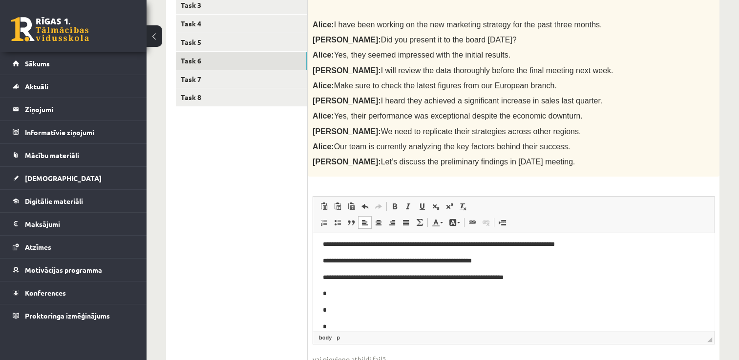
scroll to position [52, 0]
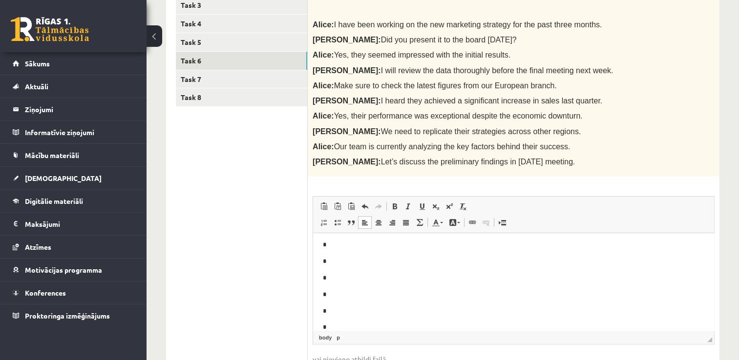
click at [331, 246] on p "*" at bounding box center [510, 245] width 374 height 10
click at [247, 225] on ul "Task 1 Task 2 Task 3 Task 4 Task 5 Task 6 Task 7 Task 8" at bounding box center [242, 179] width 132 height 441
click at [335, 247] on p "*" at bounding box center [510, 245] width 374 height 10
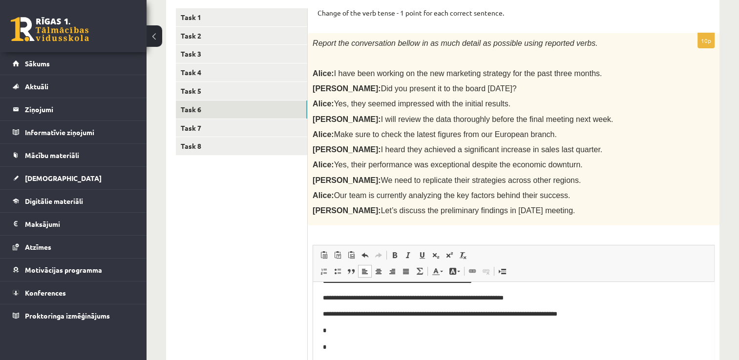
scroll to position [49, 0]
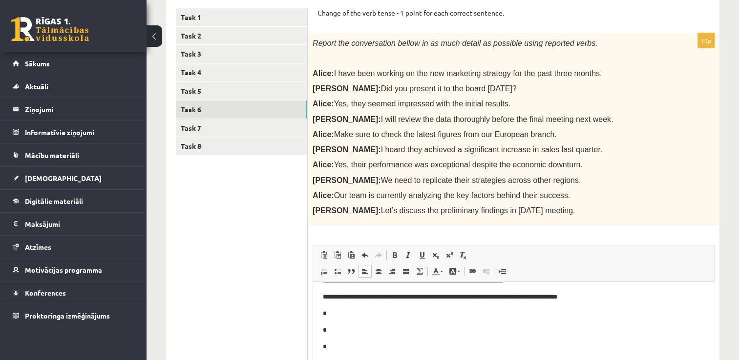
click at [339, 295] on p "**********" at bounding box center [510, 298] width 374 height 10
click at [341, 307] on body "**********" at bounding box center [513, 322] width 381 height 159
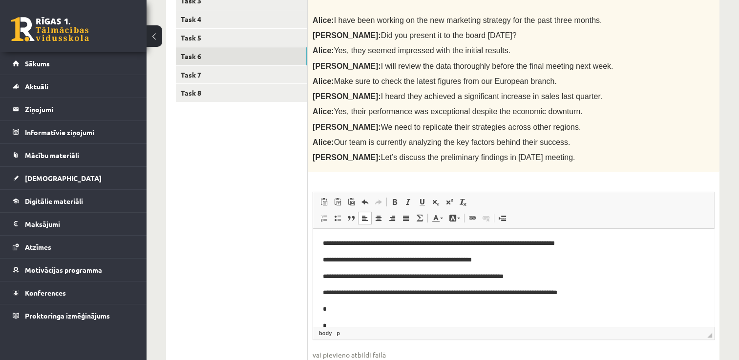
scroll to position [234, 0]
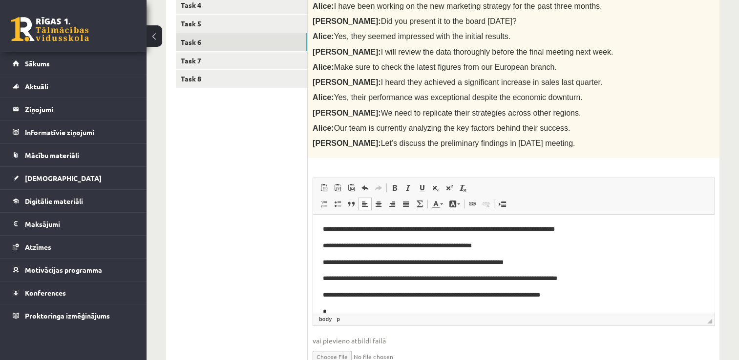
drag, startPoint x: 528, startPoint y: 296, endPoint x: 531, endPoint y: 304, distance: 9.6
click at [528, 296] on p "**********" at bounding box center [510, 296] width 374 height 10
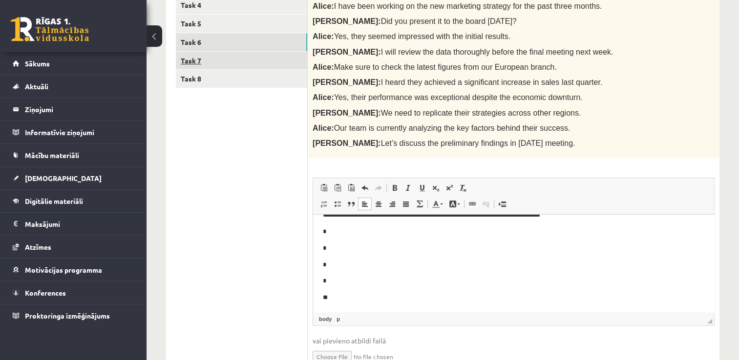
click at [200, 55] on link "Task 7" at bounding box center [241, 61] width 131 height 18
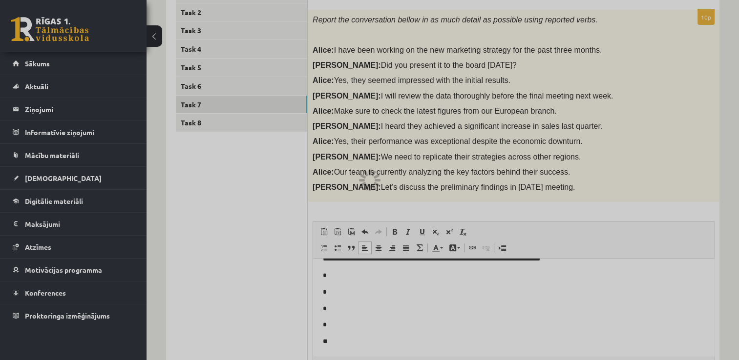
scroll to position [186, 0]
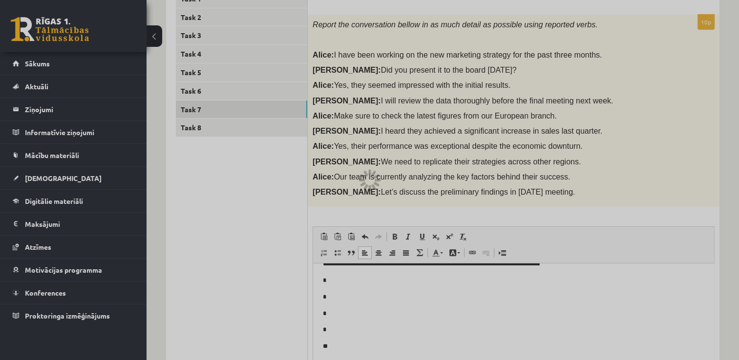
drag, startPoint x: 204, startPoint y: 119, endPoint x: 199, endPoint y: 123, distance: 5.9
click at [203, 120] on div at bounding box center [369, 180] width 739 height 360
click at [197, 124] on div at bounding box center [369, 180] width 739 height 360
click at [196, 127] on div at bounding box center [369, 180] width 739 height 360
drag, startPoint x: 194, startPoint y: 139, endPoint x: 192, endPoint y: 134, distance: 5.3
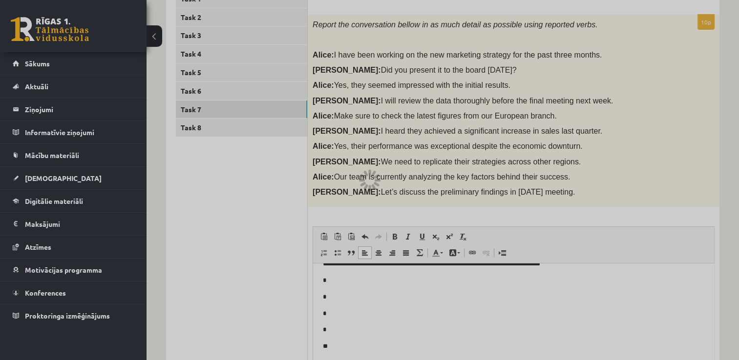
click at [193, 136] on div at bounding box center [369, 180] width 739 height 360
click at [191, 134] on div at bounding box center [369, 180] width 739 height 360
drag, startPoint x: 191, startPoint y: 134, endPoint x: 242, endPoint y: 130, distance: 50.9
click at [190, 132] on div at bounding box center [369, 180] width 739 height 360
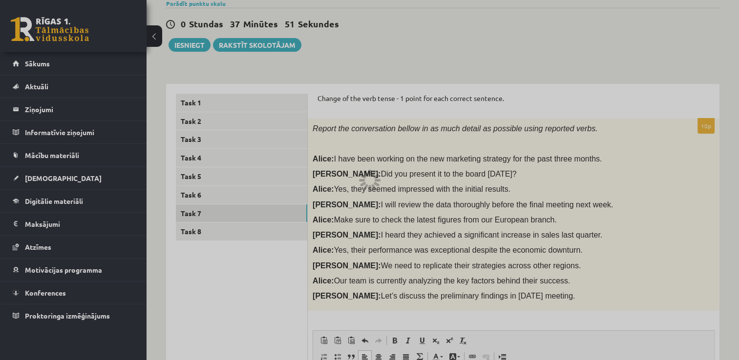
scroll to position [39, 0]
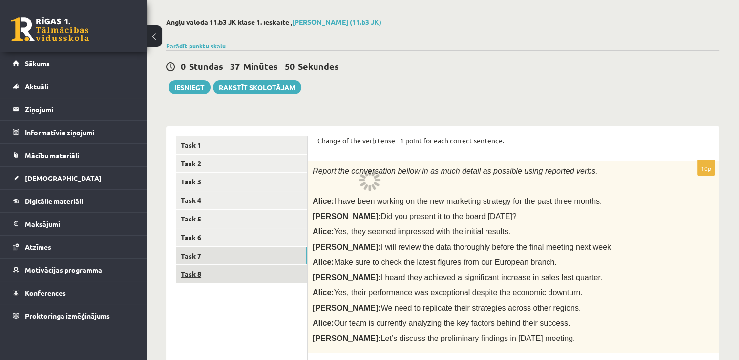
click at [199, 274] on link "Task 8" at bounding box center [241, 274] width 131 height 18
click at [191, 273] on link "Task 8" at bounding box center [241, 274] width 131 height 18
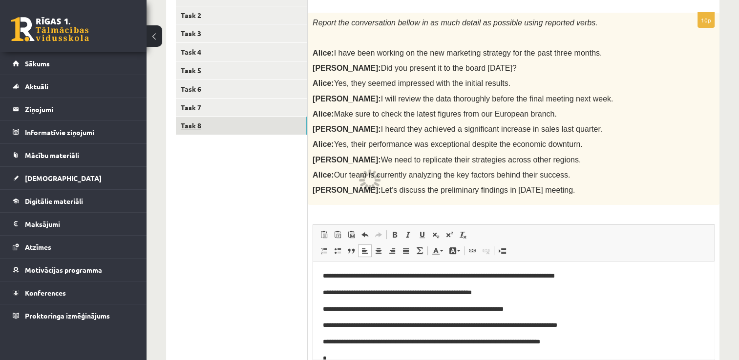
scroll to position [186, 0]
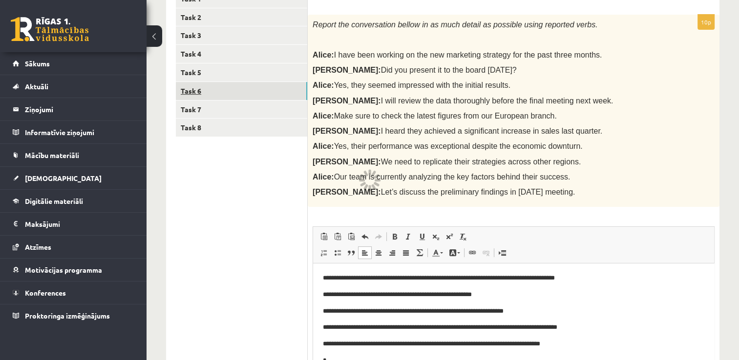
click at [205, 89] on link "Task 6" at bounding box center [241, 91] width 131 height 18
click at [189, 91] on link "Task 6" at bounding box center [241, 91] width 131 height 18
click at [196, 66] on link "Task 5" at bounding box center [241, 72] width 131 height 18
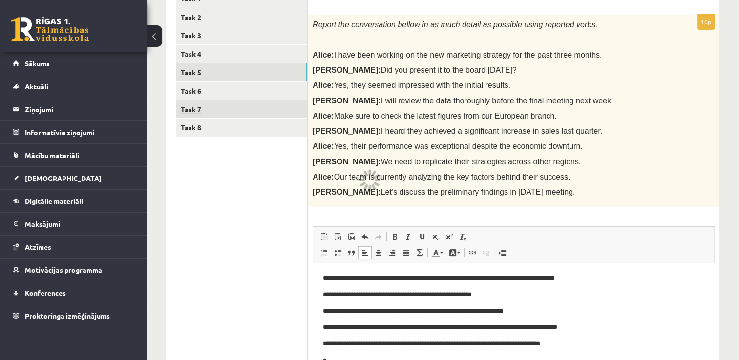
click at [187, 114] on link "Task 7" at bounding box center [241, 110] width 131 height 18
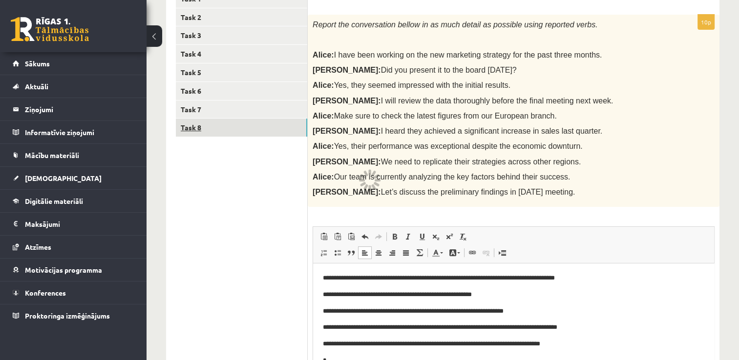
click at [194, 132] on link "Task 8" at bounding box center [241, 128] width 131 height 18
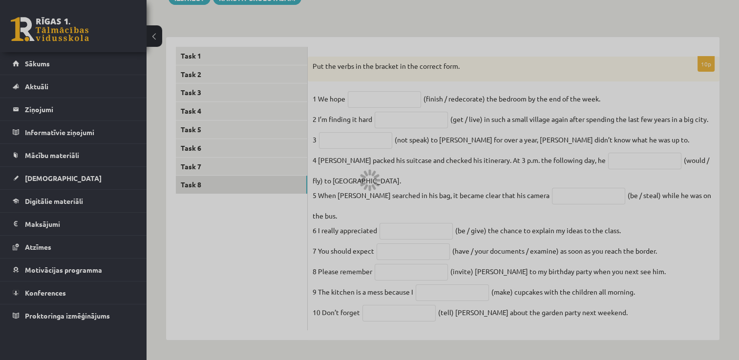
scroll to position [123, 0]
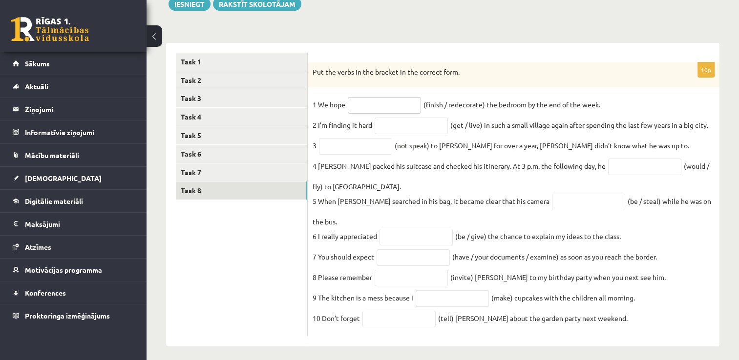
click at [404, 104] on input "text" at bounding box center [384, 105] width 73 height 17
click at [495, 77] on div "Put the verbs in the bracket in the correct form." at bounding box center [514, 75] width 412 height 25
drag, startPoint x: 313, startPoint y: 66, endPoint x: 608, endPoint y: 107, distance: 297.4
click at [608, 107] on div "10p Put the verbs in the bracket in the correct form. 1 We hope (finish / redec…" at bounding box center [514, 200] width 412 height 275
drag, startPoint x: 608, startPoint y: 107, endPoint x: 667, endPoint y: 103, distance: 59.8
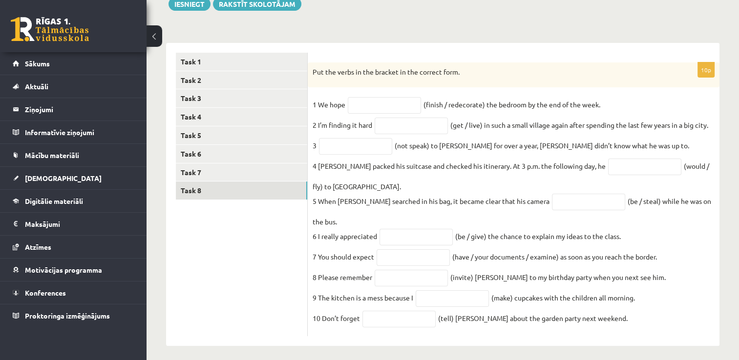
click at [667, 103] on fieldset "1 We hope (finish / redecorate) the bedroom by the end of the week. 2 I’m findi…" at bounding box center [514, 214] width 402 height 234
click at [644, 101] on fieldset "1 We hope (finish / redecorate) the bedroom by the end of the week. 2 I’m findi…" at bounding box center [514, 214] width 402 height 234
click at [402, 125] on input "text" at bounding box center [411, 126] width 73 height 17
click at [516, 76] on p "Put the verbs in the bracket in the correct form." at bounding box center [489, 72] width 353 height 10
click at [419, 126] on input "text" at bounding box center [411, 126] width 73 height 17
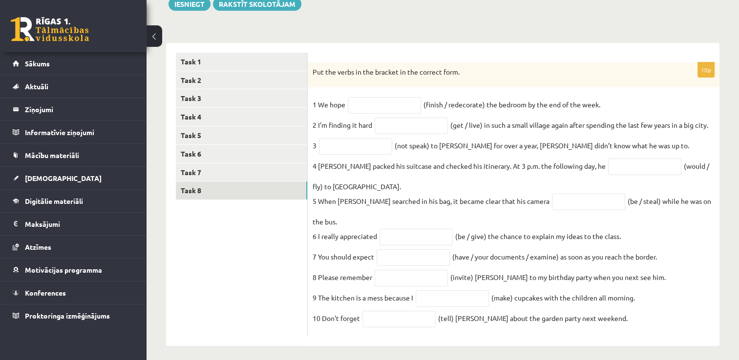
click at [263, 237] on ul "Task 1 Task 2 Task 3 Task 4 Task 5 Task 6 Task 7 Task 8" at bounding box center [242, 195] width 132 height 284
click at [401, 314] on input "text" at bounding box center [398, 319] width 73 height 17
type input "*******"
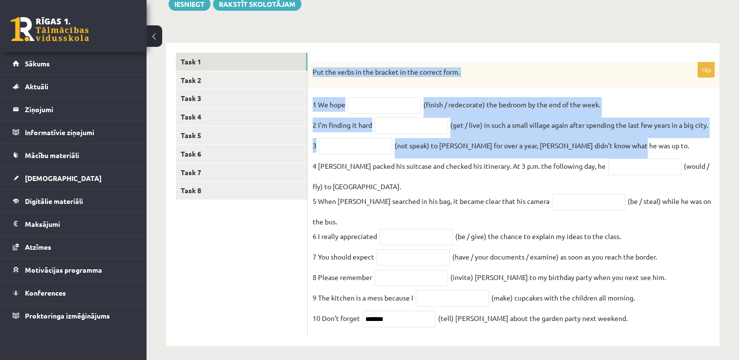
drag, startPoint x: 313, startPoint y: 70, endPoint x: 664, endPoint y: 154, distance: 361.7
click at [664, 154] on div "10p Put the verbs in the bracket in the correct form. 1 We hope (finish / redec…" at bounding box center [514, 200] width 412 height 275
copy div "Put the verbs in the bracket in the correct form. 1 We hope (finish / redecorat…"
click at [502, 72] on p "Put the verbs in the bracket in the correct form." at bounding box center [489, 72] width 353 height 10
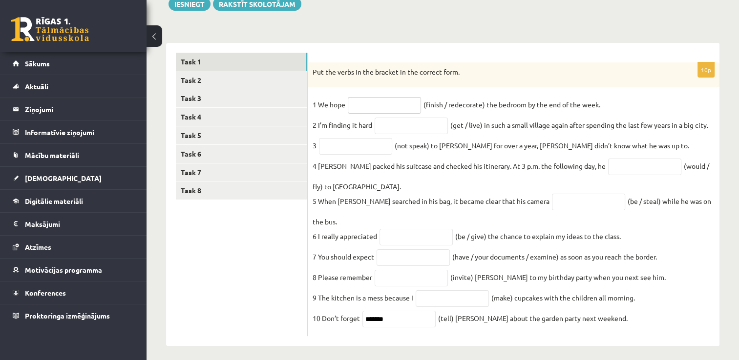
click at [384, 103] on input "text" at bounding box center [384, 105] width 73 height 17
click at [419, 126] on input "text" at bounding box center [411, 126] width 73 height 17
click at [381, 104] on input "*********" at bounding box center [384, 105] width 73 height 17
type input "**********"
click at [381, 127] on input "text" at bounding box center [411, 126] width 73 height 17
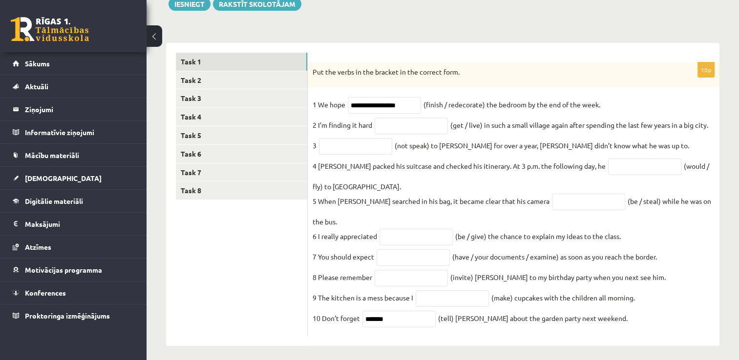
click at [645, 280] on fieldset "**********" at bounding box center [514, 214] width 402 height 234
click at [443, 294] on input "text" at bounding box center [452, 299] width 73 height 17
type input "*****"
click at [402, 270] on input "text" at bounding box center [411, 278] width 73 height 17
type input "*********"
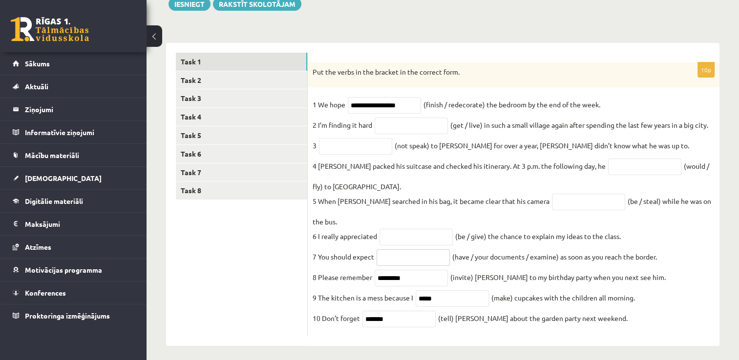
click at [410, 250] on input "text" at bounding box center [413, 258] width 73 height 17
type input "**********"
click at [420, 229] on input "text" at bounding box center [416, 237] width 73 height 17
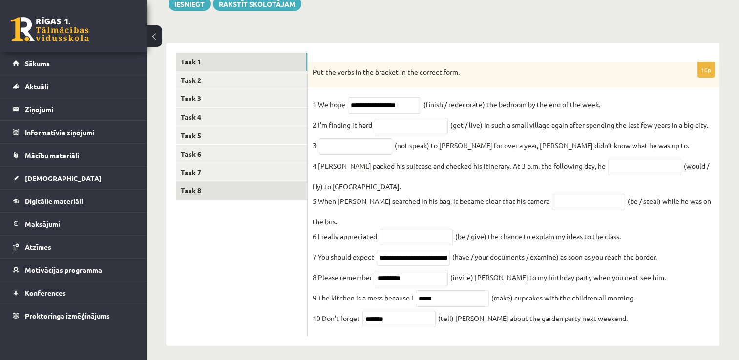
drag, startPoint x: 238, startPoint y: 258, endPoint x: 226, endPoint y: 194, distance: 65.6
click at [238, 251] on ul "Task 1 Task 2 Task 3 Task 4 Task 5 Task 6 Task 7 Task 8" at bounding box center [242, 195] width 132 height 284
click at [360, 155] on input "text" at bounding box center [355, 146] width 73 height 17
type input "*"
type input "**********"
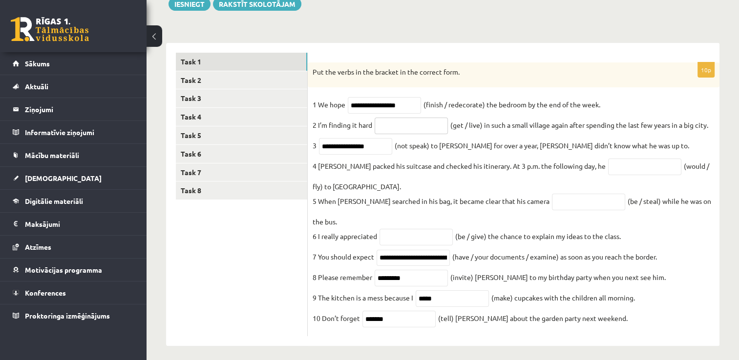
click at [406, 127] on input "text" at bounding box center [411, 126] width 73 height 17
type input "**********"
click at [608, 172] on input "text" at bounding box center [644, 167] width 73 height 17
type input "**********"
click at [552, 205] on input "text" at bounding box center [588, 202] width 73 height 17
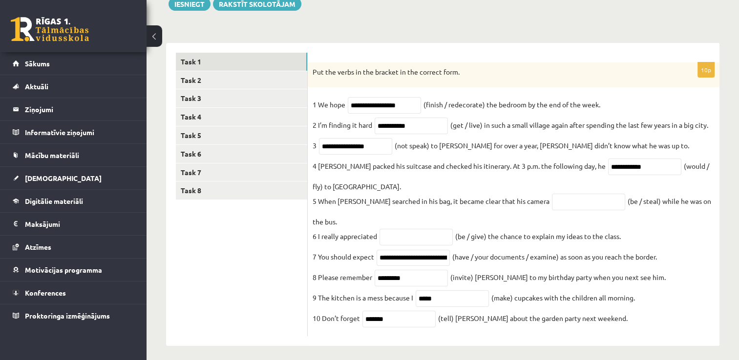
click at [544, 188] on fieldset "**********" at bounding box center [514, 214] width 402 height 234
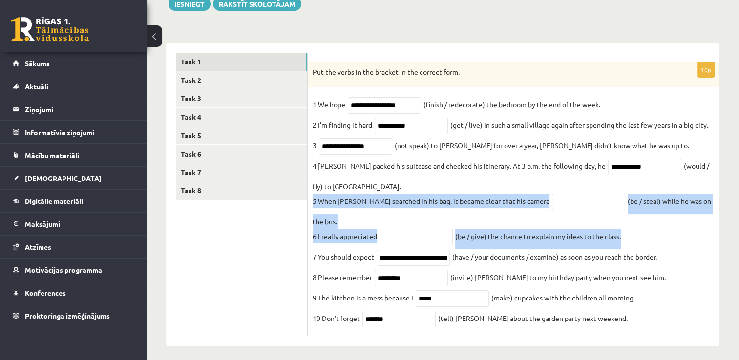
drag, startPoint x: 313, startPoint y: 206, endPoint x: 732, endPoint y: 233, distance: 420.5
click at [732, 233] on div "Angļu valoda 11.b3 JK klase 1. ieskaite , Gustavs Siliņš (11.b3 JK) Parādīt pun…" at bounding box center [443, 140] width 592 height 451
drag, startPoint x: 566, startPoint y: 204, endPoint x: 559, endPoint y: 203, distance: 6.9
click at [565, 203] on input "text" at bounding box center [588, 202] width 73 height 17
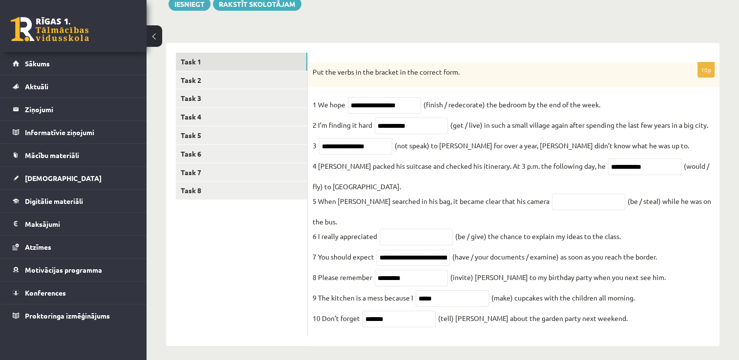
click at [550, 189] on fieldset "**********" at bounding box center [514, 214] width 402 height 234
click at [552, 200] on input "text" at bounding box center [588, 202] width 73 height 17
type input "**********"
click at [420, 229] on input "text" at bounding box center [416, 237] width 73 height 17
type input "**********"
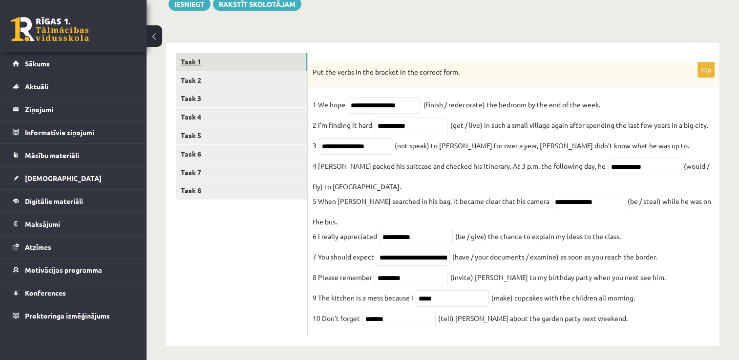
click at [188, 59] on link "Task 1" at bounding box center [241, 62] width 131 height 18
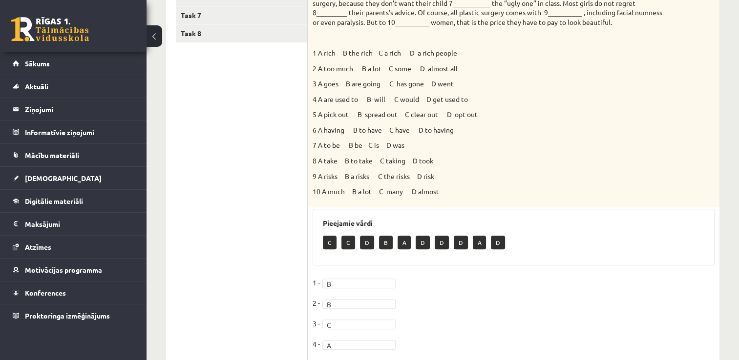
scroll to position [141, 0]
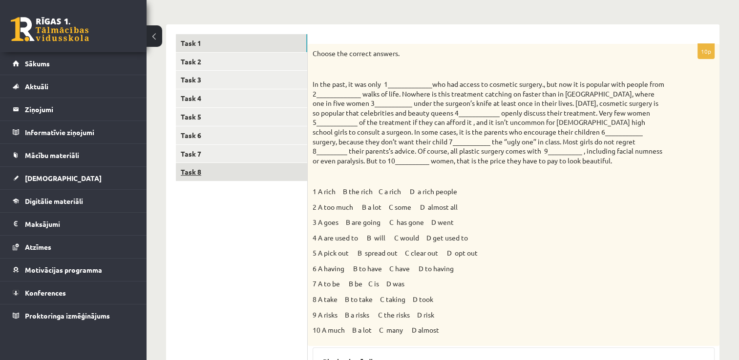
click at [201, 170] on link "Task 8" at bounding box center [241, 172] width 131 height 18
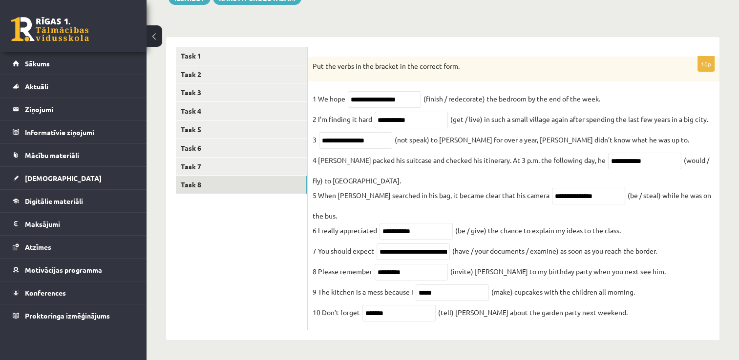
scroll to position [123, 0]
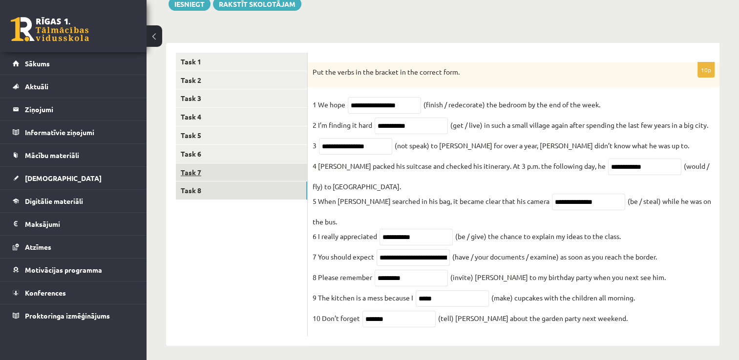
click at [217, 179] on link "Task 7" at bounding box center [241, 173] width 131 height 18
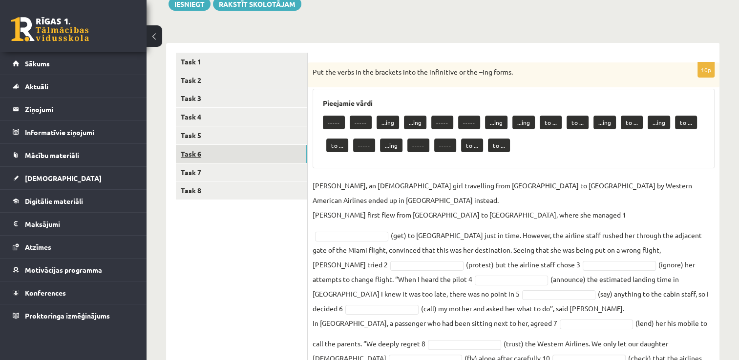
click at [196, 151] on link "Task 6" at bounding box center [241, 154] width 131 height 18
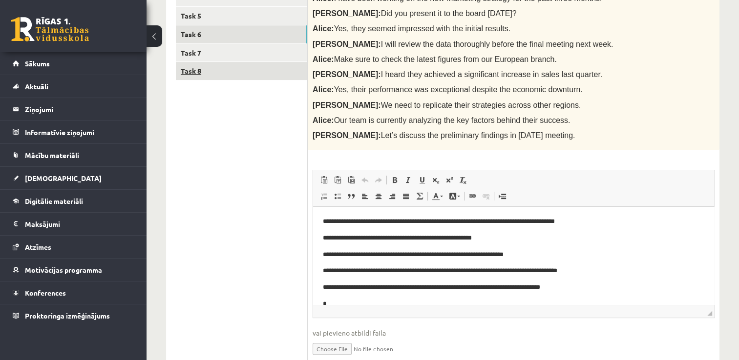
scroll to position [220, 0]
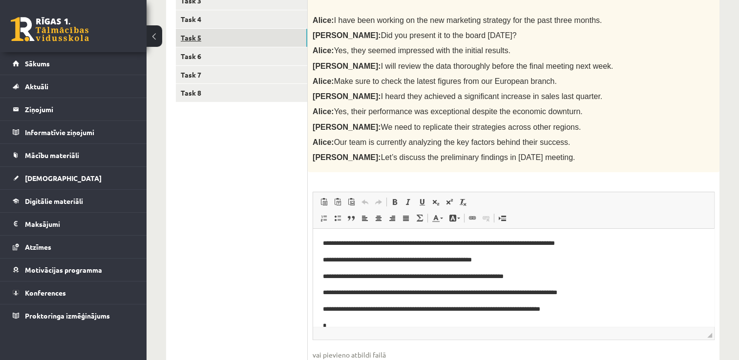
click at [197, 36] on link "Task 5" at bounding box center [241, 38] width 131 height 18
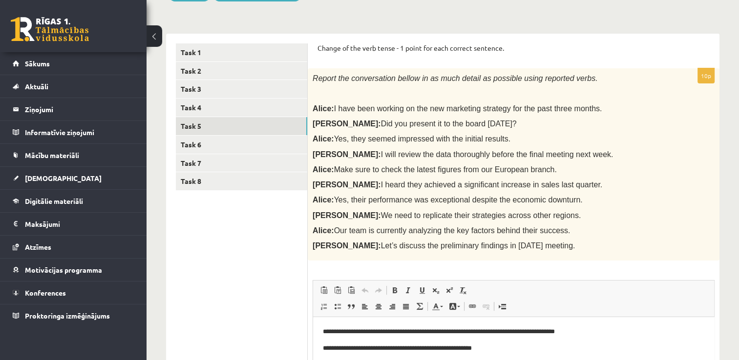
scroll to position [123, 0]
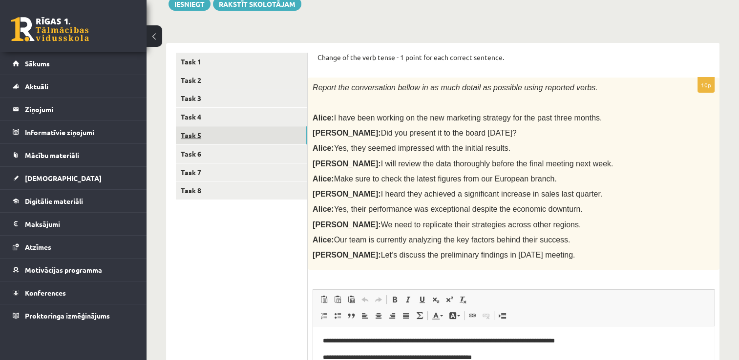
click at [189, 132] on link "Task 5" at bounding box center [241, 136] width 131 height 18
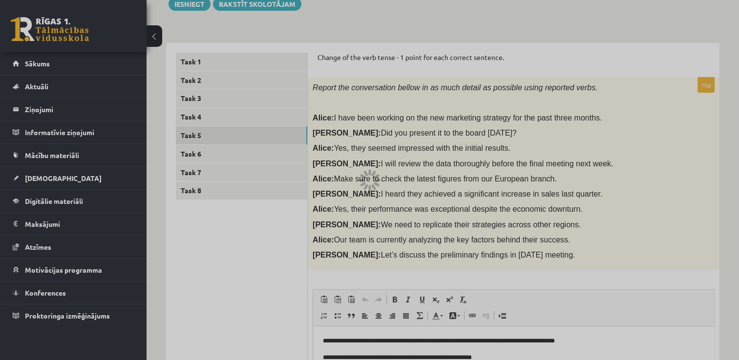
click at [190, 116] on div at bounding box center [369, 180] width 739 height 360
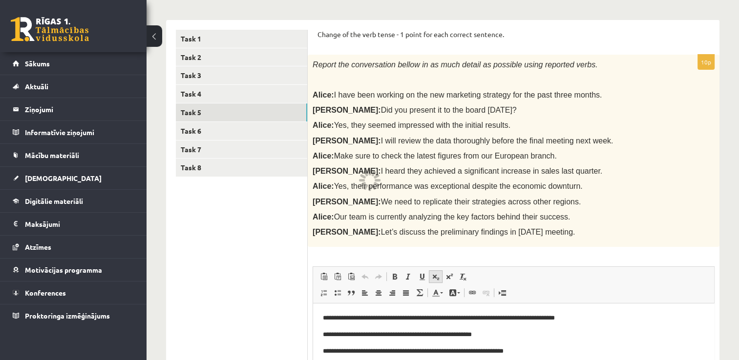
scroll to position [147, 0]
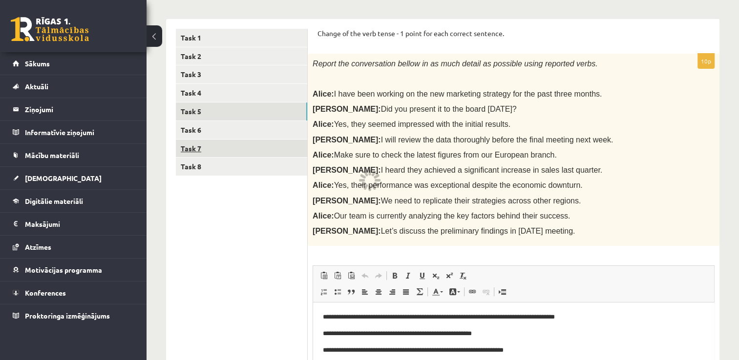
click at [195, 147] on link "Task 7" at bounding box center [241, 149] width 131 height 18
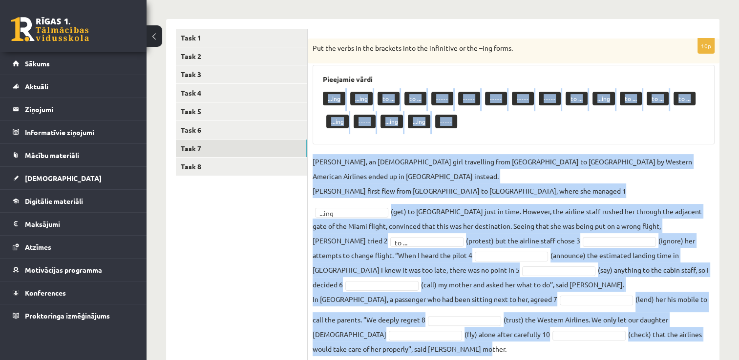
scroll to position [177, 0]
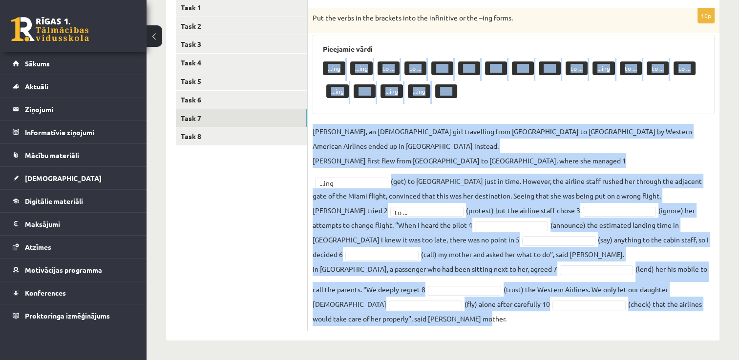
drag, startPoint x: 360, startPoint y: 125, endPoint x: 603, endPoint y: 359, distance: 337.5
click at [603, 359] on div "Angļu valoda 11.b3 JK klase 1. ieskaite , Gustavs Siliņš (11.b3 JK) Parādīt pun…" at bounding box center [443, 111] width 592 height 500
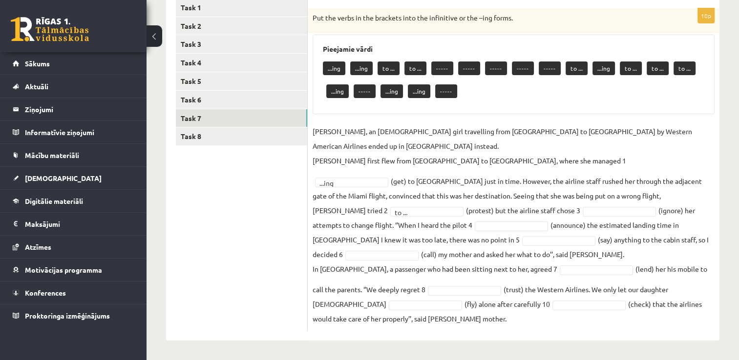
drag, startPoint x: 241, startPoint y: 200, endPoint x: 236, endPoint y: 169, distance: 31.6
click at [240, 198] on ul "Task 1 Task 2 Task 3 Task 4 Task 5 Task 6 Task 7 Task 8" at bounding box center [242, 165] width 132 height 333
click at [547, 204] on fieldset "Jenny Adams, an 11-year-old girl travelling from San Francisco to Philadelphia …" at bounding box center [514, 225] width 402 height 202
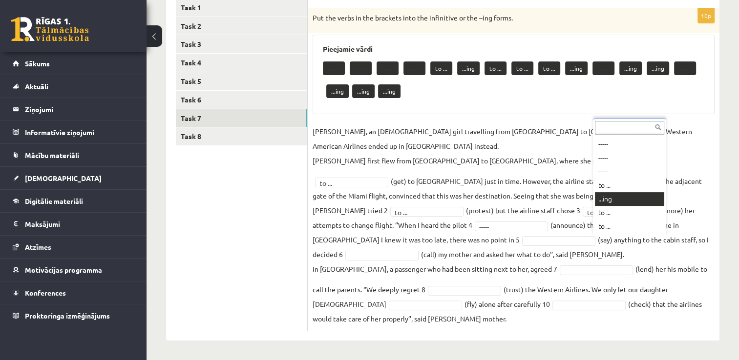
scroll to position [12, 0]
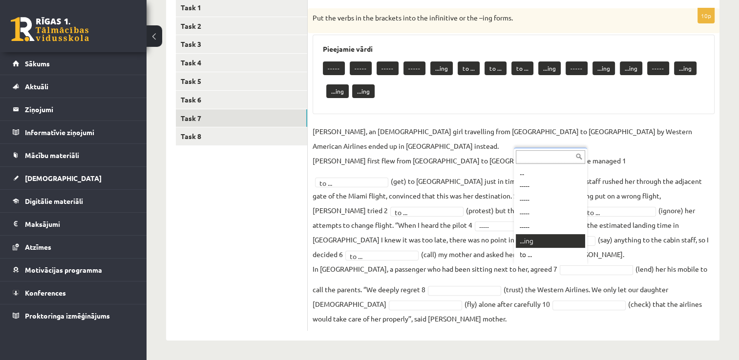
drag, startPoint x: 543, startPoint y: 243, endPoint x: 532, endPoint y: 222, distance: 24.0
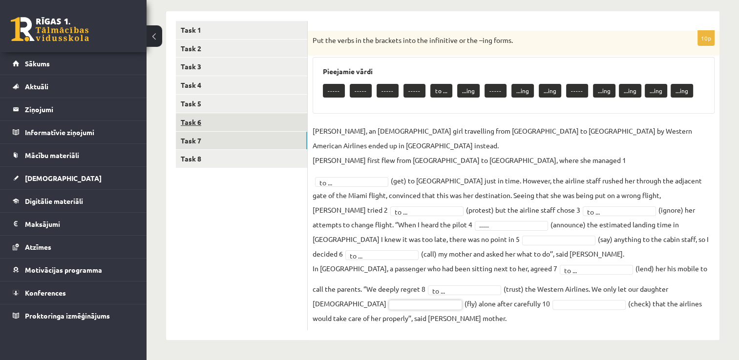
drag, startPoint x: 223, startPoint y: 239, endPoint x: 208, endPoint y: 131, distance: 108.9
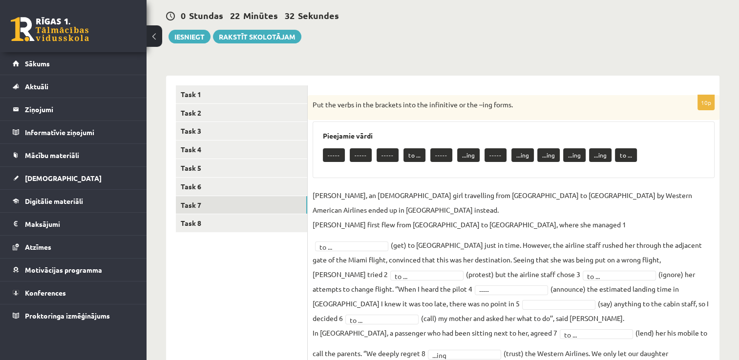
scroll to position [154, 0]
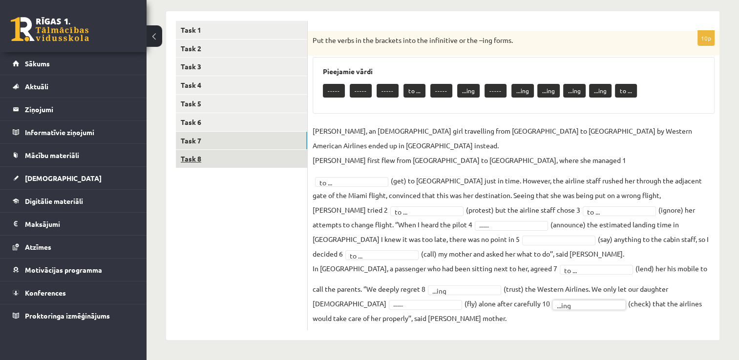
click at [194, 158] on link "Task 8" at bounding box center [241, 159] width 131 height 18
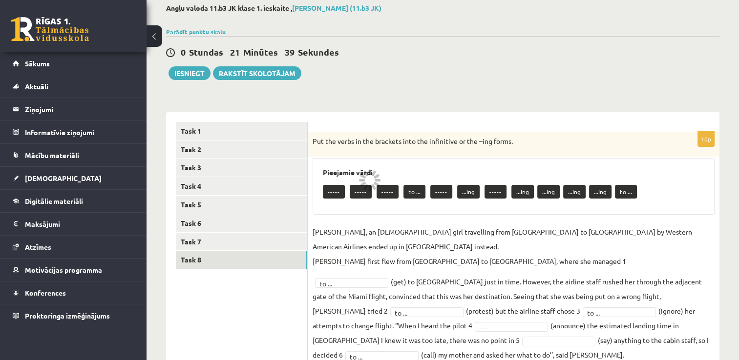
scroll to position [0, 0]
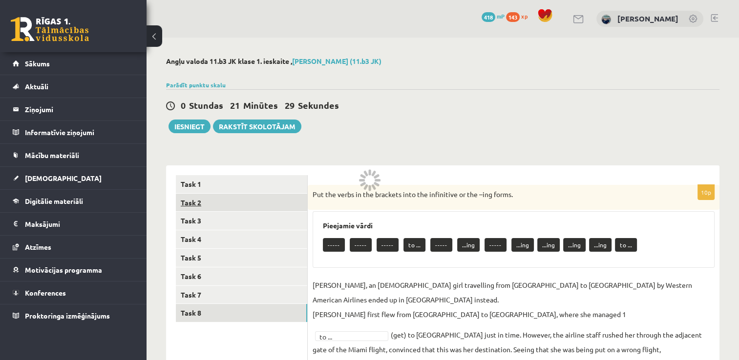
click at [193, 201] on link "Task 2" at bounding box center [241, 203] width 131 height 18
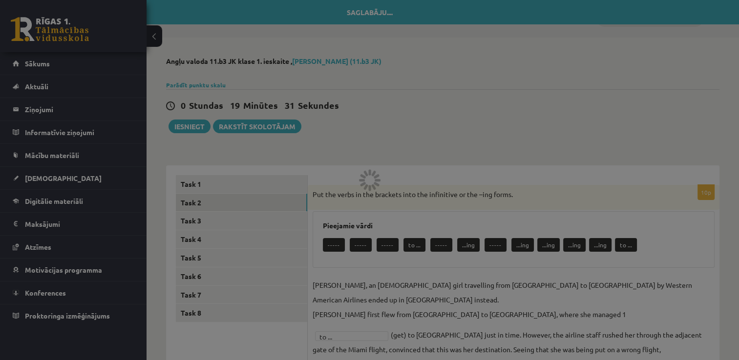
click at [399, 141] on div at bounding box center [369, 180] width 739 height 360
drag, startPoint x: 402, startPoint y: 143, endPoint x: 418, endPoint y: 210, distance: 69.2
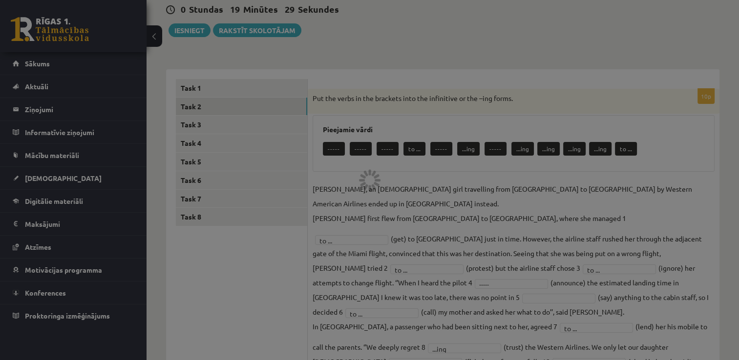
scroll to position [8, 0]
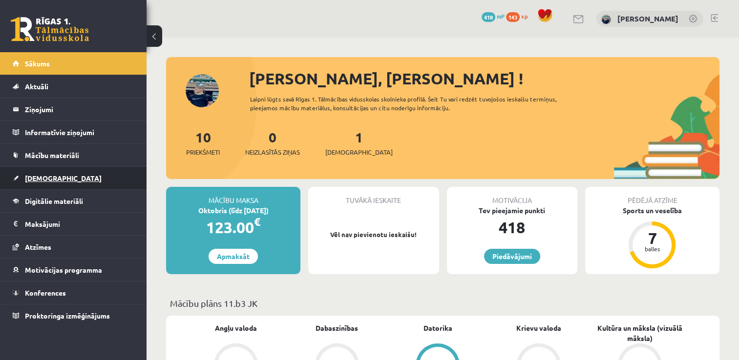
click at [29, 169] on link "[DEMOGRAPHIC_DATA]" at bounding box center [74, 178] width 122 height 22
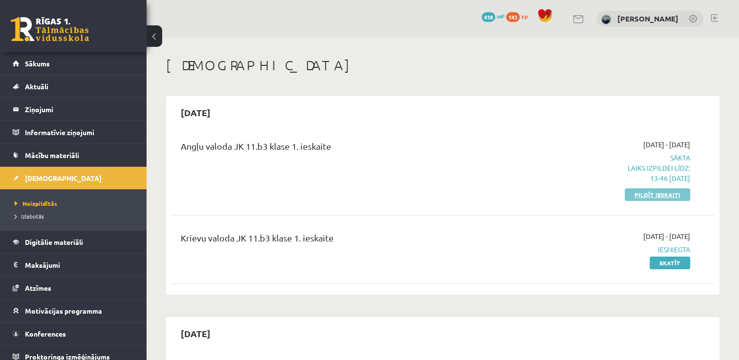
click at [641, 198] on link "Pildīt ieskaiti" at bounding box center [657, 195] width 65 height 13
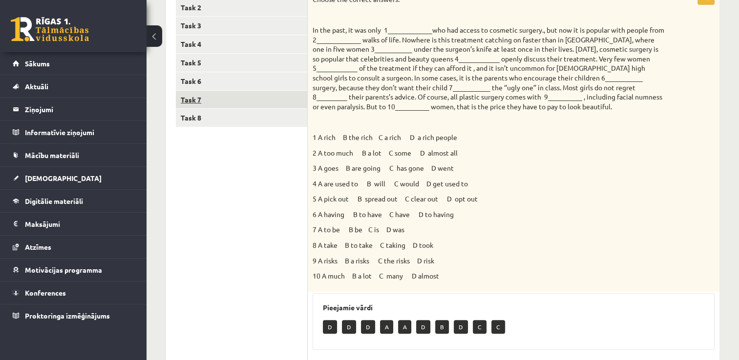
scroll to position [49, 0]
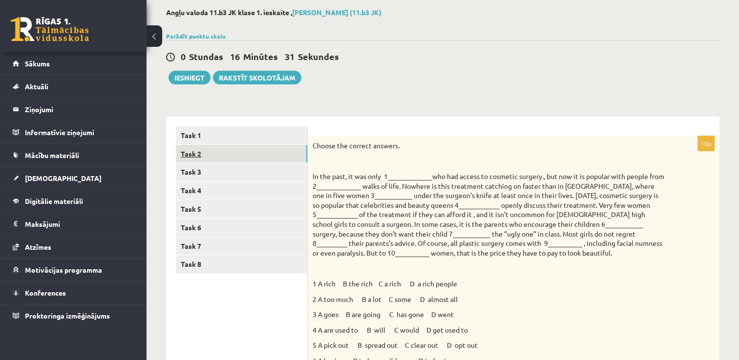
click at [189, 153] on link "Task 2" at bounding box center [241, 154] width 131 height 18
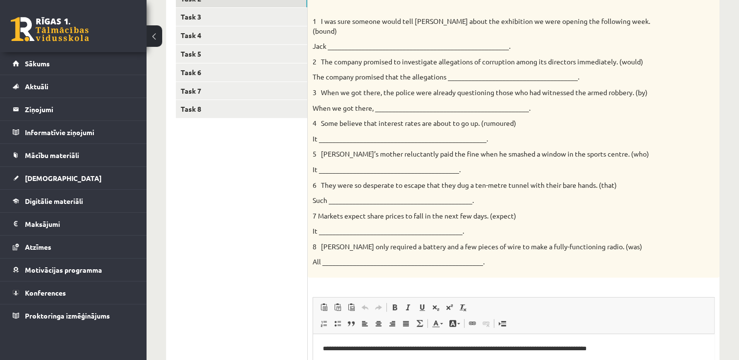
scroll to position [147, 0]
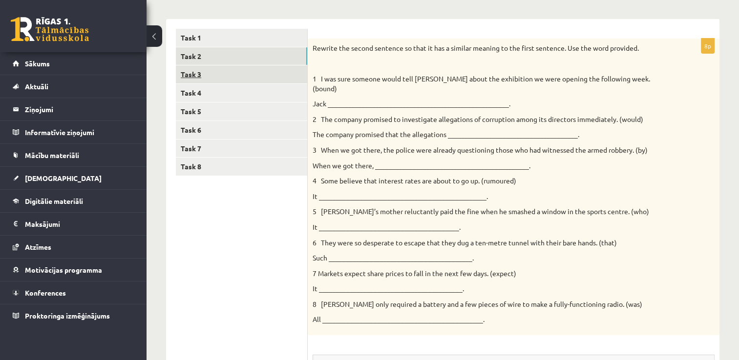
click at [207, 75] on link "Task 3" at bounding box center [241, 74] width 131 height 18
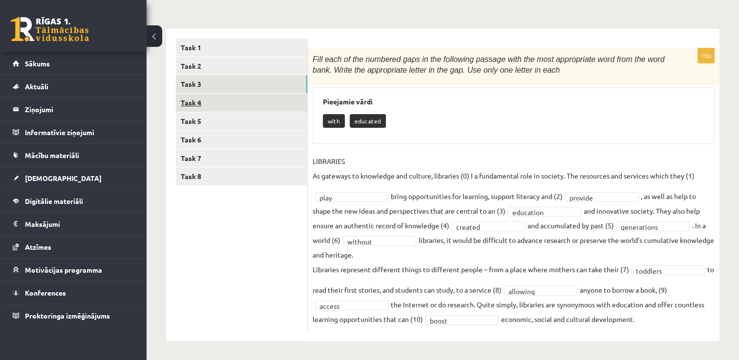
click at [190, 101] on link "Task 4" at bounding box center [241, 103] width 131 height 18
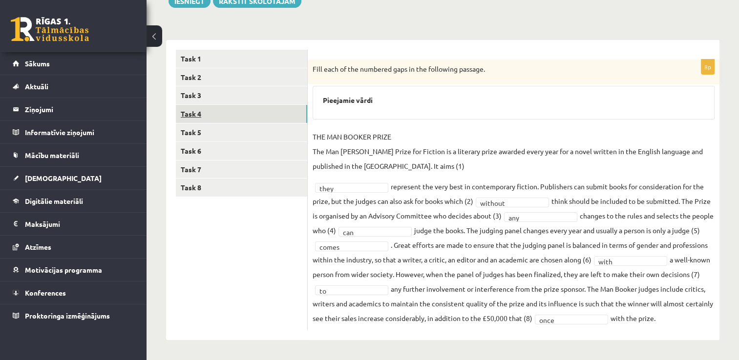
scroll to position [125, 0]
click at [193, 129] on link "Task 5" at bounding box center [241, 133] width 131 height 18
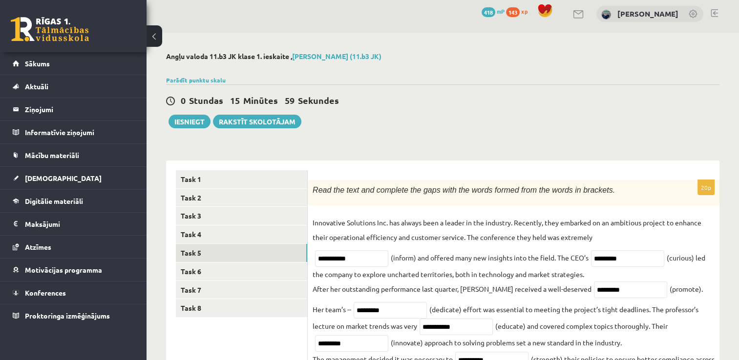
scroll to position [0, 0]
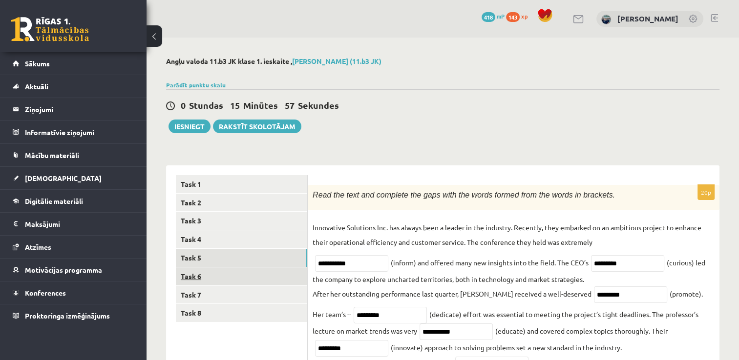
click at [200, 275] on link "Task 6" at bounding box center [241, 277] width 131 height 18
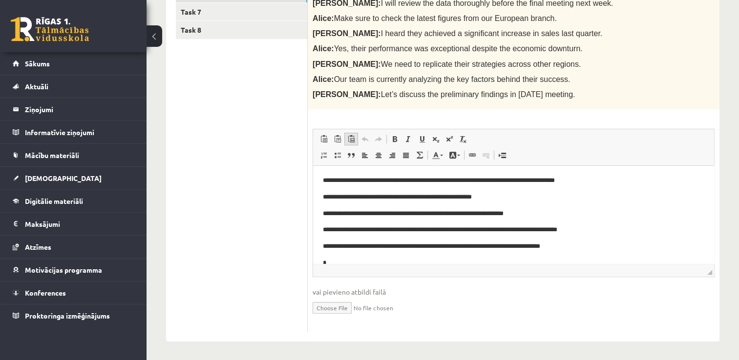
scroll to position [234, 0]
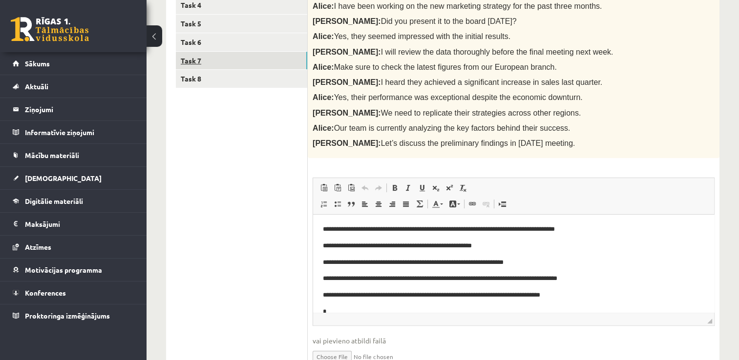
click at [215, 59] on link "Task 7" at bounding box center [241, 61] width 131 height 18
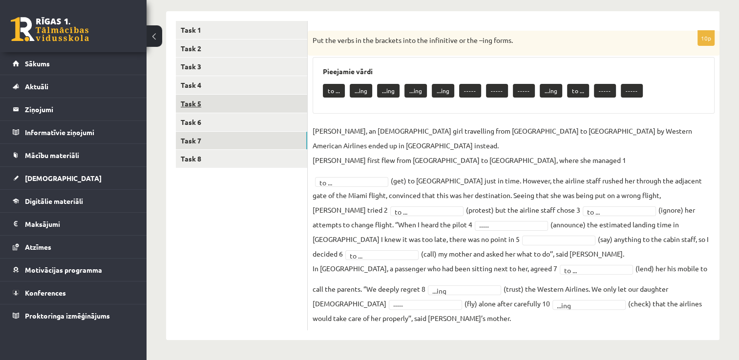
scroll to position [154, 0]
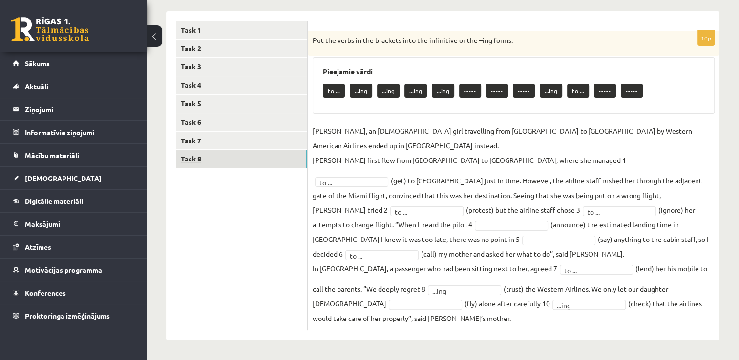
click at [196, 153] on link "Task 8" at bounding box center [241, 159] width 131 height 18
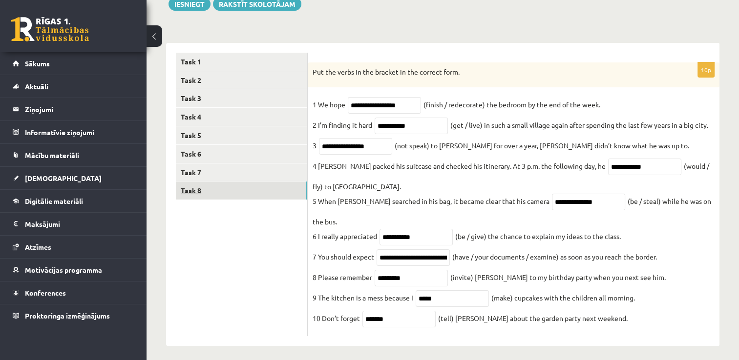
click at [216, 190] on link "Task 8" at bounding box center [241, 191] width 131 height 18
click at [201, 155] on link "Task 6" at bounding box center [241, 154] width 131 height 18
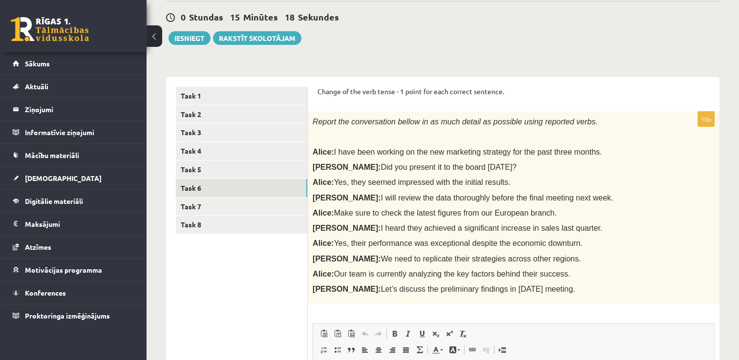
scroll to position [88, 0]
click at [211, 171] on link "Task 5" at bounding box center [241, 170] width 131 height 18
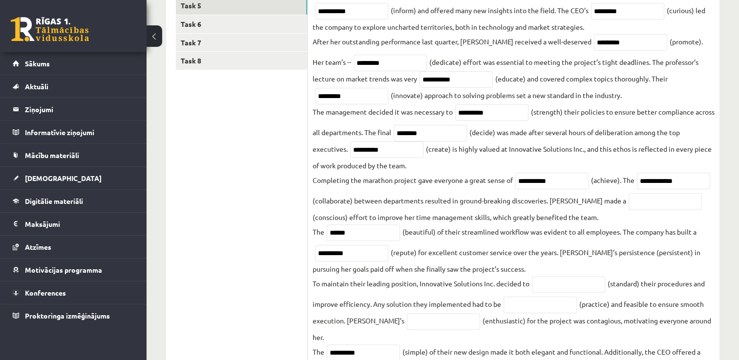
scroll to position [167, 0]
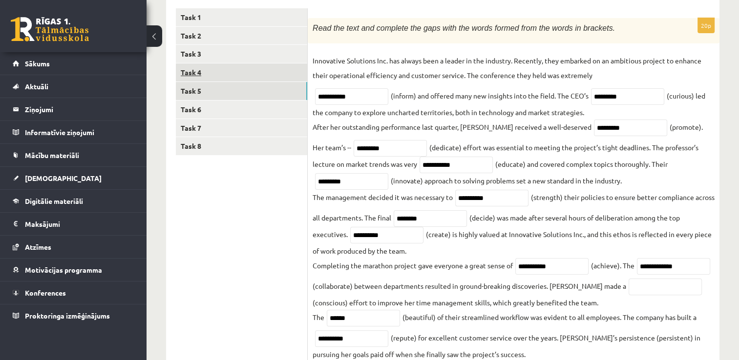
click at [204, 70] on link "Task 4" at bounding box center [241, 72] width 131 height 18
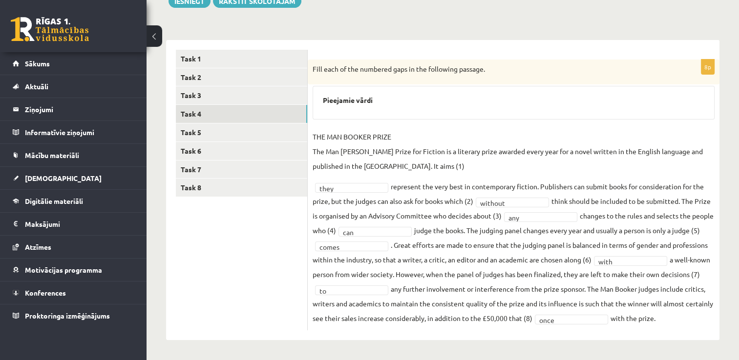
scroll to position [125, 0]
click at [195, 94] on link "Task 3" at bounding box center [241, 96] width 131 height 18
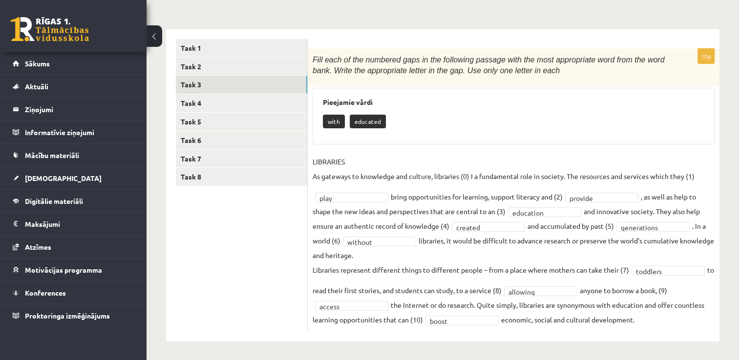
scroll to position [137, 0]
click at [192, 63] on link "Task 2" at bounding box center [241, 66] width 131 height 18
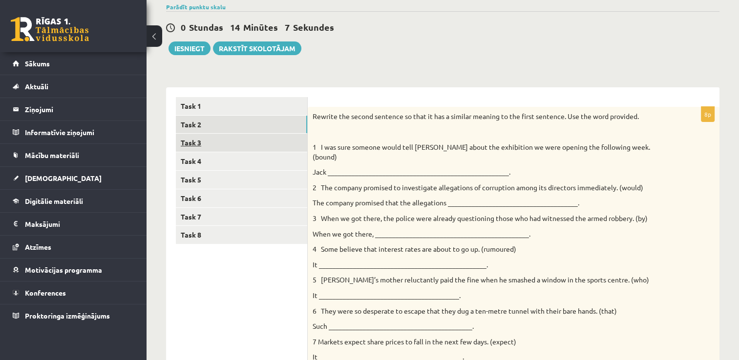
scroll to position [70, 0]
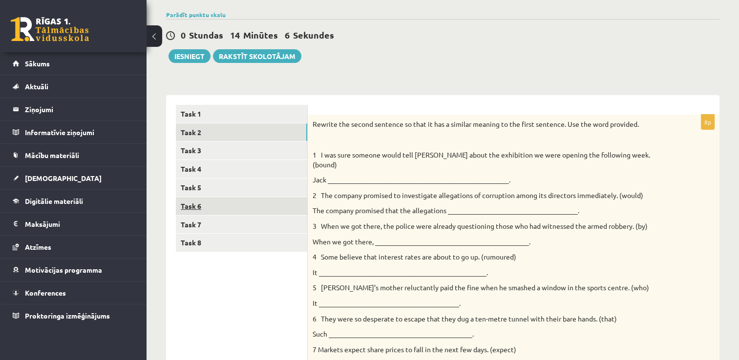
click at [210, 207] on link "Task 6" at bounding box center [241, 206] width 131 height 18
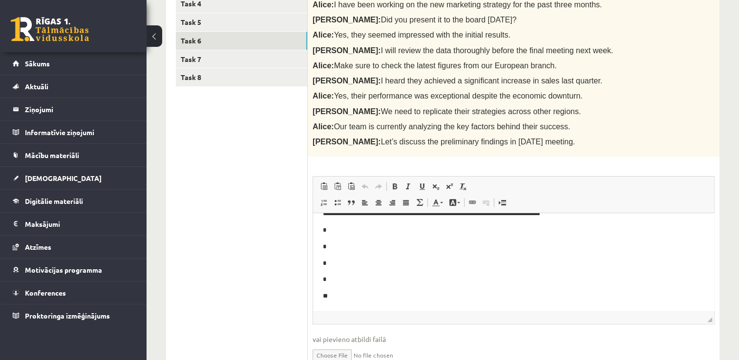
scroll to position [31, 0]
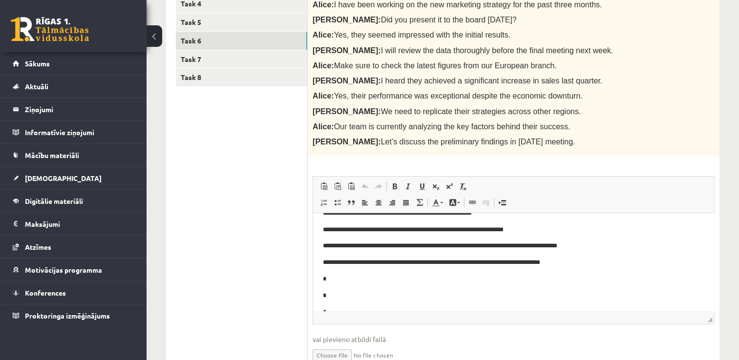
click at [580, 262] on p "**********" at bounding box center [510, 263] width 374 height 10
click at [348, 276] on p "*" at bounding box center [510, 280] width 374 height 10
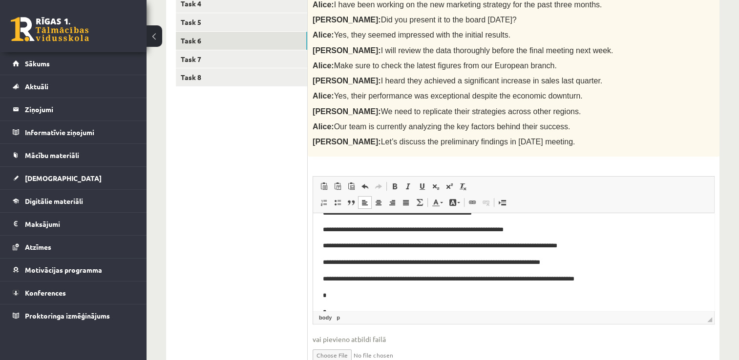
click at [375, 294] on p "*" at bounding box center [510, 296] width 374 height 10
click at [405, 293] on p "**********" at bounding box center [510, 296] width 374 height 10
click at [408, 292] on p "**********" at bounding box center [510, 296] width 374 height 10
click at [407, 296] on p "**********" at bounding box center [510, 296] width 374 height 10
drag, startPoint x: 465, startPoint y: 292, endPoint x: 455, endPoint y: 287, distance: 10.5
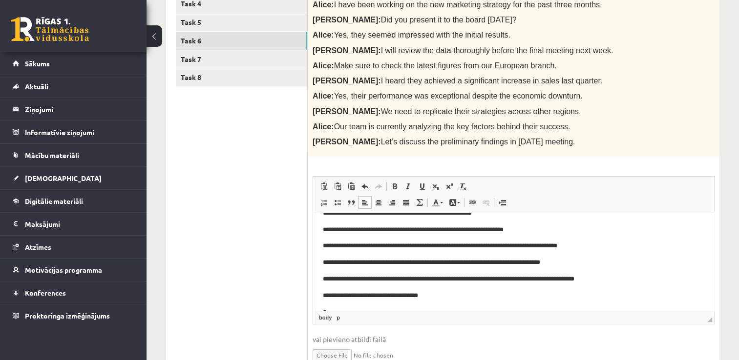
click at [464, 292] on p "**********" at bounding box center [510, 296] width 374 height 10
drag, startPoint x: 494, startPoint y: 294, endPoint x: 472, endPoint y: 285, distance: 23.4
click at [470, 294] on p "**********" at bounding box center [510, 296] width 374 height 10
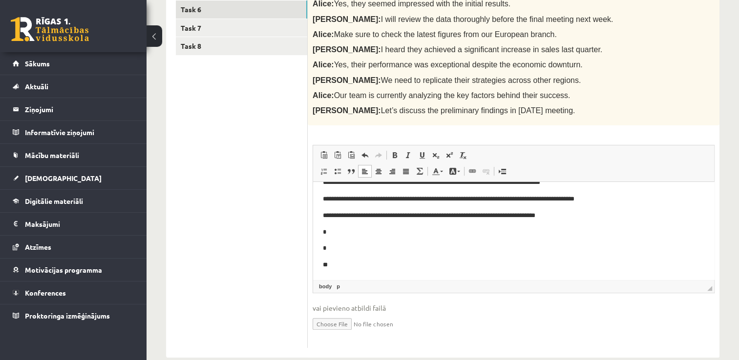
scroll to position [283, 0]
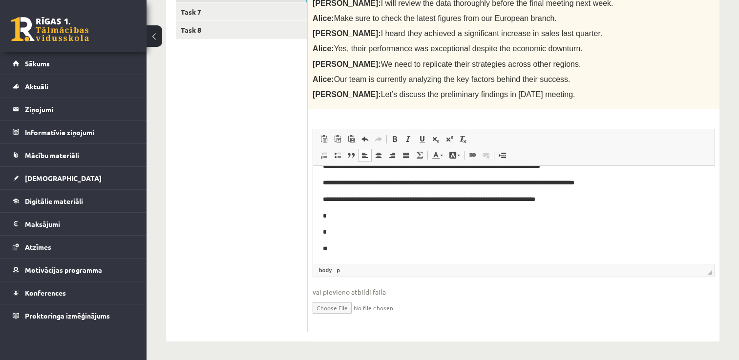
click at [342, 213] on p "*" at bounding box center [510, 216] width 374 height 10
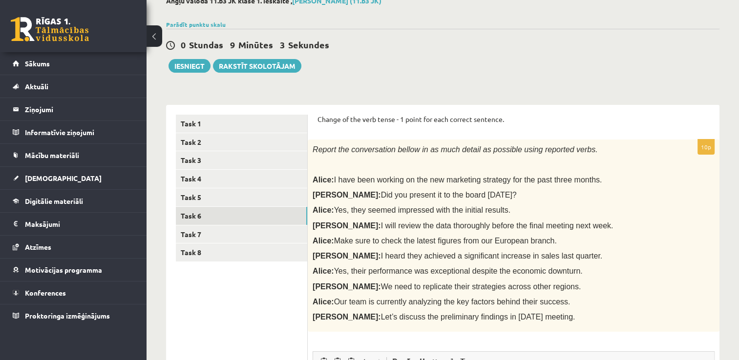
scroll to position [39, 0]
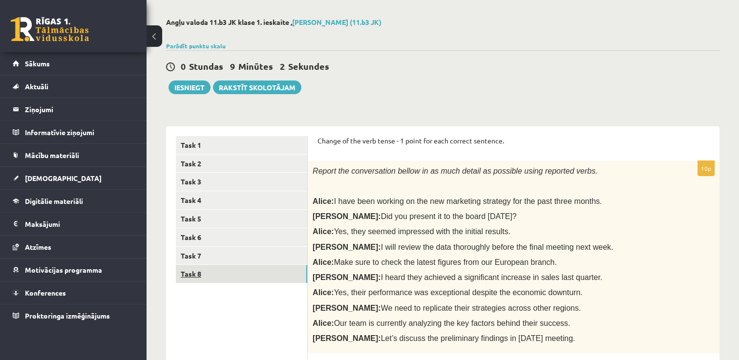
click at [208, 280] on link "Task 8" at bounding box center [241, 274] width 131 height 18
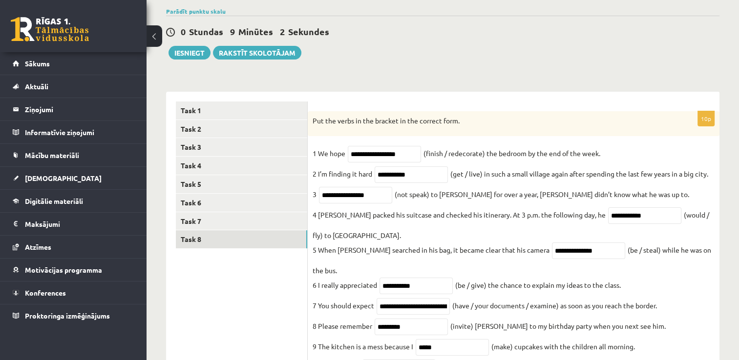
scroll to position [123, 0]
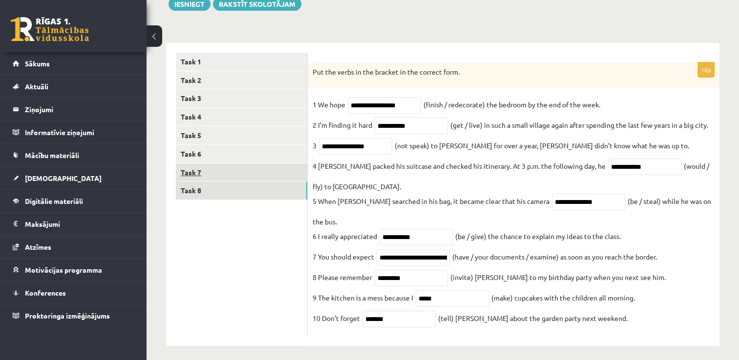
click at [190, 174] on link "Task 7" at bounding box center [241, 173] width 131 height 18
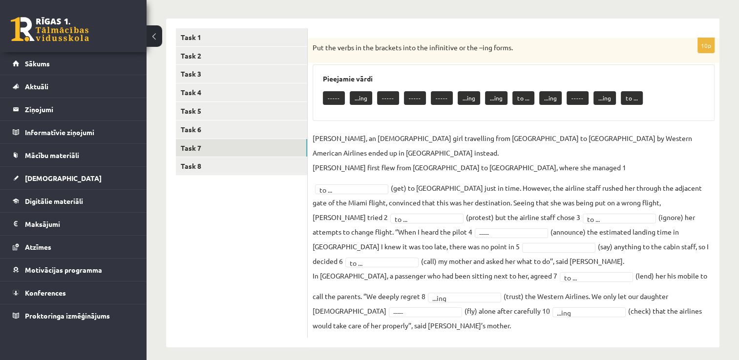
scroll to position [154, 0]
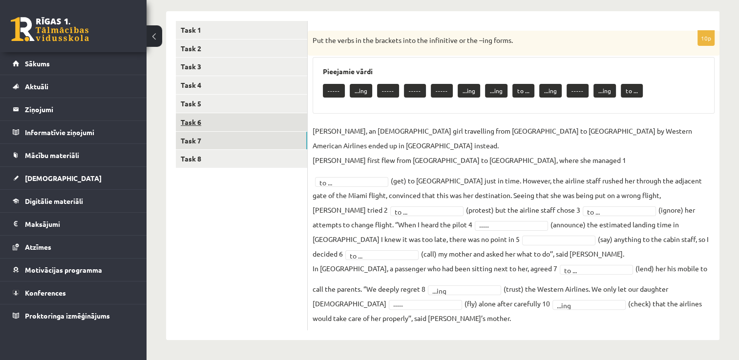
click at [209, 113] on link "Task 6" at bounding box center [241, 122] width 131 height 18
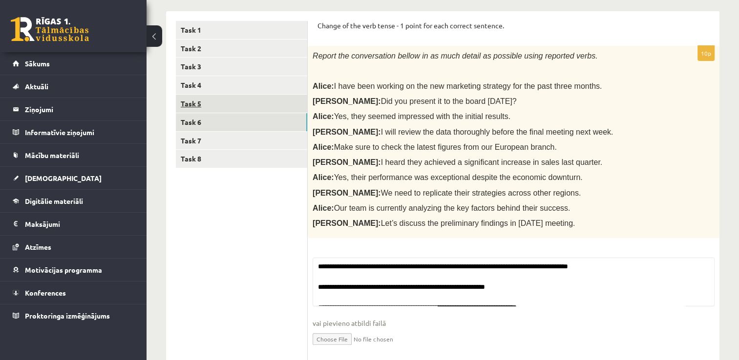
click at [193, 106] on link "Task 5" at bounding box center [241, 104] width 131 height 18
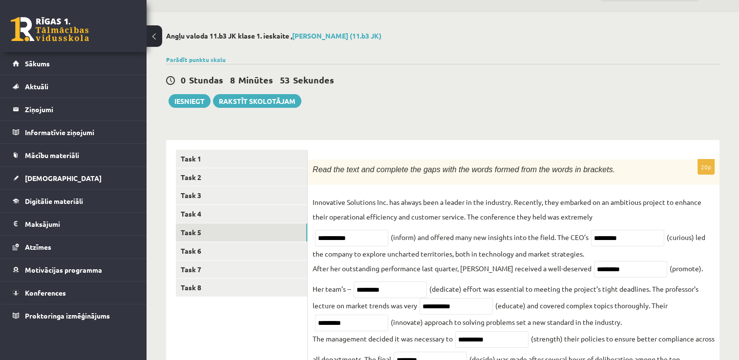
scroll to position [21, 0]
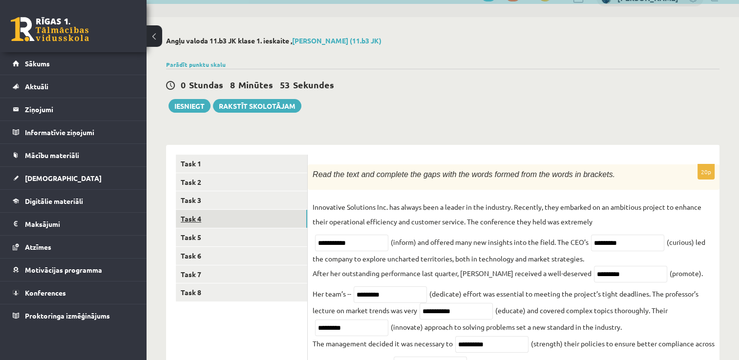
click at [195, 216] on link "Task 4" at bounding box center [241, 219] width 131 height 18
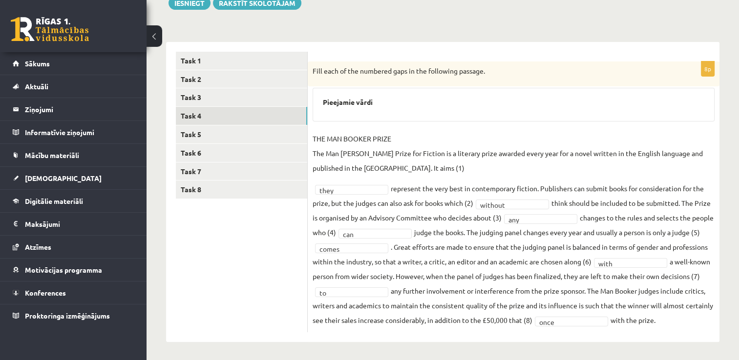
scroll to position [125, 0]
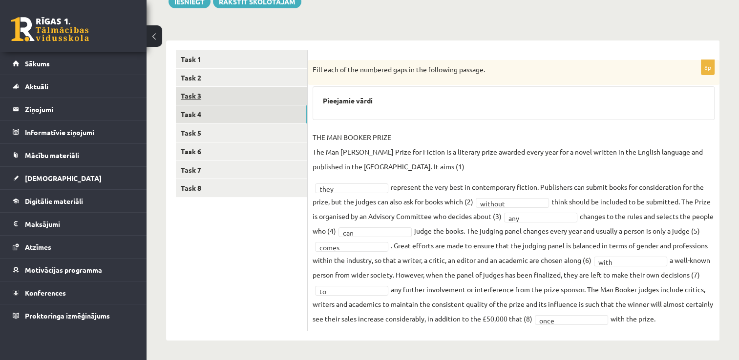
click at [200, 91] on link "Task 3" at bounding box center [241, 96] width 131 height 18
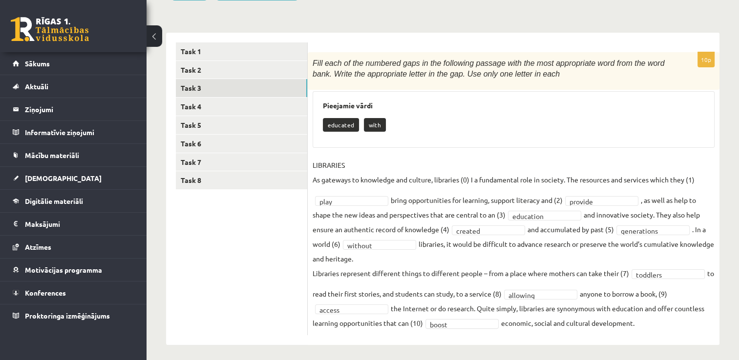
scroll to position [137, 0]
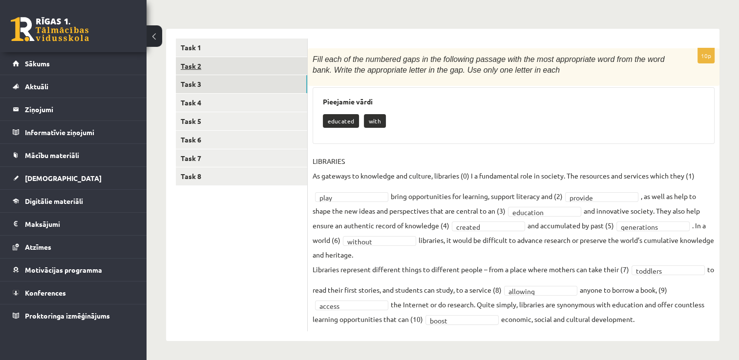
click at [192, 66] on link "Task 2" at bounding box center [241, 66] width 131 height 18
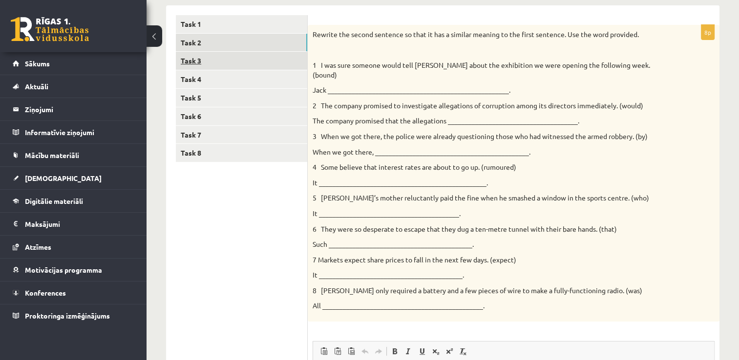
scroll to position [119, 0]
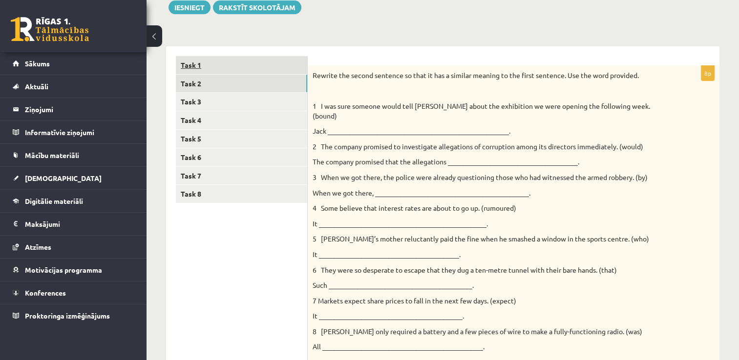
click at [213, 68] on link "Task 1" at bounding box center [241, 65] width 131 height 18
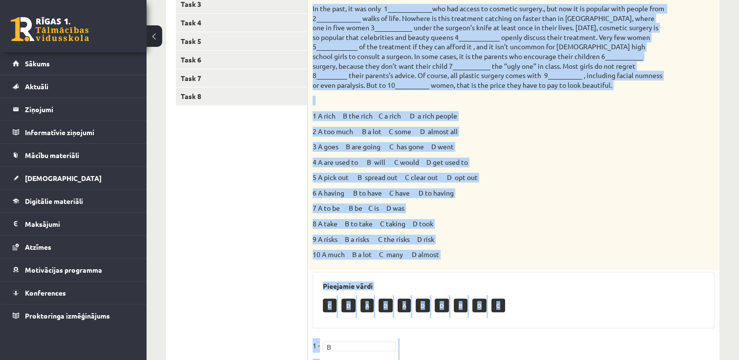
scroll to position [434, 0]
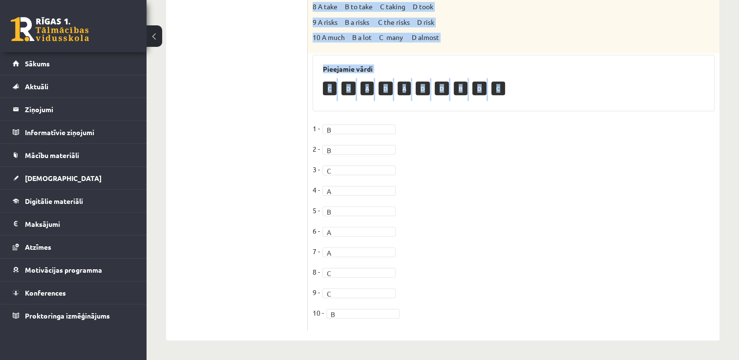
drag, startPoint x: 311, startPoint y: 44, endPoint x: 492, endPoint y: 101, distance: 189.9
click at [492, 101] on div "10p Choose the correct answers. 1 A rich B the rich C a rich D a rich people 2 …" at bounding box center [514, 41] width 412 height 580
drag, startPoint x: 492, startPoint y: 101, endPoint x: 435, endPoint y: 36, distance: 85.8
copy div "Choose the correct answers. In the past, it was only 1_____________who had acce…"
drag, startPoint x: 481, startPoint y: 33, endPoint x: 419, endPoint y: 12, distance: 65.7
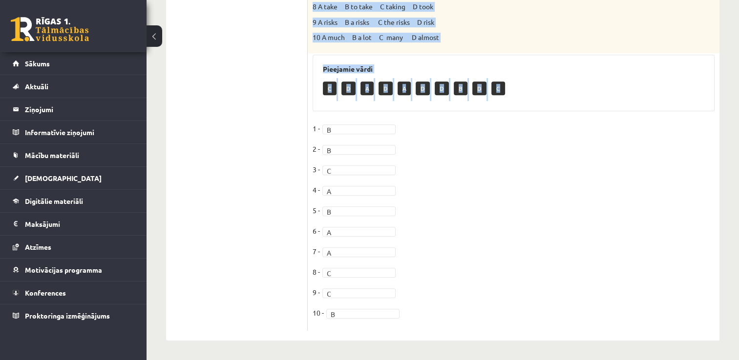
click at [481, 33] on p "10 A much B a lot C many D almost" at bounding box center [489, 38] width 353 height 10
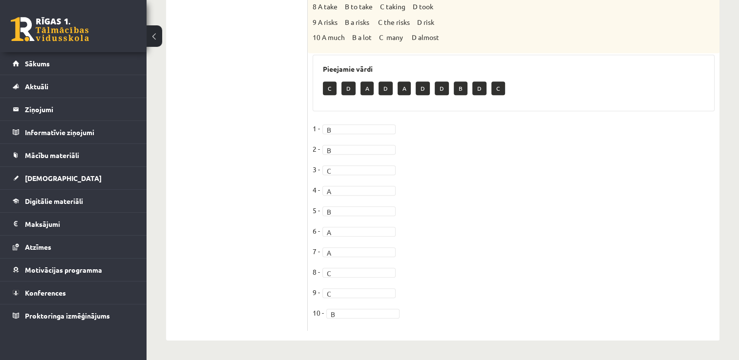
drag, startPoint x: 284, startPoint y: 123, endPoint x: 295, endPoint y: 124, distance: 11.3
click at [284, 124] on ul "Task 1 Task 2 Task 3 Task 4 Task 5 Task 6 Task 7 Task 8" at bounding box center [242, 36] width 132 height 590
drag, startPoint x: 256, startPoint y: 125, endPoint x: 240, endPoint y: 59, distance: 67.9
click at [255, 123] on ul "Task 1 Task 2 Task 3 Task 4 Task 5 Task 6 Task 7 Task 8" at bounding box center [242, 36] width 132 height 590
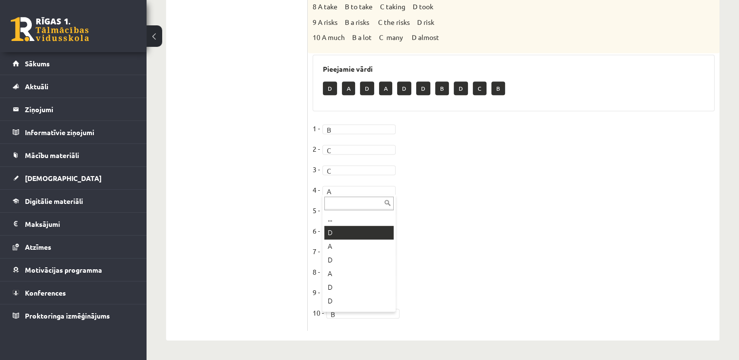
drag, startPoint x: 345, startPoint y: 233, endPoint x: 325, endPoint y: 216, distance: 26.3
click at [231, 138] on ul "Task 1 Task 2 Task 3 Task 4 Task 5 Task 6 Task 7 Task 8" at bounding box center [242, 36] width 132 height 590
click at [342, 257] on fieldset "1 - B * 2 - C * 3 - C * 4 - D * 5 - B * 6 - A * 7 - A * 8 - C * 9 - C * 10 - B *" at bounding box center [514, 223] width 402 height 205
click at [254, 268] on ul "Task 1 Task 2 Task 3 Task 4 Task 5 Task 6 Task 7 Task 8" at bounding box center [242, 36] width 132 height 590
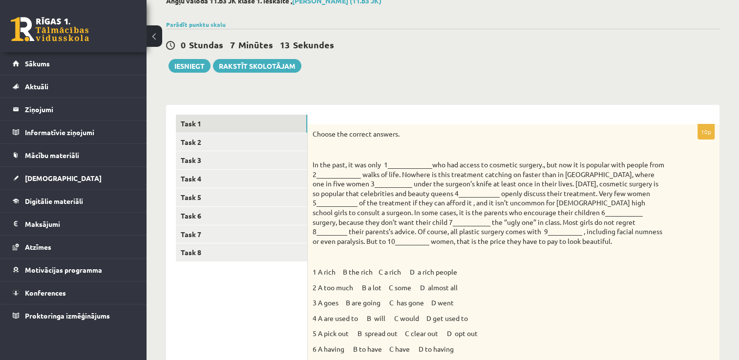
scroll to position [43, 0]
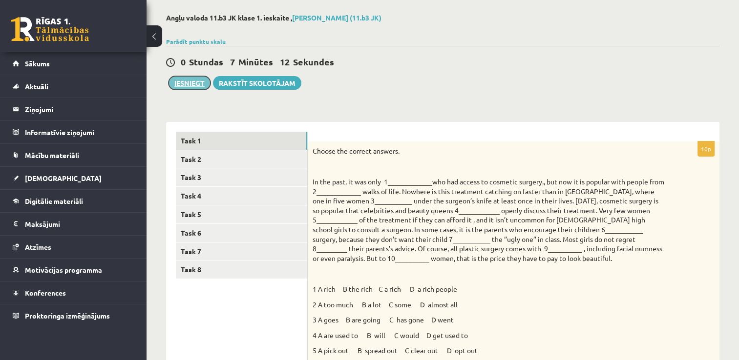
click at [193, 84] on button "Iesniegt" at bounding box center [190, 83] width 42 height 14
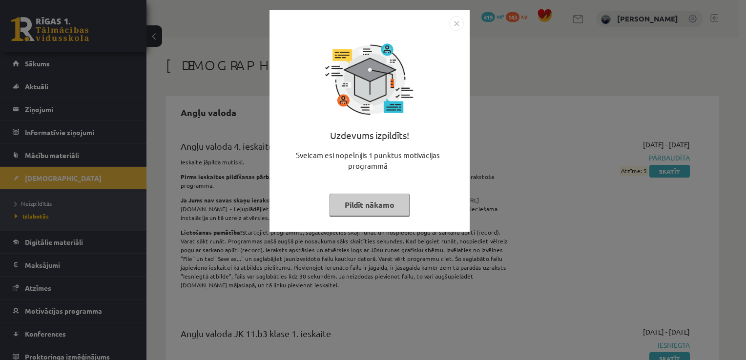
click at [388, 209] on button "Pildīt nākamo" at bounding box center [370, 205] width 80 height 22
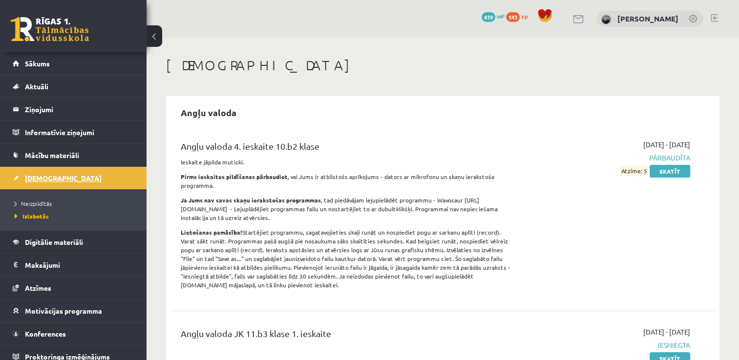
click at [52, 180] on span "[DEMOGRAPHIC_DATA]" at bounding box center [63, 178] width 77 height 9
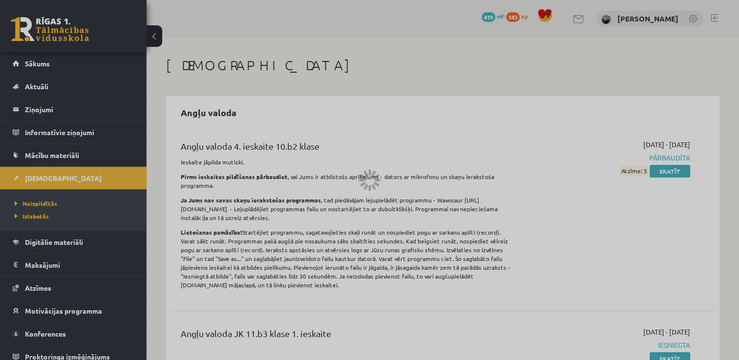
click at [42, 63] on div at bounding box center [369, 180] width 739 height 360
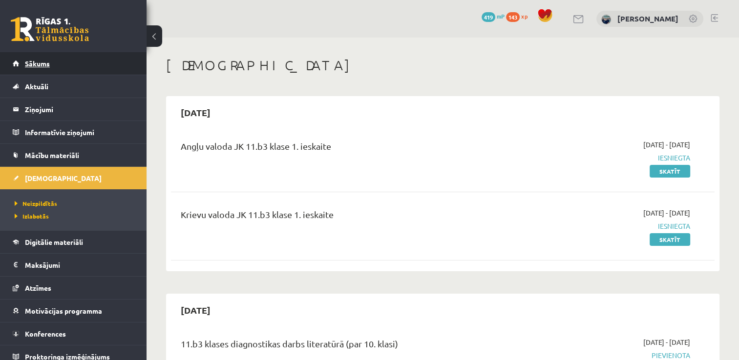
click at [43, 60] on span "Sākums" at bounding box center [37, 63] width 25 height 9
